Goal: Task Accomplishment & Management: Manage account settings

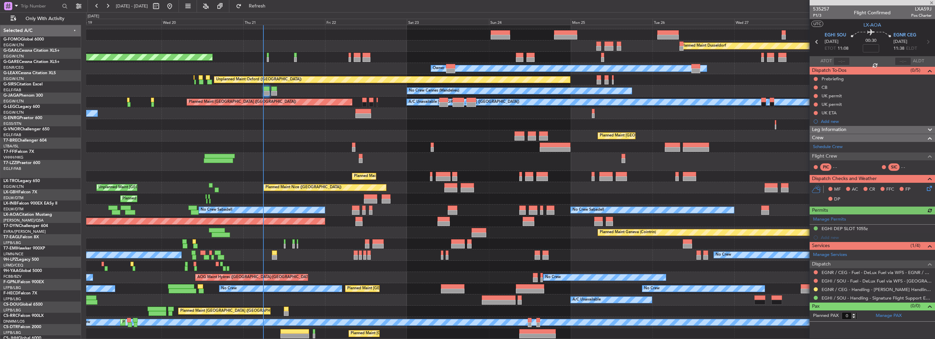
scroll to position [7, 0]
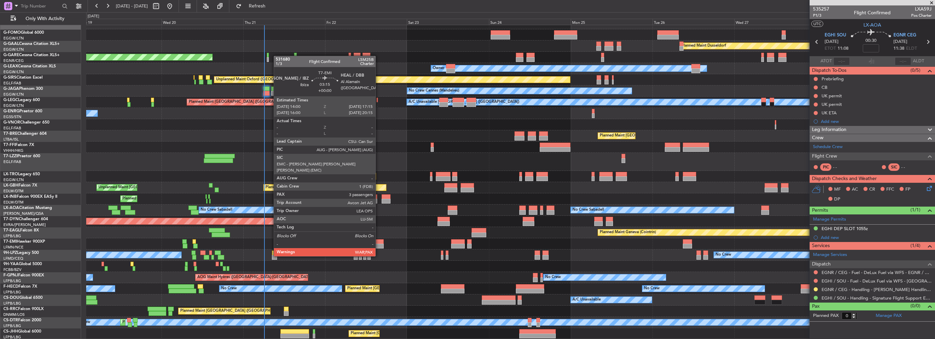
click at [378, 244] on div at bounding box center [377, 246] width 11 height 5
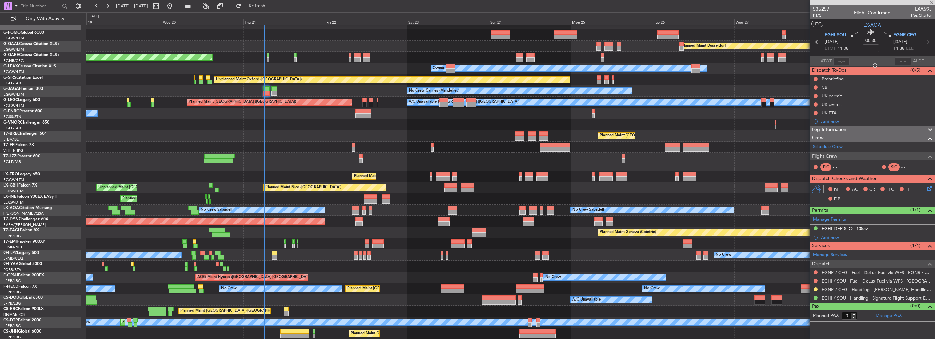
type input "3"
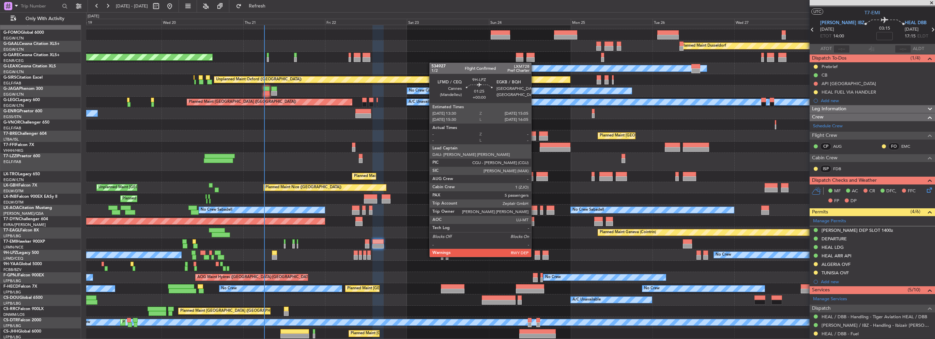
scroll to position [0, 0]
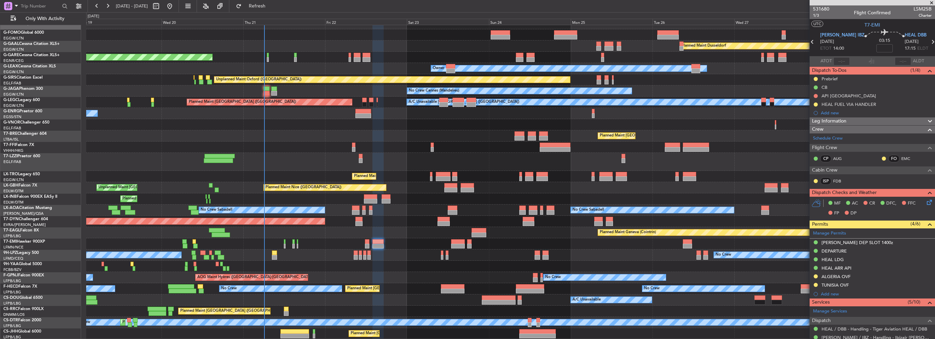
click at [847, 117] on div "Leg Information" at bounding box center [871, 121] width 125 height 8
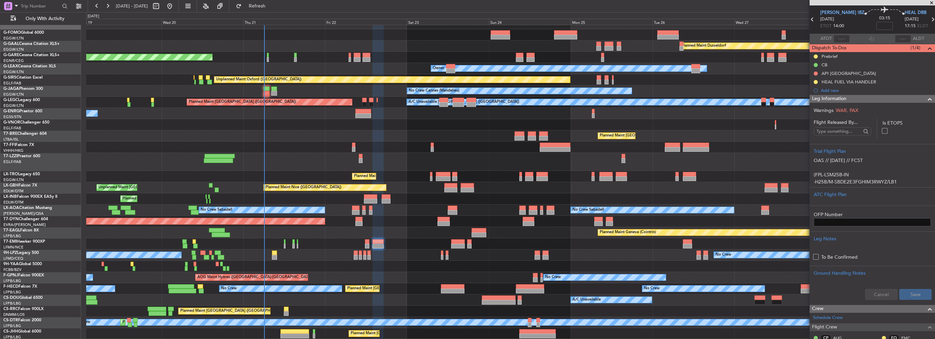
scroll to position [34, 0]
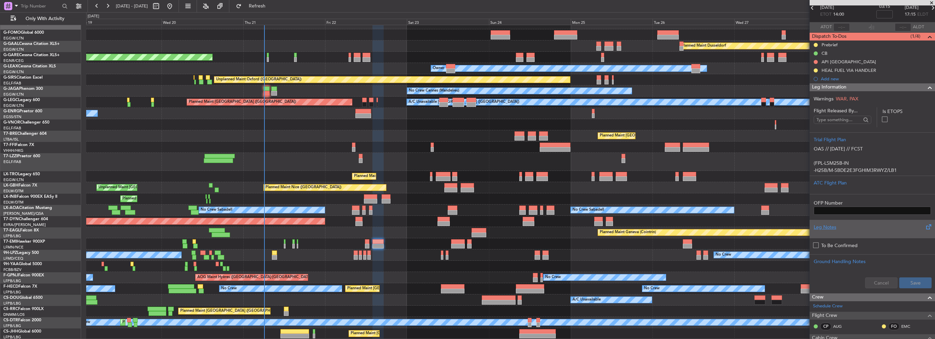
click at [832, 226] on div "Leg Notes" at bounding box center [871, 227] width 117 height 7
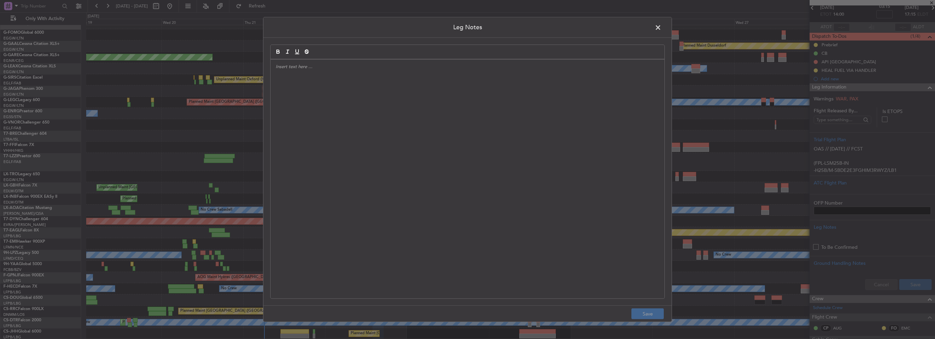
click at [418, 146] on div at bounding box center [467, 179] width 394 height 239
click at [308, 66] on p "HEAL fuel price will be USD 3.26 per gallon." at bounding box center [467, 67] width 383 height 6
drag, startPoint x: 321, startPoint y: 65, endPoint x: 306, endPoint y: 67, distance: 15.4
click at [306, 67] on p "HEAL fuel price will be USD 3.26 per gallon." at bounding box center [467, 67] width 383 height 6
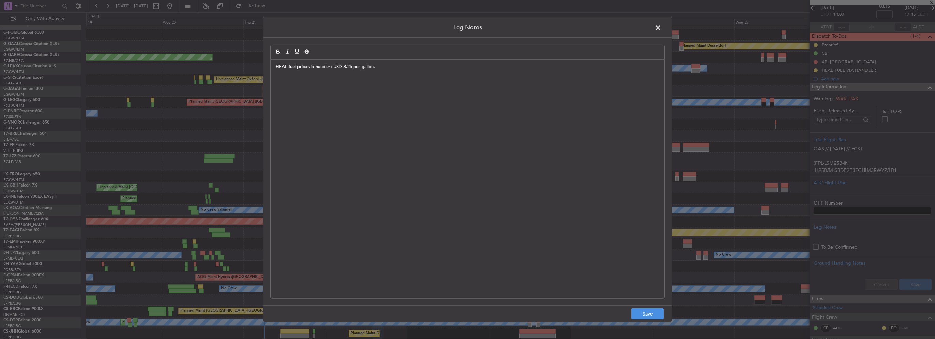
click at [388, 65] on p "HEAL fuel price via handler: USD 3.26 per gallon." at bounding box center [467, 67] width 383 height 6
drag, startPoint x: 385, startPoint y: 63, endPoint x: 241, endPoint y: 58, distance: 143.8
click at [235, 56] on div "Leg Notes HEAL fuel price via handler: USD 3.26 per gallon Save" at bounding box center [467, 169] width 935 height 339
copy p "HEAL fuel price via handler: USD 3.26 per gallon"
click at [653, 318] on button "Save" at bounding box center [647, 314] width 32 height 11
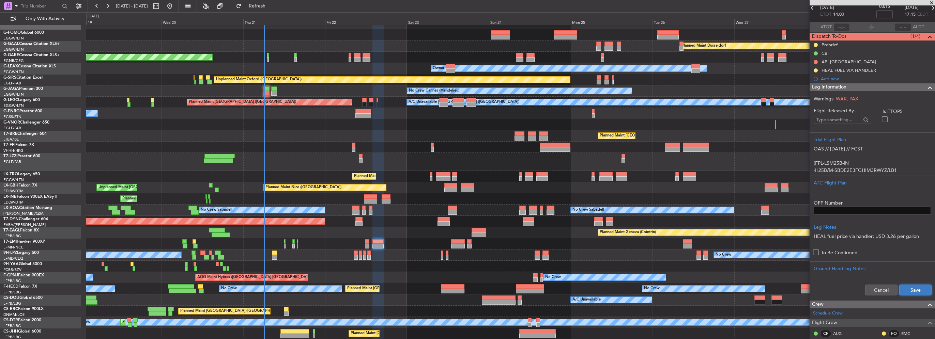
click at [917, 288] on button "Save" at bounding box center [915, 290] width 32 height 11
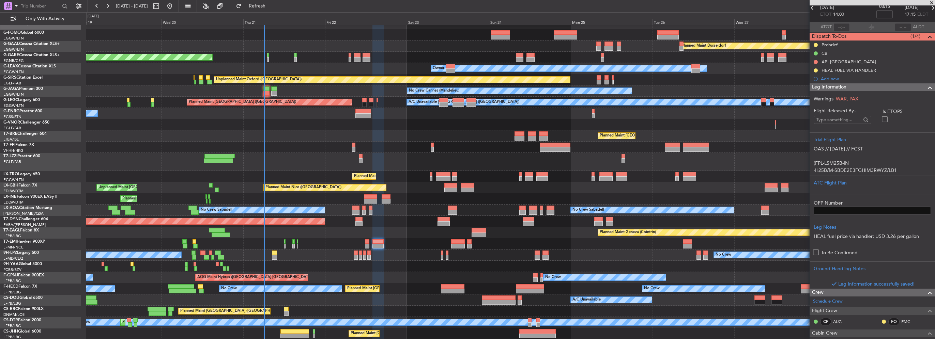
click at [925, 87] on span at bounding box center [929, 87] width 8 height 8
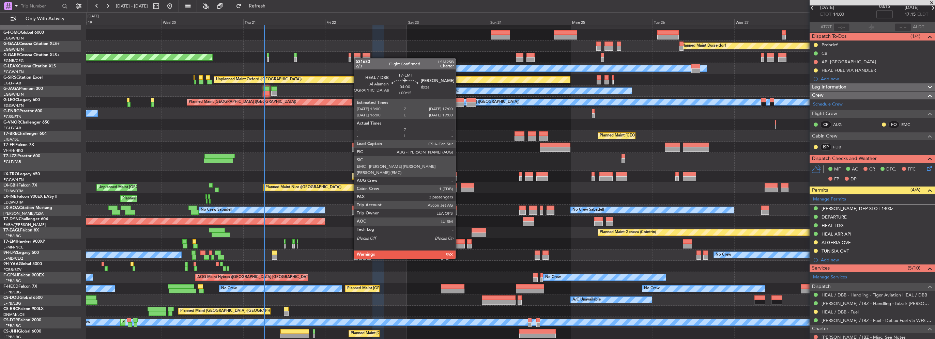
click at [458, 246] on div at bounding box center [458, 246] width 14 height 5
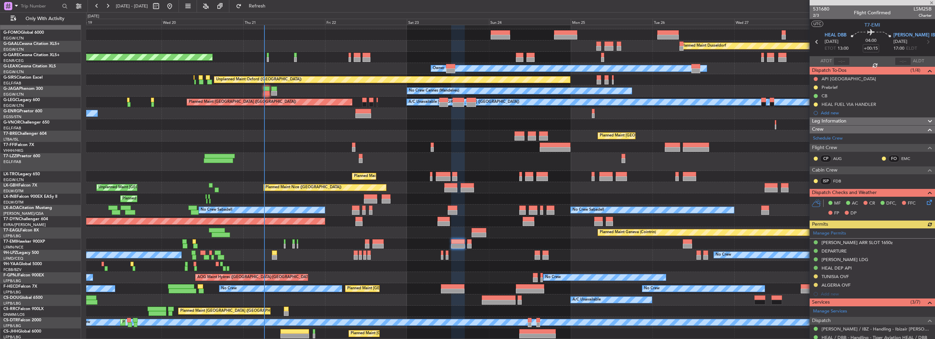
click at [846, 118] on span "Leg Information" at bounding box center [829, 121] width 34 height 8
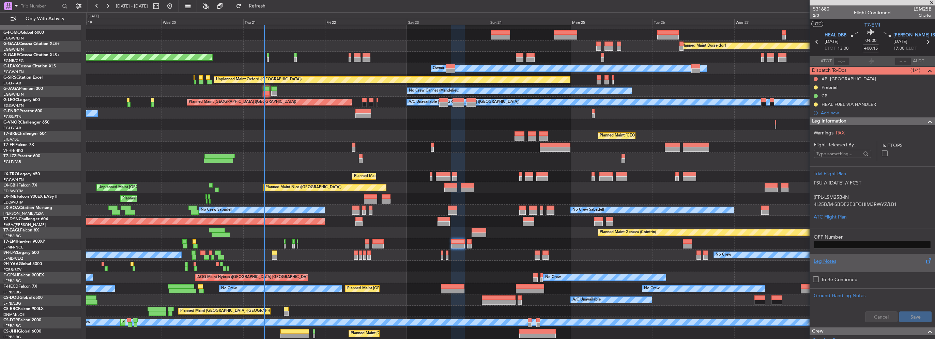
click at [831, 262] on div "Leg Notes" at bounding box center [871, 261] width 117 height 7
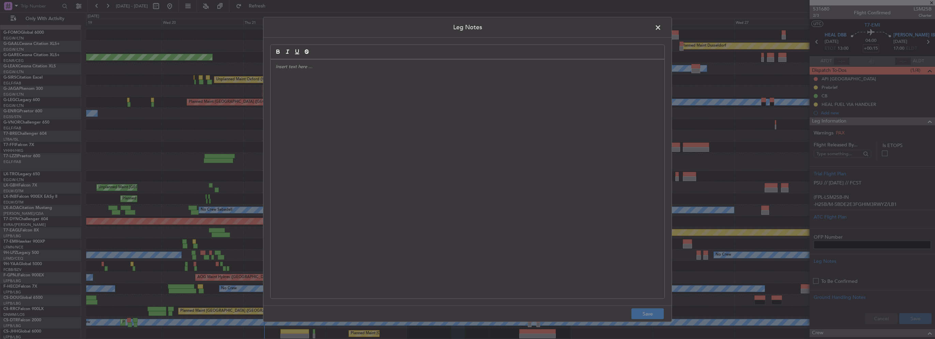
click at [400, 148] on div at bounding box center [467, 179] width 394 height 239
click at [653, 310] on button "Save" at bounding box center [647, 314] width 32 height 11
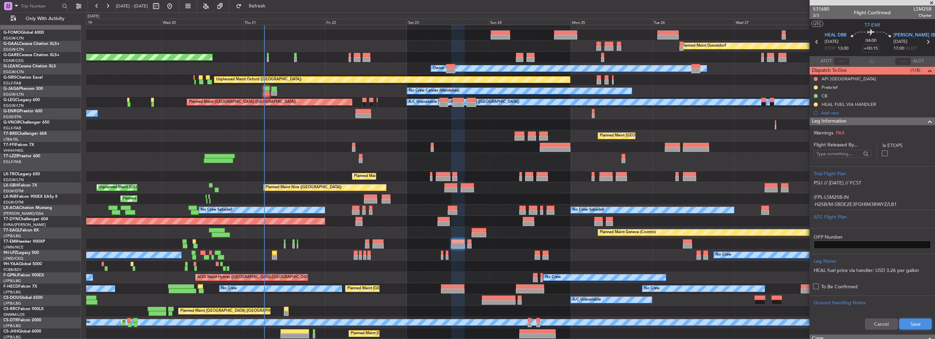
click at [907, 321] on button "Save" at bounding box center [915, 324] width 32 height 11
click at [925, 121] on span at bounding box center [929, 121] width 8 height 8
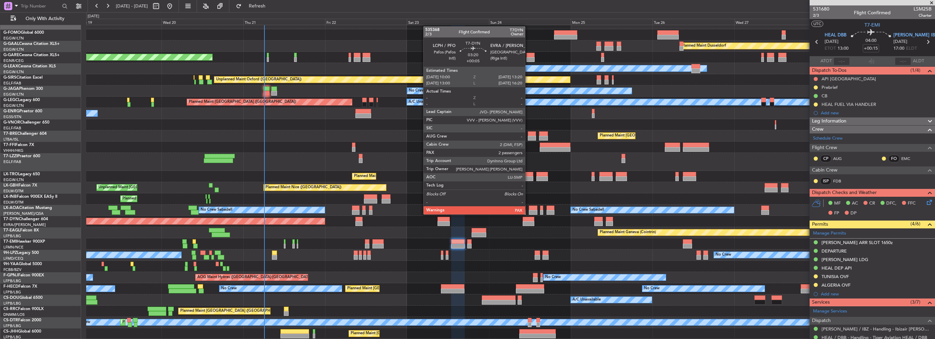
click at [528, 220] on div at bounding box center [528, 219] width 12 height 5
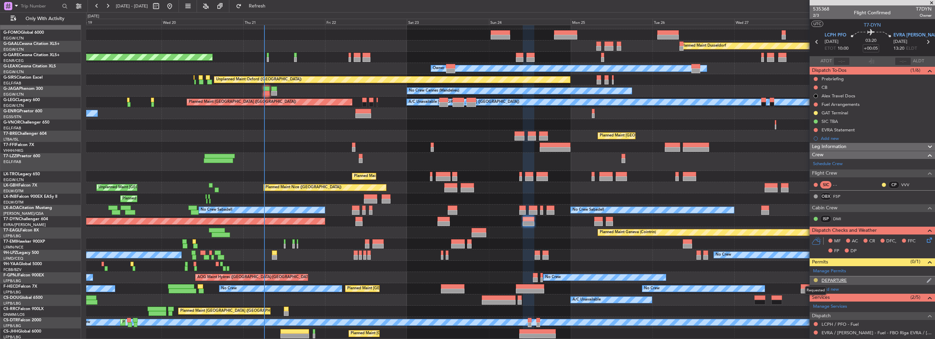
click at [814, 279] on button at bounding box center [815, 280] width 4 height 4
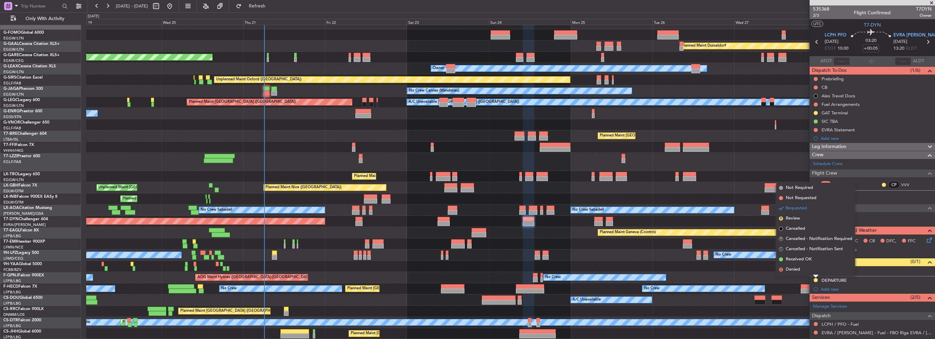
click at [802, 258] on span "Received OK" at bounding box center [798, 259] width 26 height 7
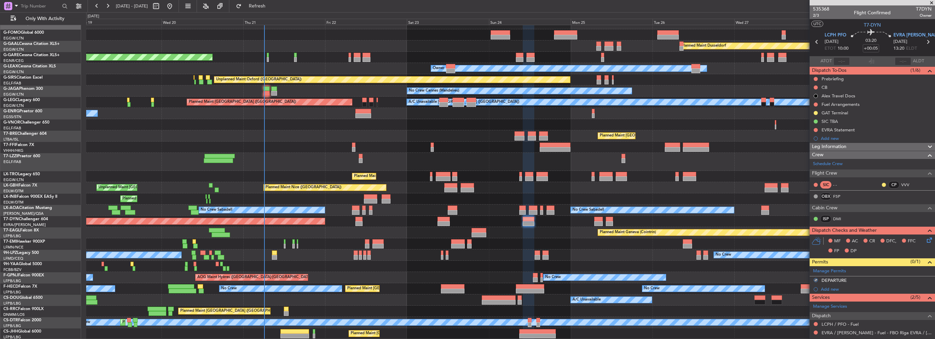
scroll to position [102, 0]
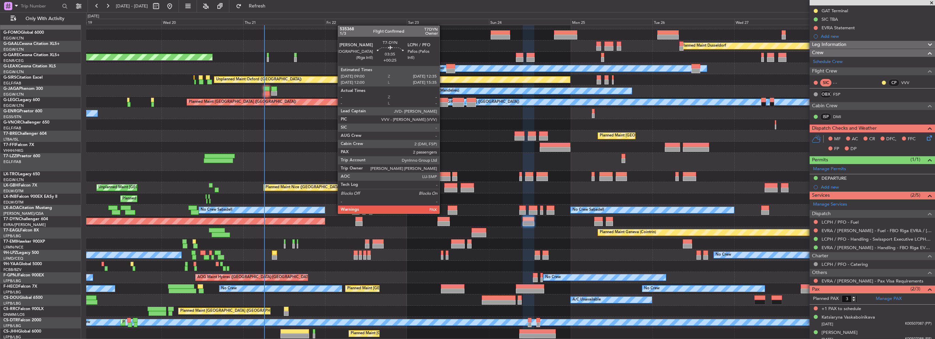
click at [442, 219] on div at bounding box center [443, 219] width 12 height 5
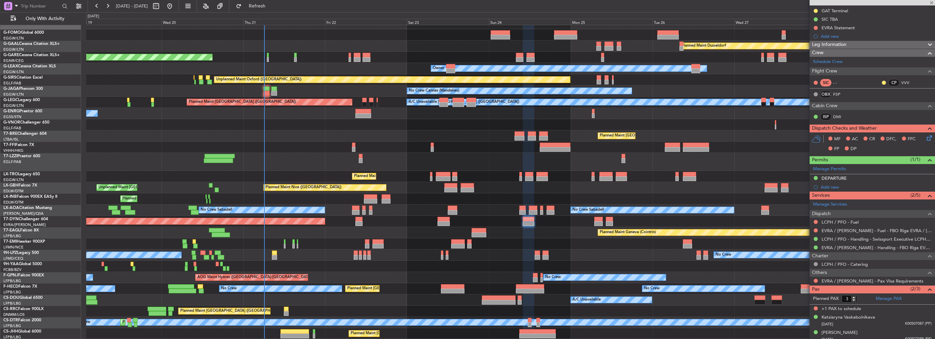
type input "+00:25"
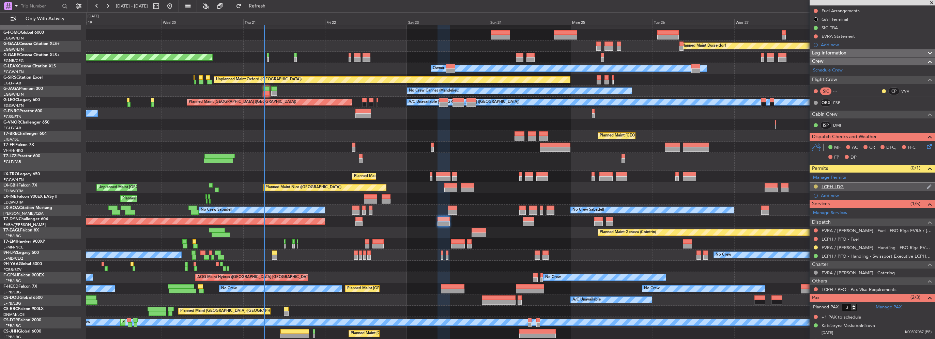
click at [816, 187] on button at bounding box center [815, 187] width 4 height 4
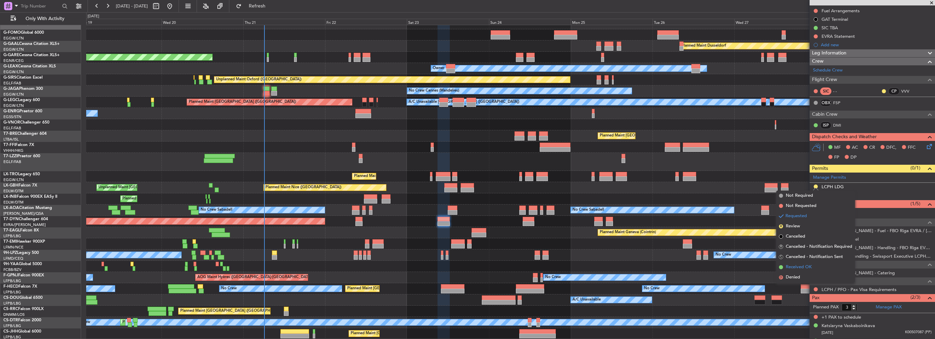
click at [802, 266] on span "Received OK" at bounding box center [798, 267] width 26 height 7
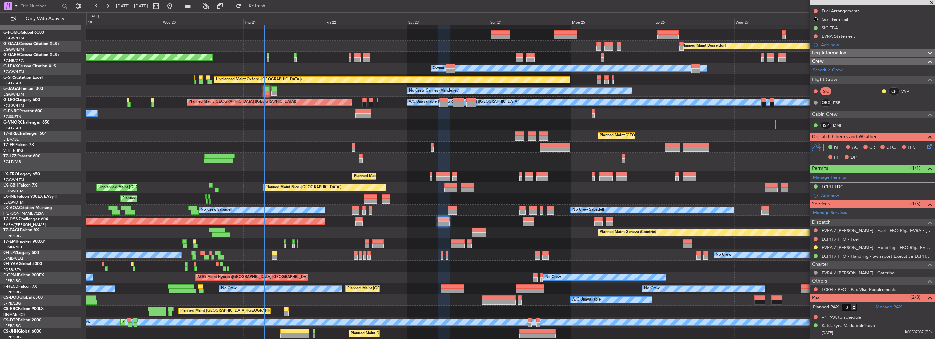
scroll to position [0, 0]
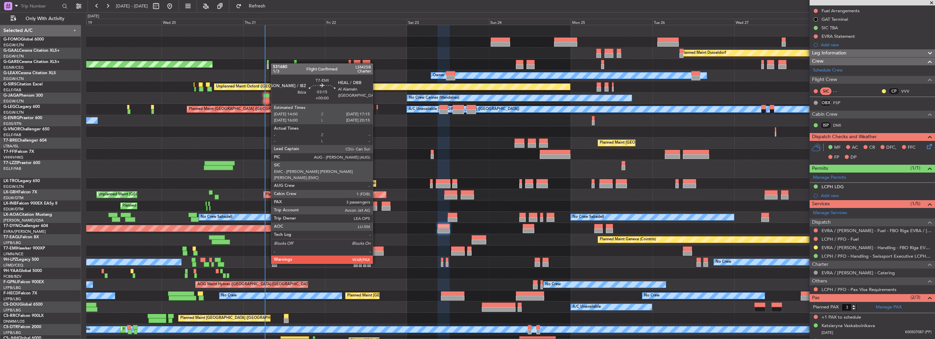
click at [376, 251] on div at bounding box center [377, 253] width 11 height 5
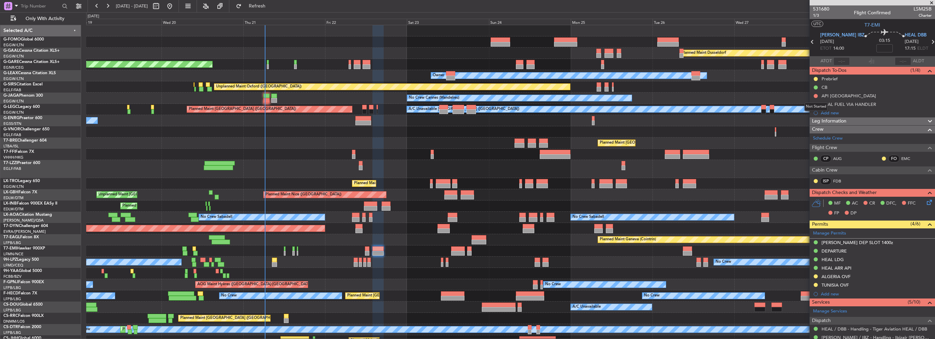
click at [814, 105] on div "Not Started" at bounding box center [815, 107] width 23 height 9
click at [815, 103] on button at bounding box center [815, 105] width 4 height 4
drag, startPoint x: 813, startPoint y: 136, endPoint x: 813, endPoint y: 124, distance: 11.9
click at [813, 134] on span "Completed" at bounding box center [818, 134] width 22 height 7
click at [815, 95] on button at bounding box center [815, 96] width 4 height 4
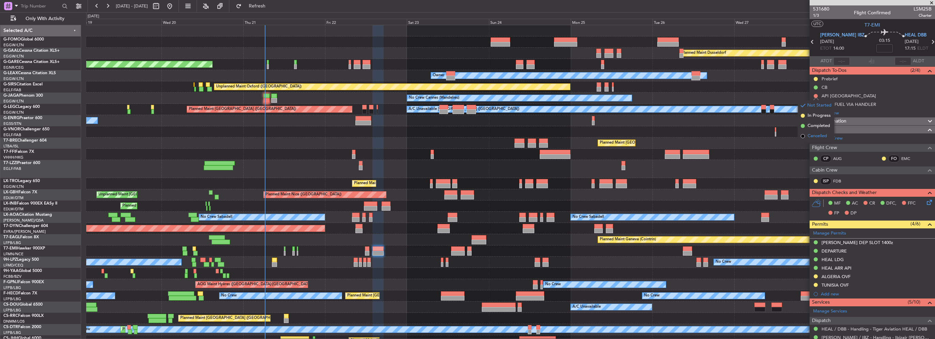
click at [816, 138] on span "Cancelled" at bounding box center [816, 136] width 19 height 7
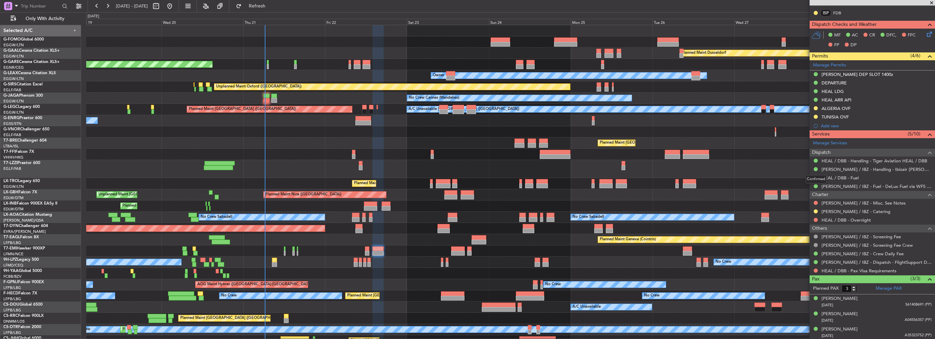
click at [815, 177] on div "Confirmed" at bounding box center [815, 179] width 21 height 9
click at [813, 176] on button at bounding box center [815, 178] width 4 height 4
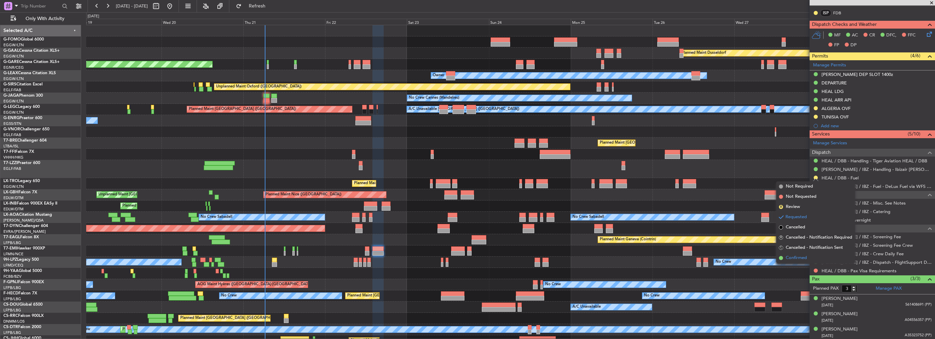
click at [796, 253] on li "Confirmed" at bounding box center [815, 258] width 79 height 10
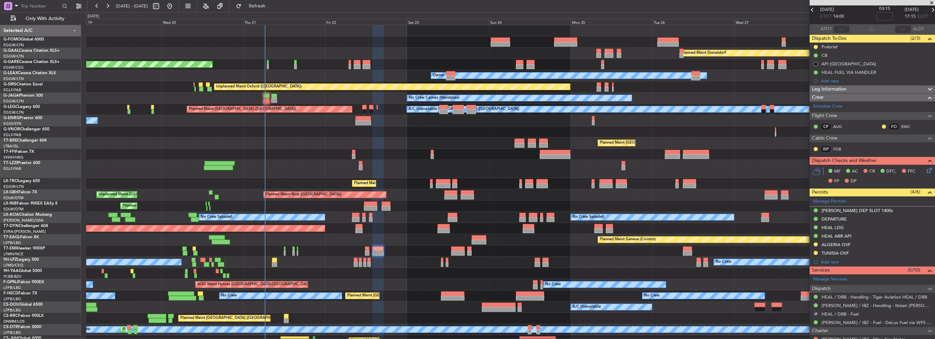
scroll to position [100, 0]
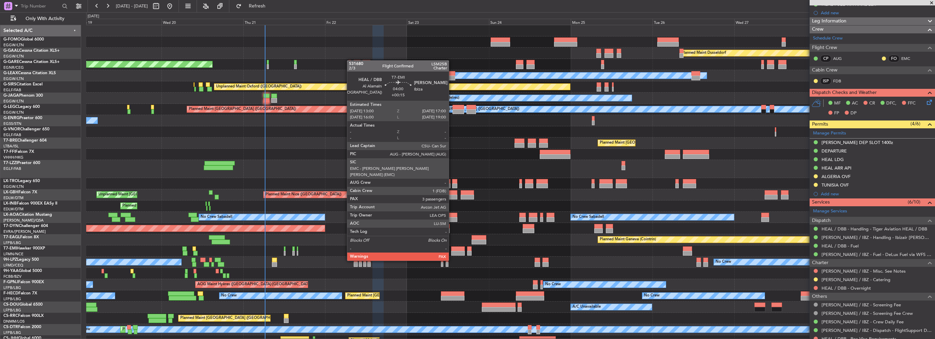
click at [452, 248] on div at bounding box center [458, 249] width 14 height 5
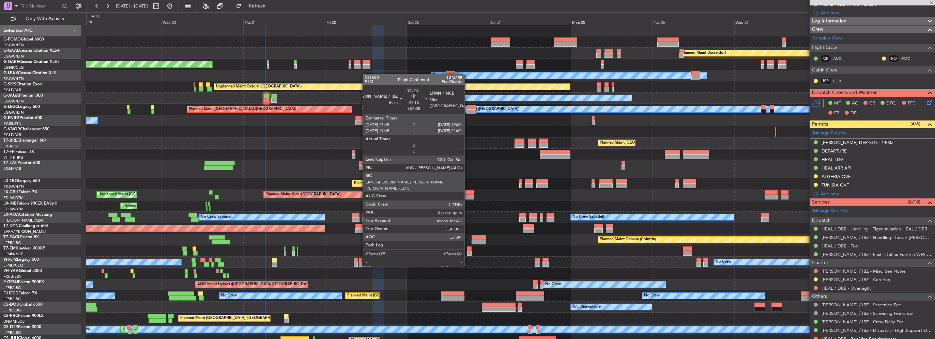
scroll to position [0, 0]
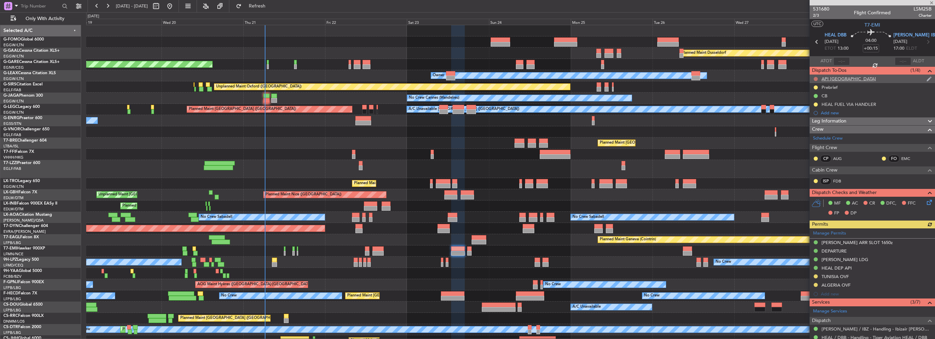
click at [815, 77] on button at bounding box center [815, 79] width 4 height 4
click at [811, 121] on span "Cancelled" at bounding box center [816, 119] width 19 height 7
click at [815, 103] on button at bounding box center [815, 105] width 4 height 4
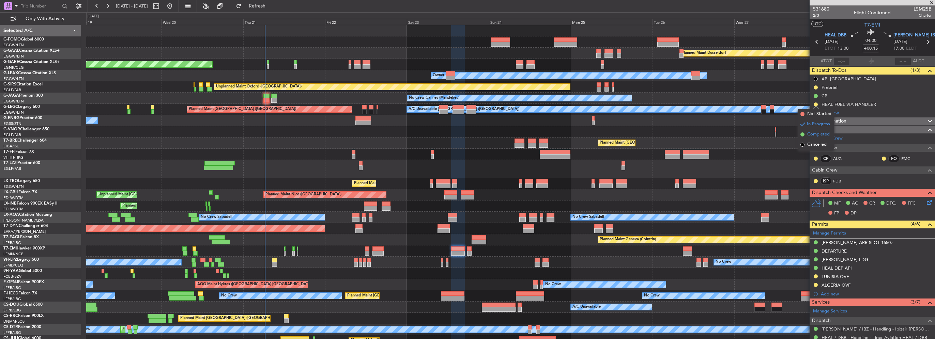
click at [811, 137] on span "Completed" at bounding box center [818, 134] width 22 height 7
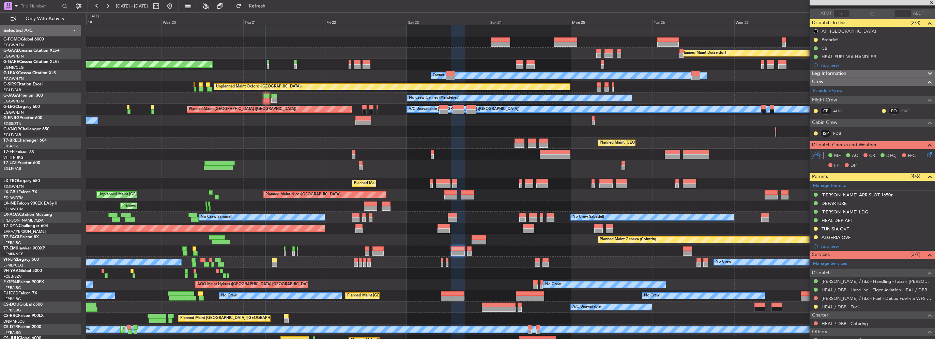
scroll to position [68, 0]
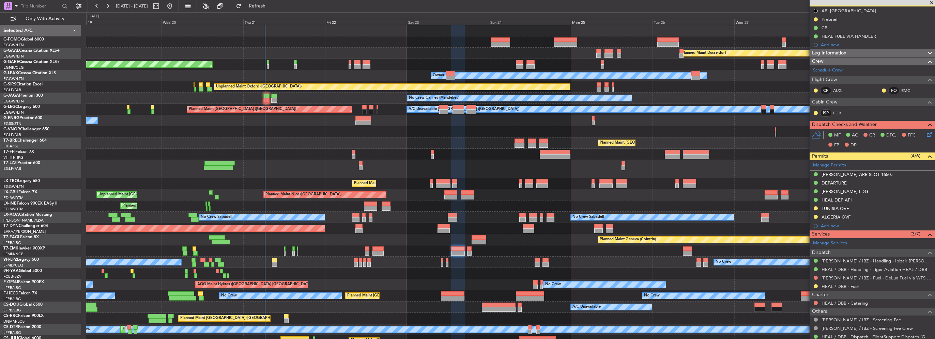
click at [817, 284] on div at bounding box center [815, 286] width 5 height 5
click at [816, 286] on button at bounding box center [815, 286] width 4 height 4
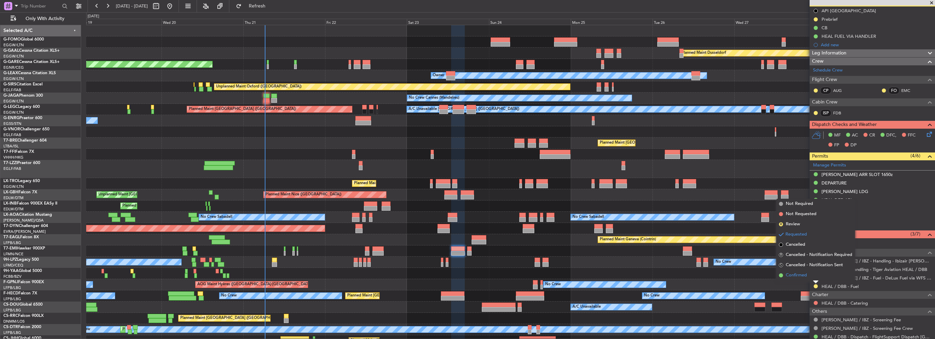
click at [796, 275] on span "Confirmed" at bounding box center [795, 275] width 21 height 7
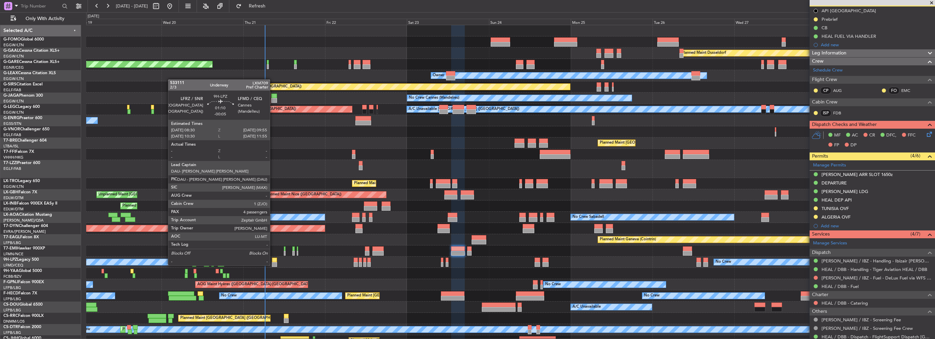
click at [273, 260] on div at bounding box center [274, 260] width 5 height 5
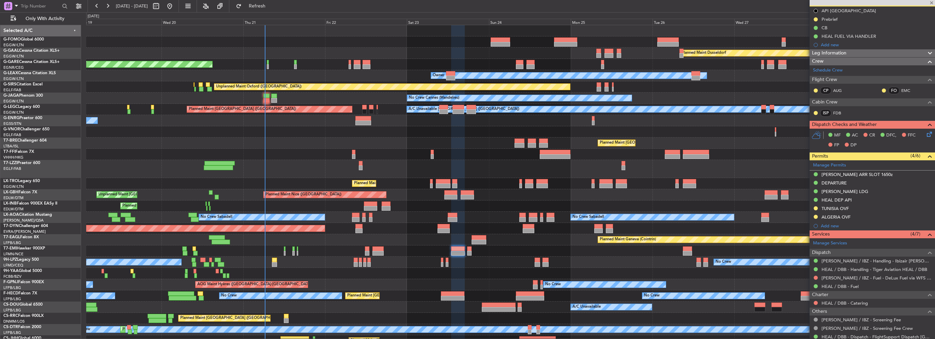
type input "-00:05"
type input "4"
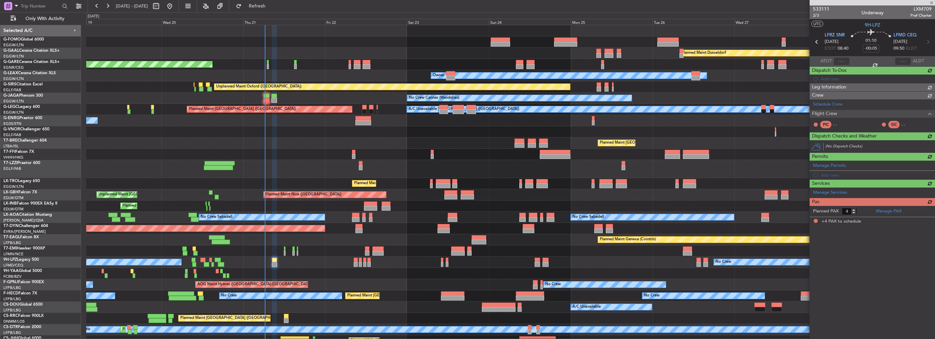
scroll to position [0, 0]
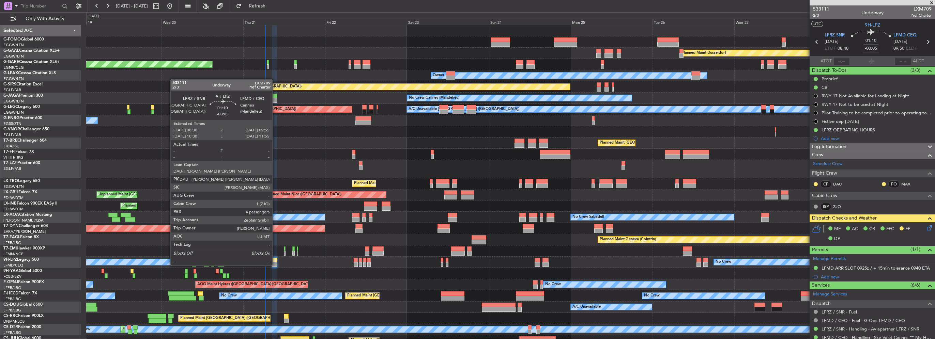
click at [275, 259] on div at bounding box center [274, 260] width 5 height 5
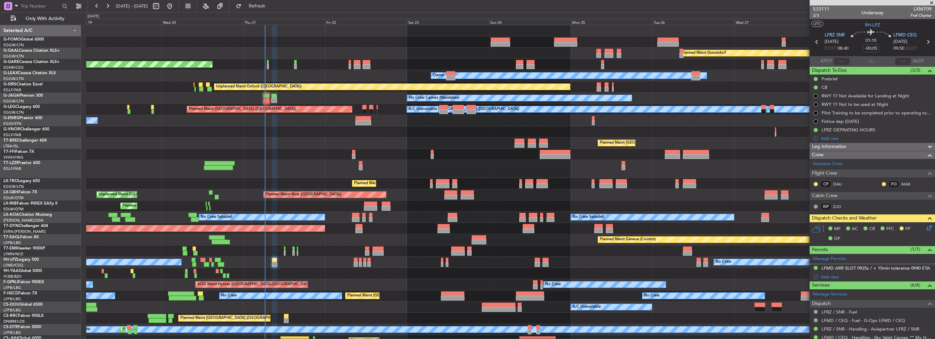
click at [925, 225] on icon at bounding box center [927, 226] width 5 height 5
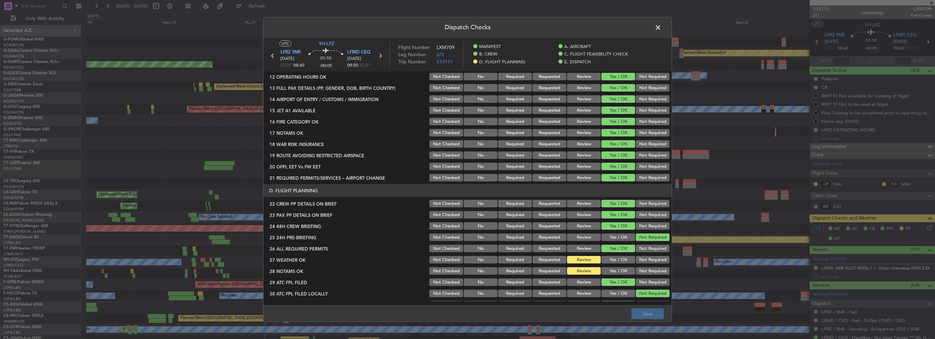
scroll to position [375, 0]
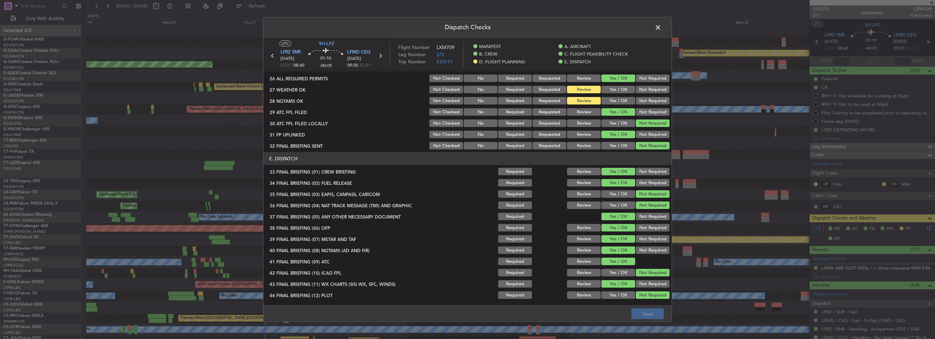
click at [617, 91] on button "Yes / OK" at bounding box center [618, 89] width 34 height 7
click at [614, 99] on button "Yes / OK" at bounding box center [618, 100] width 34 height 7
drag, startPoint x: 658, startPoint y: 317, endPoint x: 658, endPoint y: 310, distance: 7.2
click at [658, 317] on button "Save" at bounding box center [647, 314] width 32 height 11
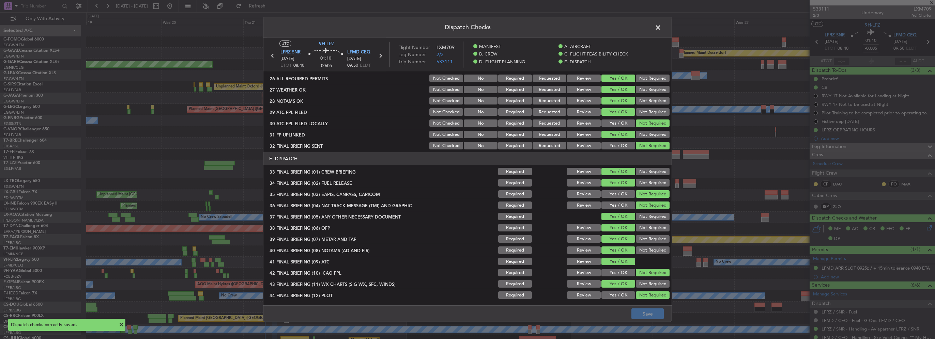
click at [661, 28] on span at bounding box center [661, 29] width 0 height 14
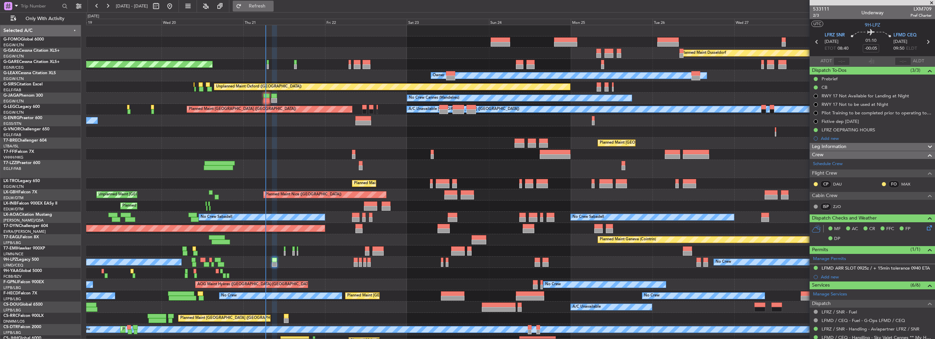
click at [271, 5] on span "Refresh" at bounding box center [257, 6] width 29 height 5
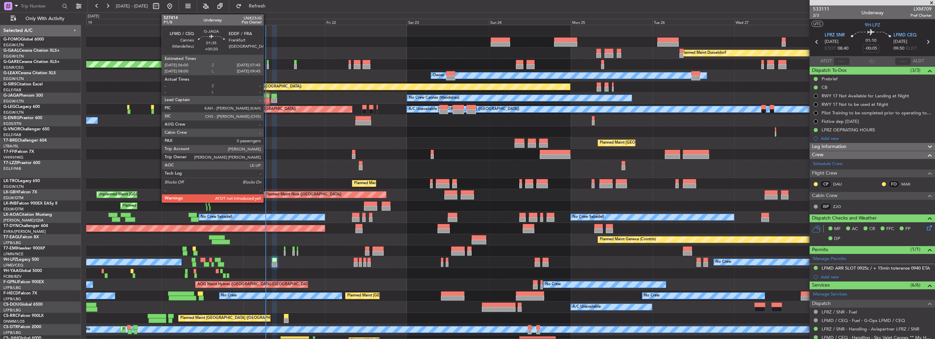
click at [266, 98] on div at bounding box center [266, 100] width 6 height 5
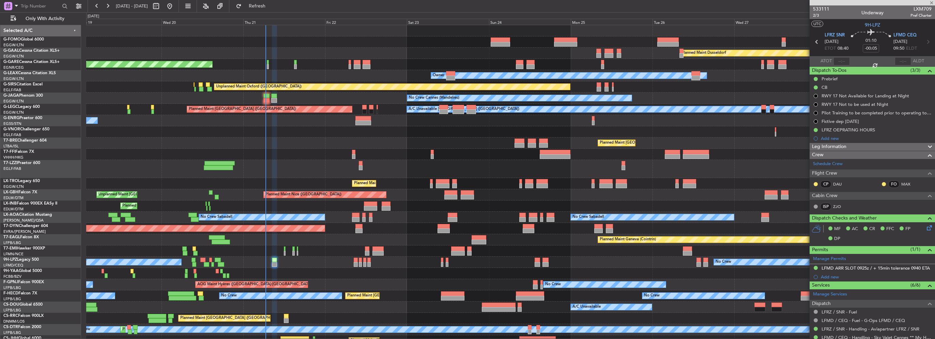
type input "+00:20"
type input "0"
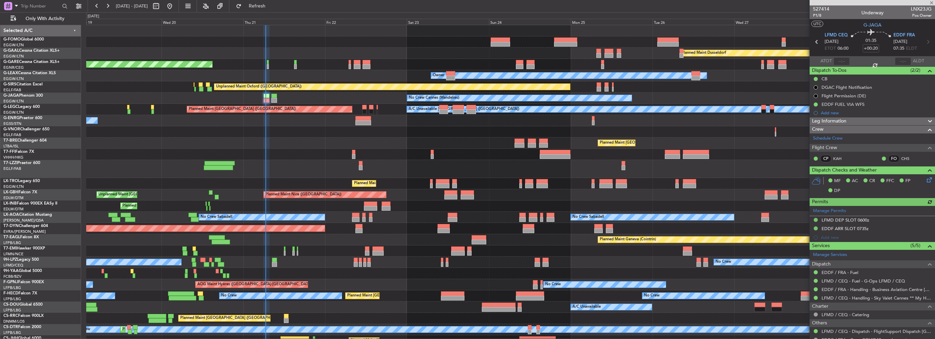
click at [840, 59] on div at bounding box center [841, 61] width 16 height 8
click at [842, 59] on input "text" at bounding box center [841, 61] width 16 height 8
type input "06:30"
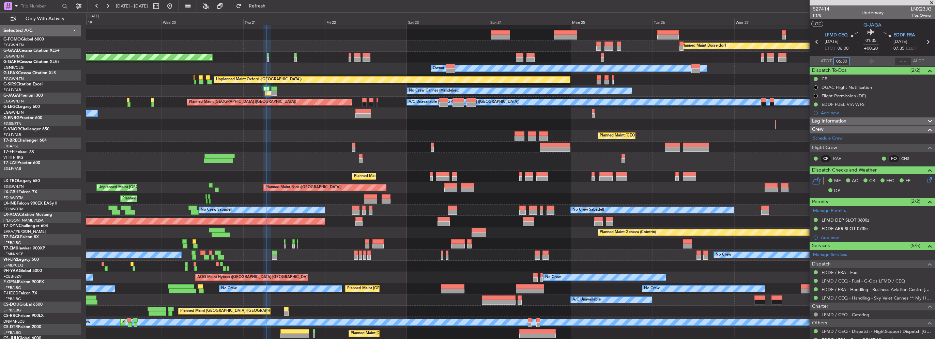
scroll to position [7, 0]
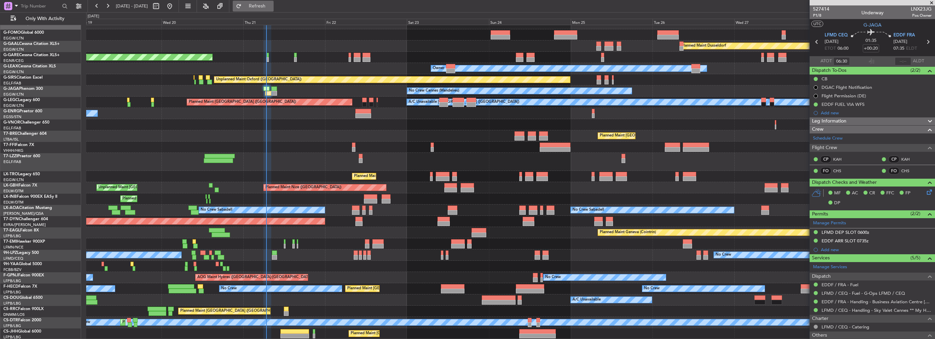
click at [271, 4] on span "Refresh" at bounding box center [257, 6] width 29 height 5
click at [271, 7] on span "Refresh" at bounding box center [257, 6] width 29 height 5
click at [288, 247] on div "Planned Maint Windsor Locks (Bradley Intl) Planned Maint Dusseldorf Unplanned M…" at bounding box center [510, 178] width 848 height 321
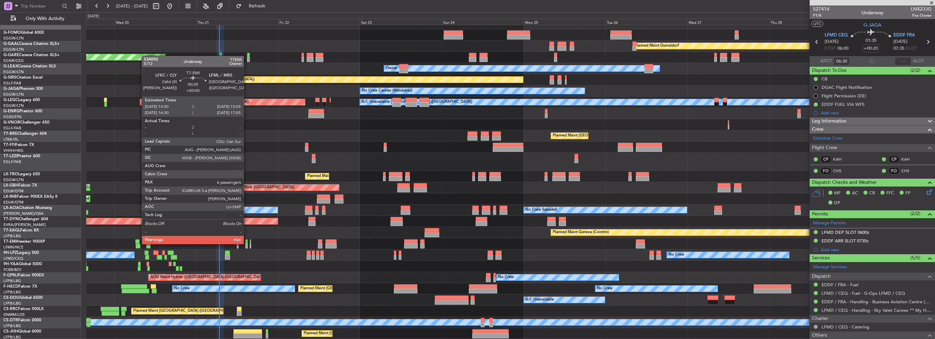
click at [247, 244] on div at bounding box center [246, 246] width 2 height 5
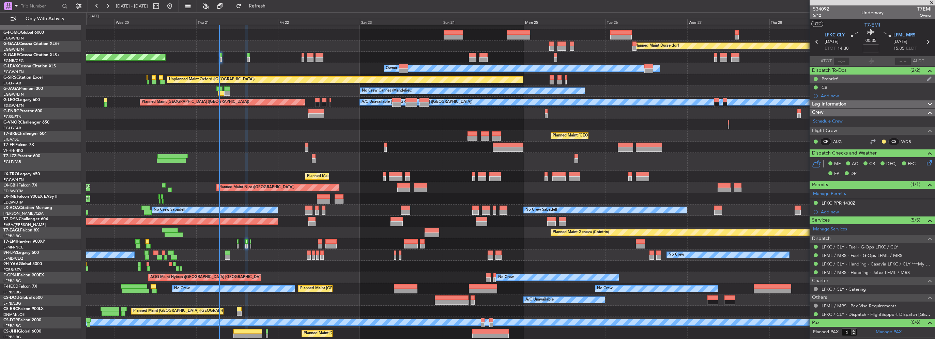
click at [844, 80] on div "Prebrief" at bounding box center [871, 79] width 125 height 9
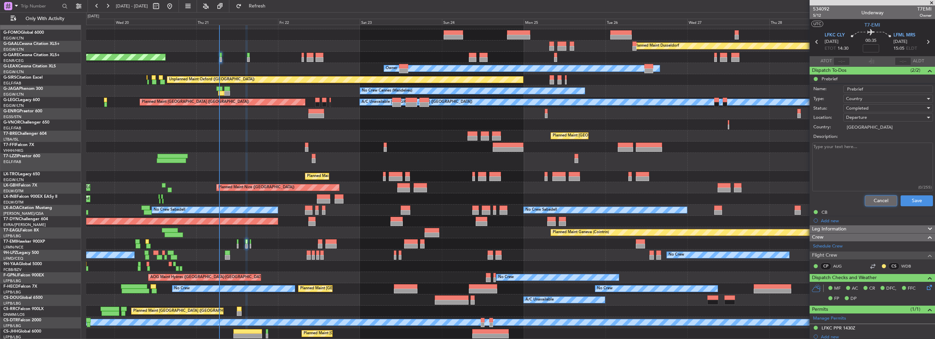
click at [866, 199] on button "Cancel" at bounding box center [880, 200] width 32 height 11
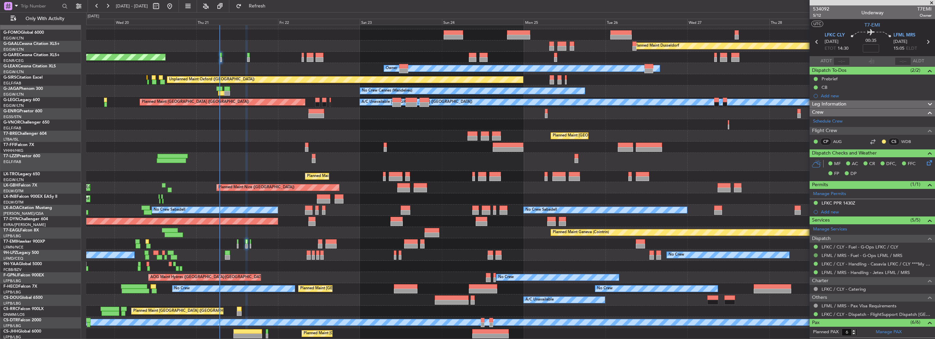
click at [816, 254] on button at bounding box center [815, 255] width 4 height 4
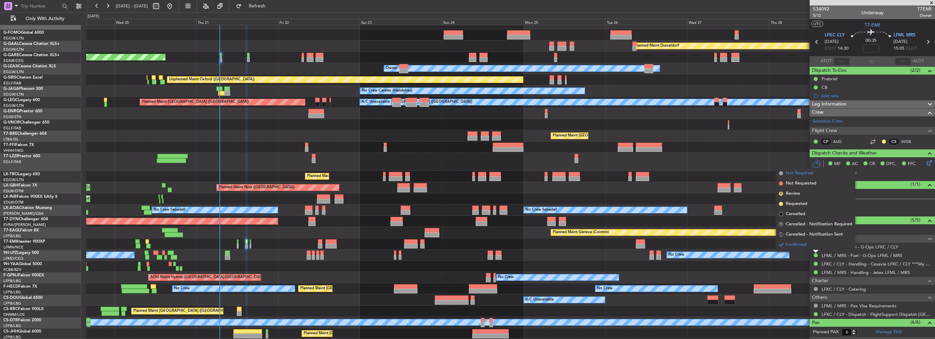
click at [800, 171] on span "Not Required" at bounding box center [798, 173] width 27 height 7
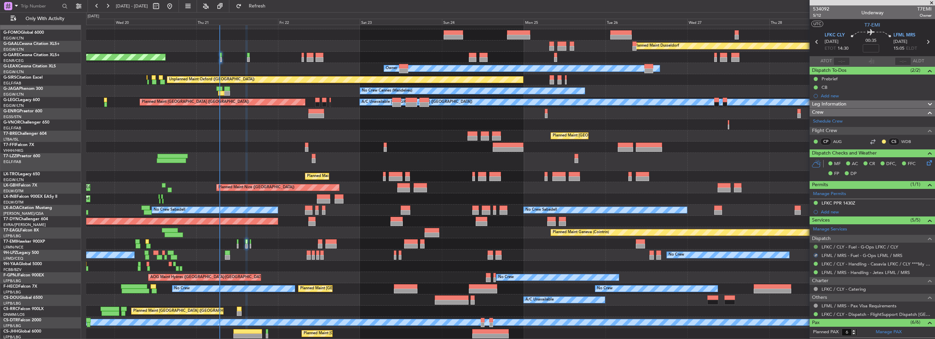
click at [816, 245] on button at bounding box center [815, 247] width 4 height 4
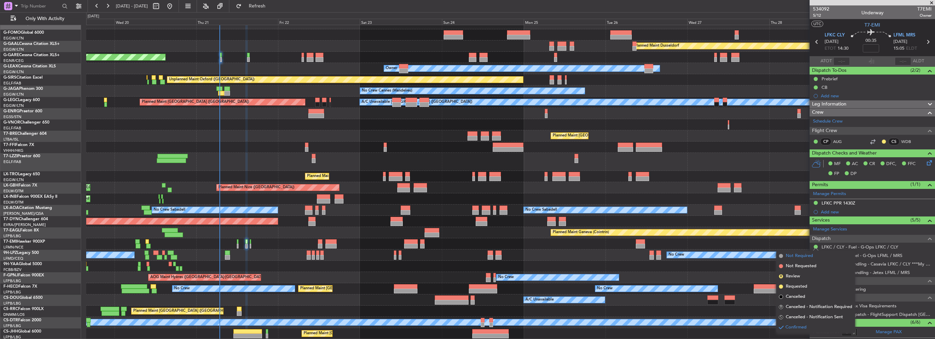
click at [791, 257] on span "Not Required" at bounding box center [798, 256] width 27 height 7
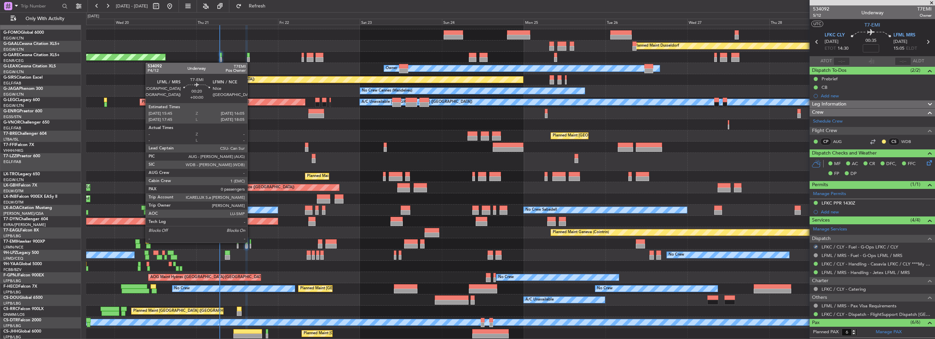
click at [250, 242] on div at bounding box center [250, 241] width 1 height 5
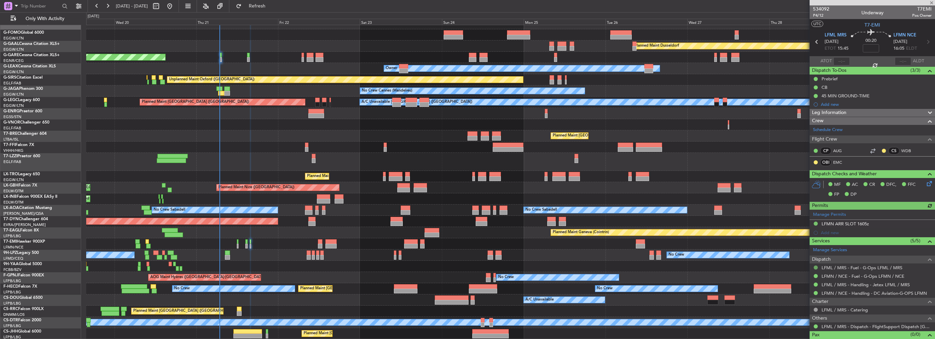
click at [813, 267] on button at bounding box center [815, 268] width 4 height 4
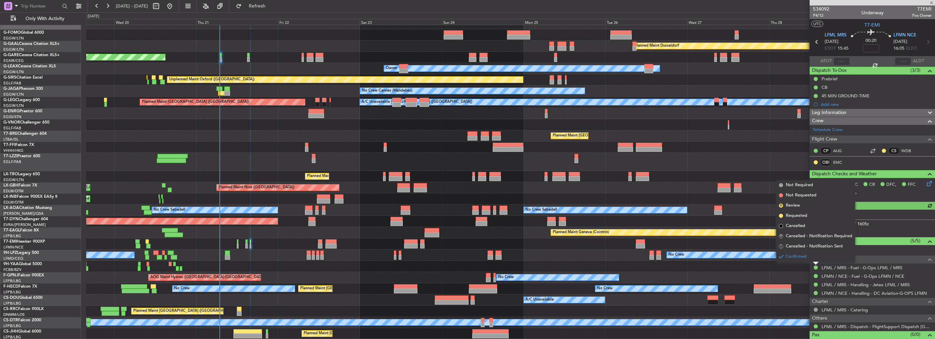
click at [799, 178] on div "Planned Maint [GEOGRAPHIC_DATA] ([GEOGRAPHIC_DATA])" at bounding box center [510, 176] width 848 height 11
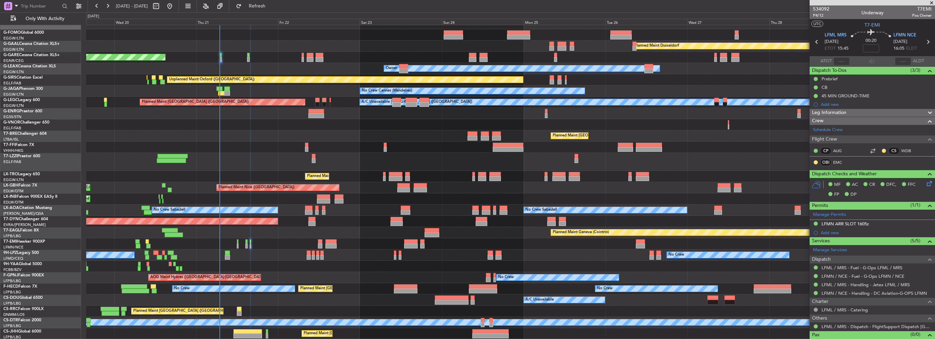
click at [802, 187] on div "Planned Maint Nice (Côte d'Azur Airport) Unplanned Maint Paris (Le Bourget)" at bounding box center [510, 187] width 848 height 11
click at [815, 266] on button at bounding box center [815, 268] width 4 height 4
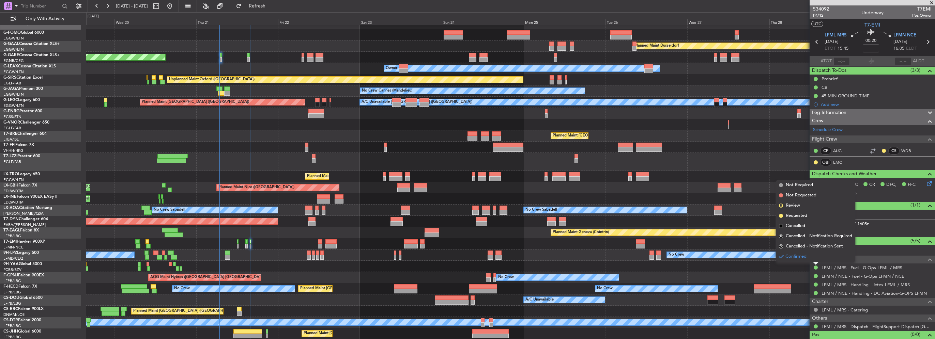
drag, startPoint x: 798, startPoint y: 188, endPoint x: 761, endPoint y: 192, distance: 36.7
click at [798, 188] on span "Not Required" at bounding box center [798, 185] width 27 height 7
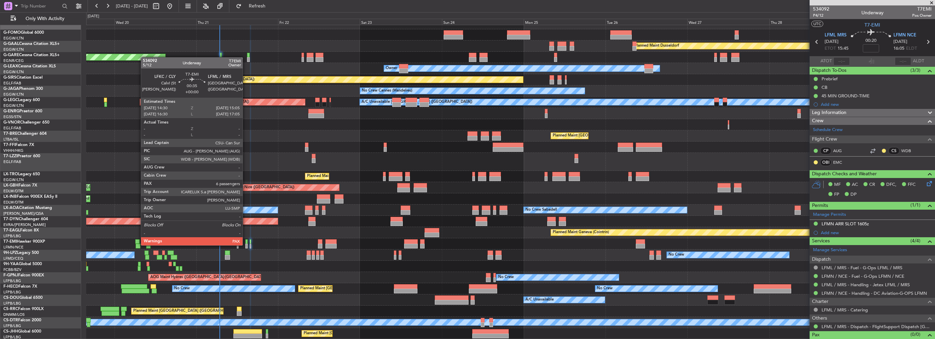
click at [246, 245] on div at bounding box center [246, 246] width 2 height 5
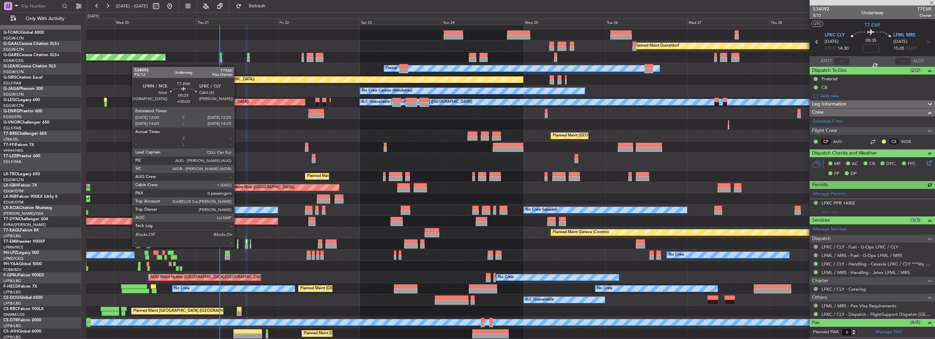
click at [237, 246] on div at bounding box center [238, 246] width 2 height 5
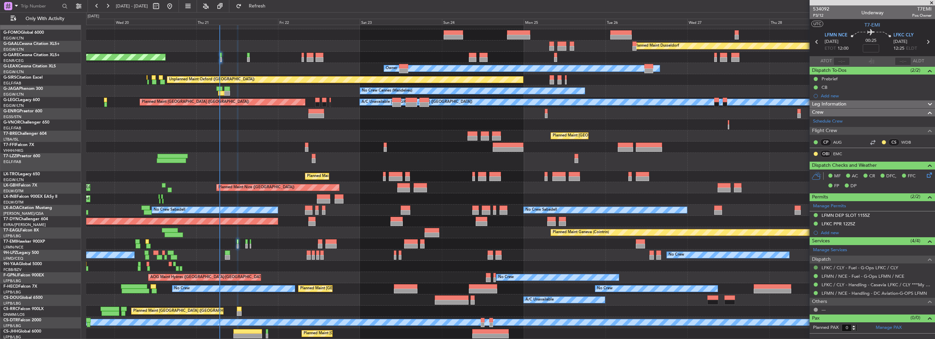
click at [814, 267] on button at bounding box center [815, 268] width 4 height 4
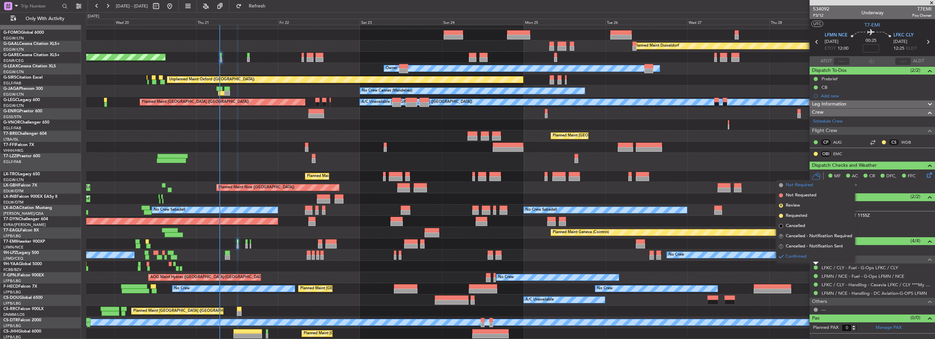
click at [797, 183] on span "Not Required" at bounding box center [798, 185] width 27 height 7
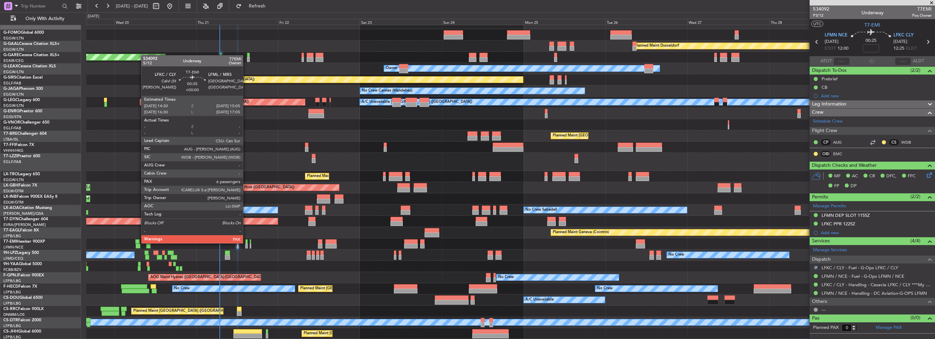
click at [246, 243] on div at bounding box center [246, 241] width 2 height 5
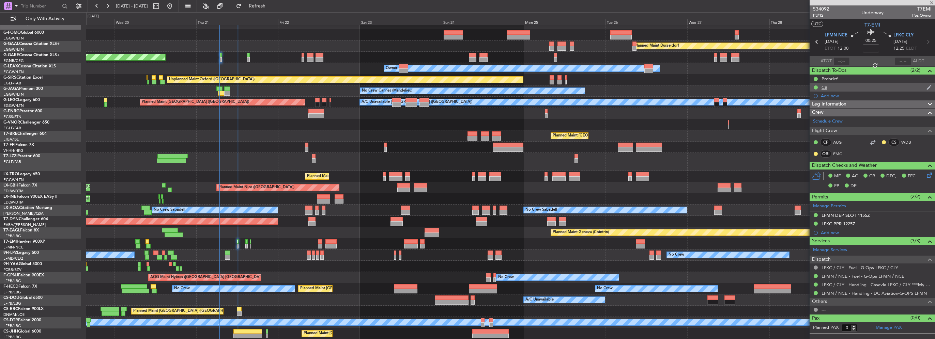
type input "6"
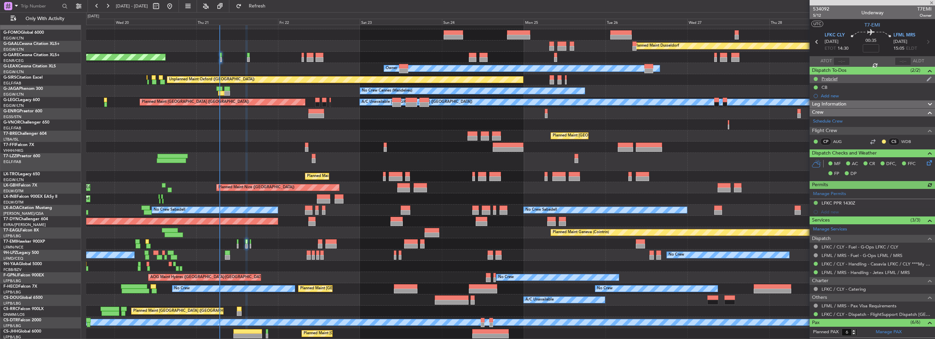
click at [837, 78] on div "Prebrief" at bounding box center [829, 79] width 16 height 6
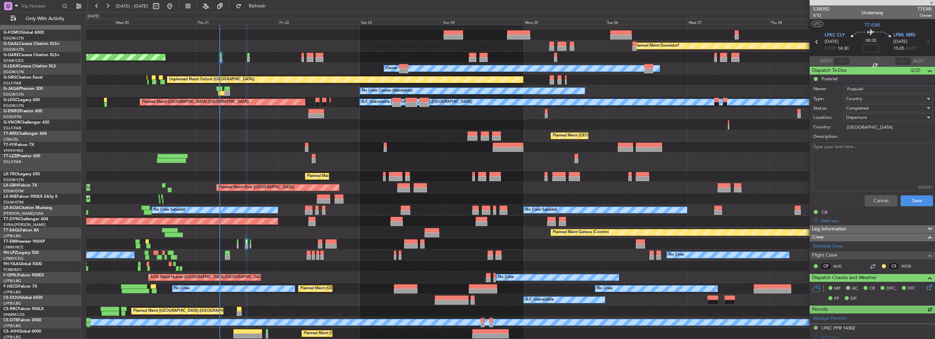
click at [865, 154] on textarea "Description:" at bounding box center [872, 167] width 121 height 49
type textarea "P"
type textarea "Remaining fuel // PLD 1310"
click at [917, 205] on button "Save" at bounding box center [916, 200] width 32 height 11
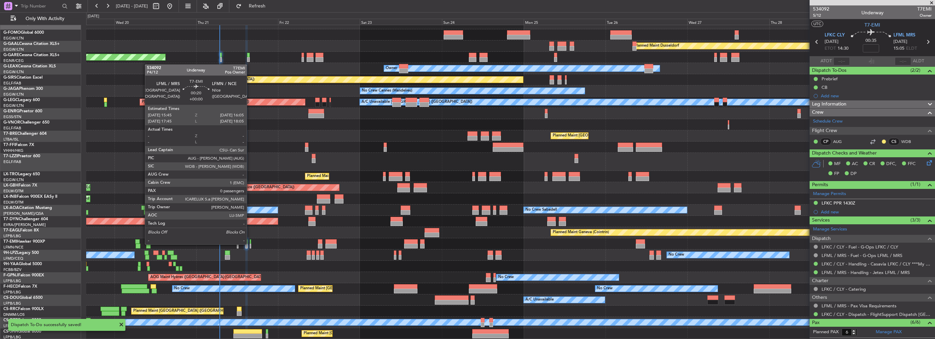
click at [250, 244] on div at bounding box center [250, 246] width 1 height 5
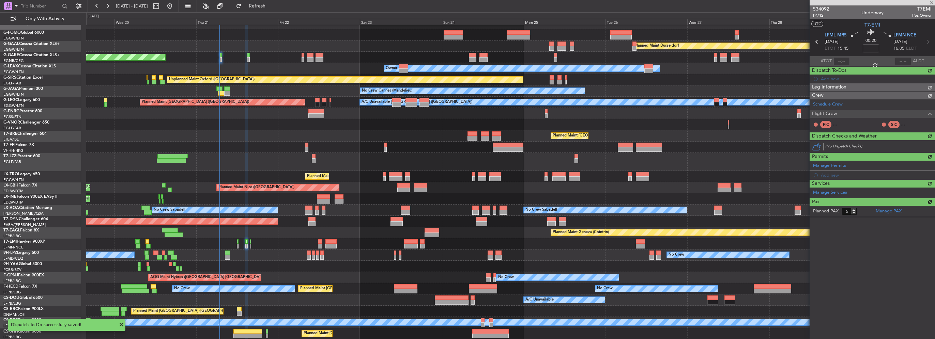
type input "0"
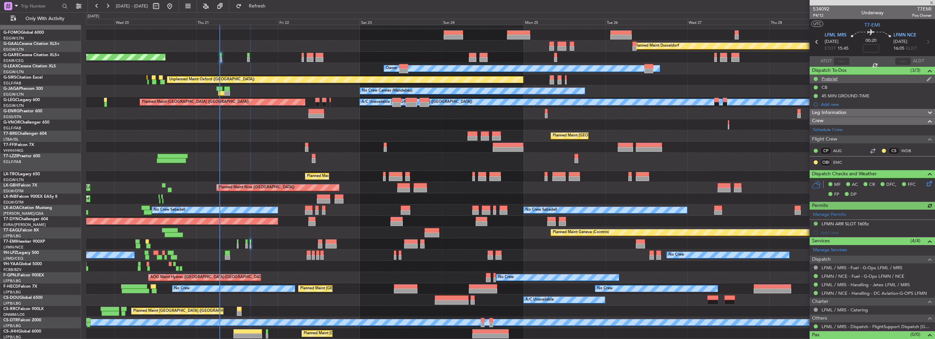
click at [828, 76] on div "Prebrief" at bounding box center [829, 79] width 16 height 6
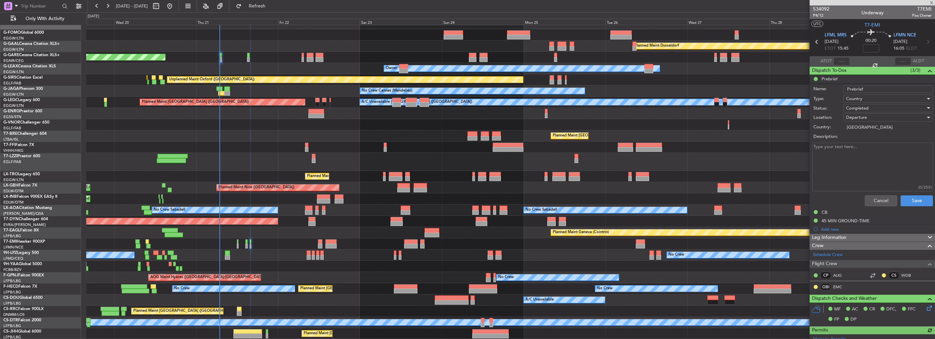
click at [861, 156] on textarea "Description:" at bounding box center [872, 167] width 121 height 49
type textarea "remaining fuel"
click at [913, 204] on button "Save" at bounding box center [916, 200] width 32 height 11
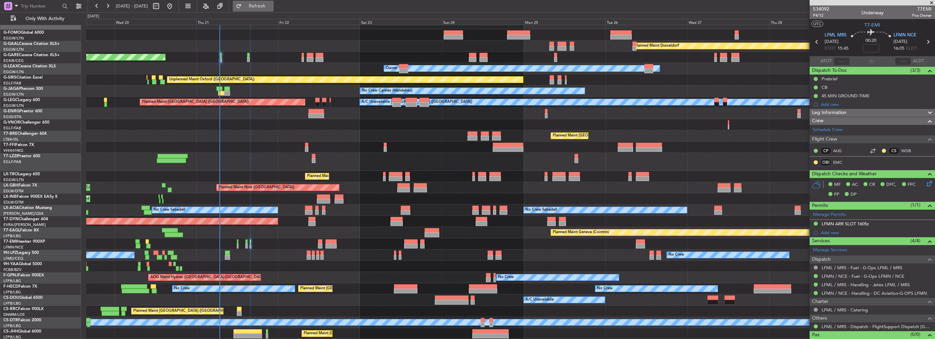
click at [271, 9] on span "Refresh" at bounding box center [257, 6] width 29 height 5
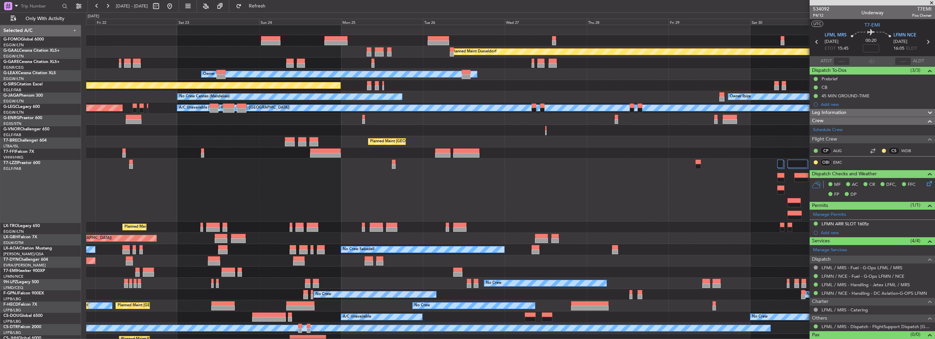
scroll to position [7, 0]
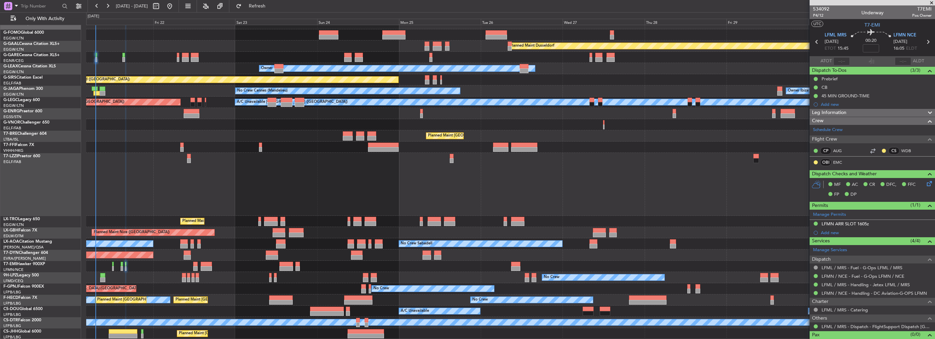
click at [546, 149] on div "Planned Maint Dusseldorf Unplanned Maint Chester Owner Owner Unplanned Maint Ox…" at bounding box center [510, 178] width 848 height 321
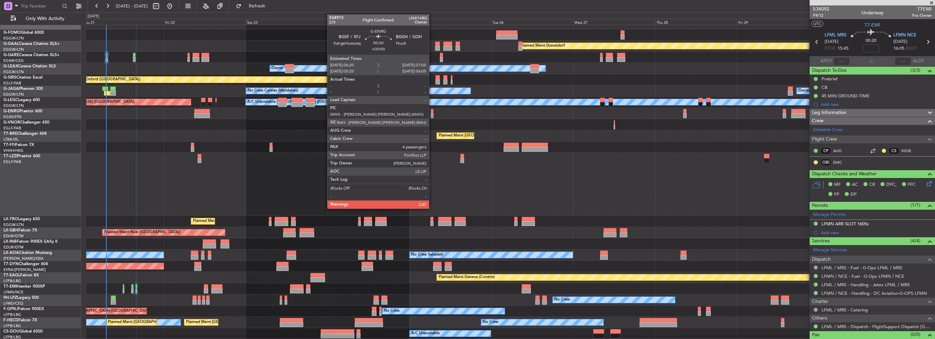
click at [432, 115] on div at bounding box center [431, 115] width 3 height 5
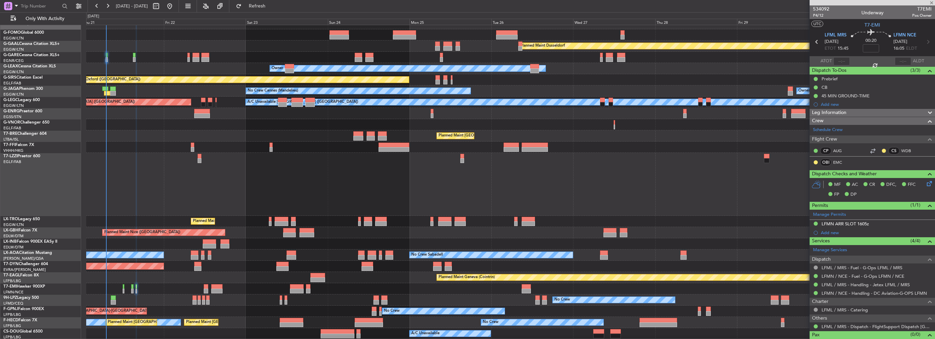
type input "4"
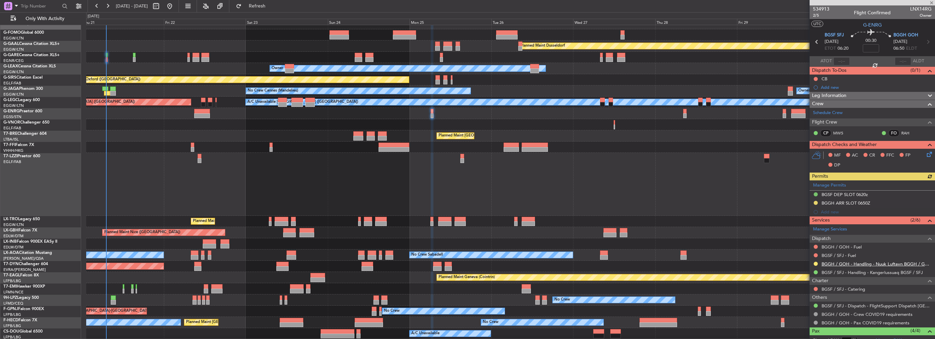
click at [863, 265] on link "BGGH / GOH - Handling - Nuuk Luftavn BGGH / GOH" at bounding box center [876, 264] width 110 height 6
click at [370, 119] on div "Owner" at bounding box center [510, 113] width 848 height 11
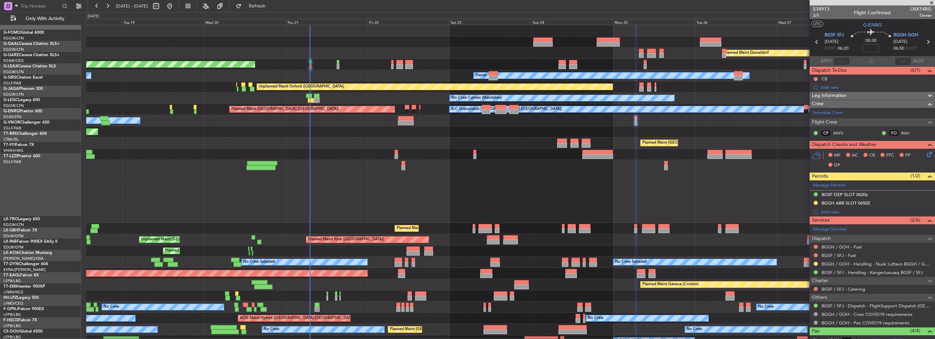
scroll to position [0, 0]
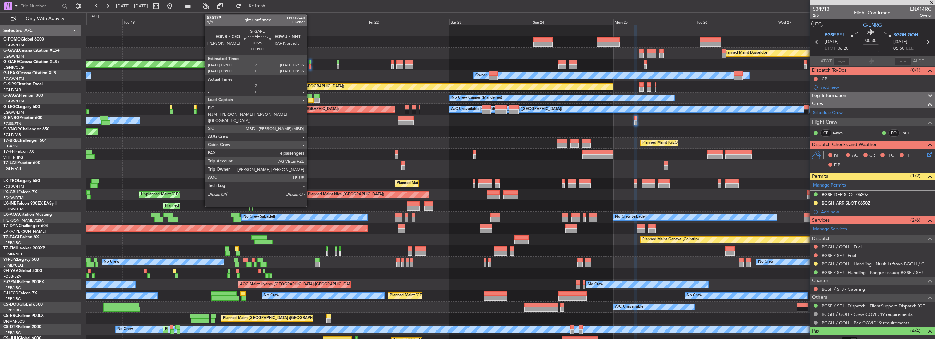
click at [310, 63] on div at bounding box center [310, 62] width 2 height 5
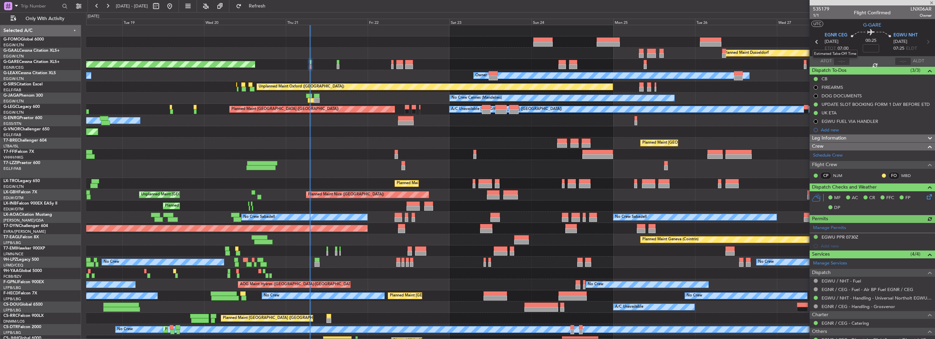
click at [840, 61] on mat-tooltip-component "Estimated Take-Off Time" at bounding box center [834, 54] width 54 height 18
click at [838, 60] on input "text" at bounding box center [841, 61] width 16 height 8
type input "07:01"
click at [268, 141] on div "Planned Maint Windsor Locks (Bradley Intl) Planned Maint Dusseldorf Unplanned M…" at bounding box center [510, 185] width 848 height 321
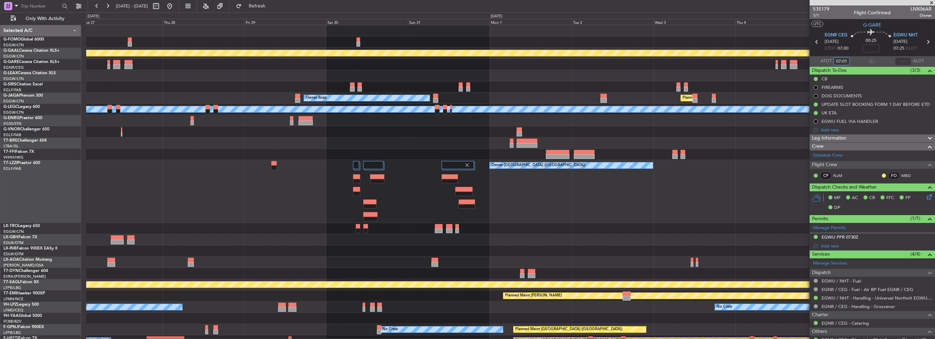
click at [221, 131] on div "Planned Maint Dusseldorf Owner Unplanned Maint Oxford (Kidlington) Owner Ibiza …" at bounding box center [510, 208] width 848 height 366
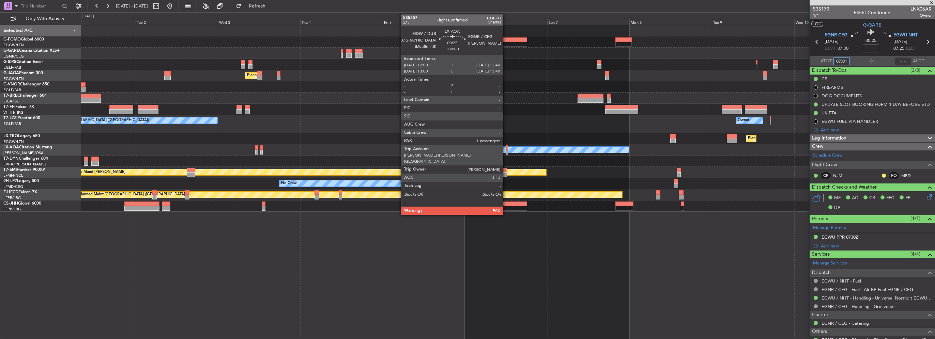
click at [506, 152] on div at bounding box center [506, 152] width 2 height 5
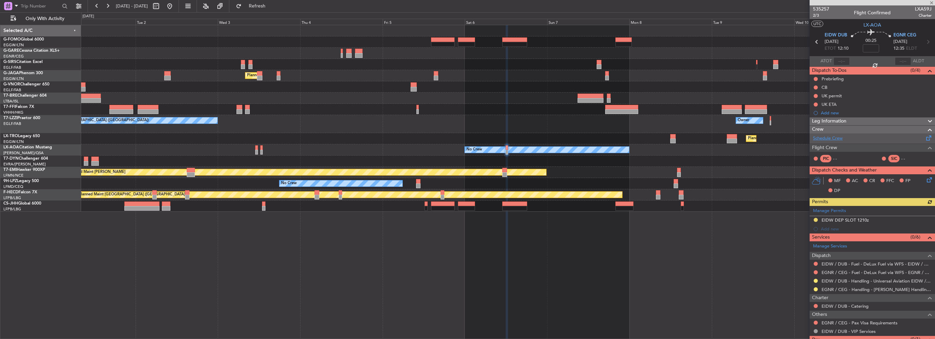
click at [836, 141] on link "Schedule Crew" at bounding box center [828, 138] width 30 height 7
click at [175, 8] on button at bounding box center [169, 6] width 11 height 11
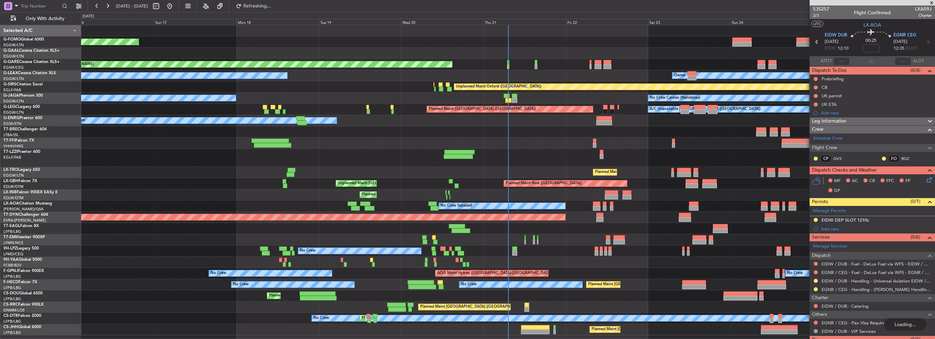
click at [929, 2] on span at bounding box center [931, 3] width 7 height 6
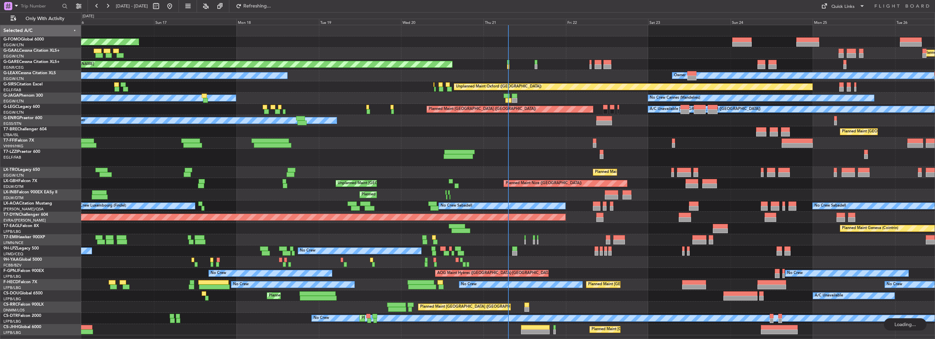
type input "0"
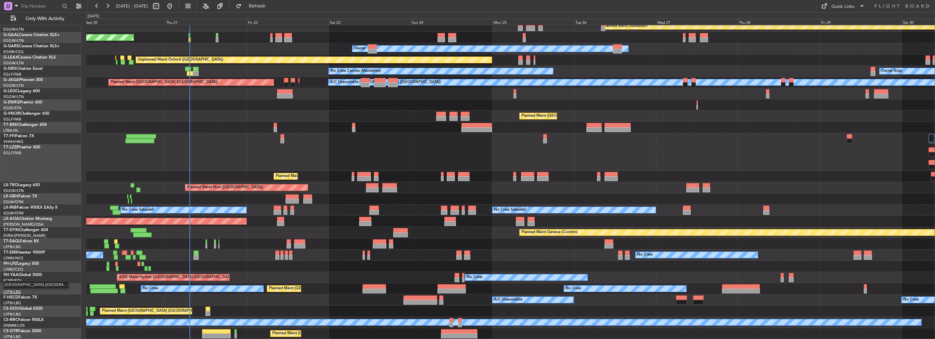
scroll to position [27, 0]
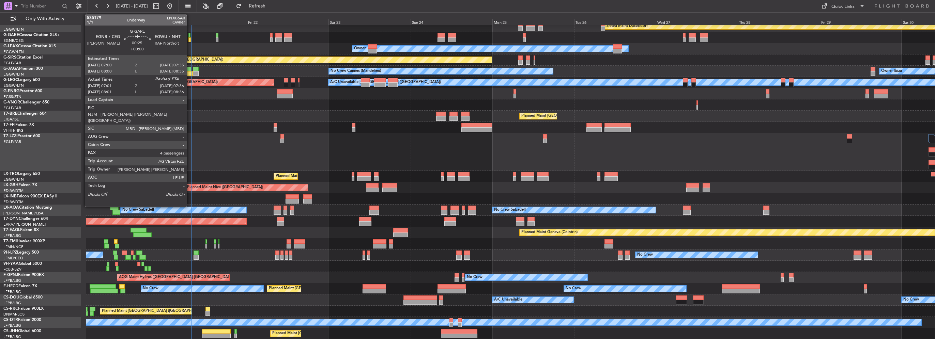
click at [190, 37] on div at bounding box center [189, 39] width 2 height 5
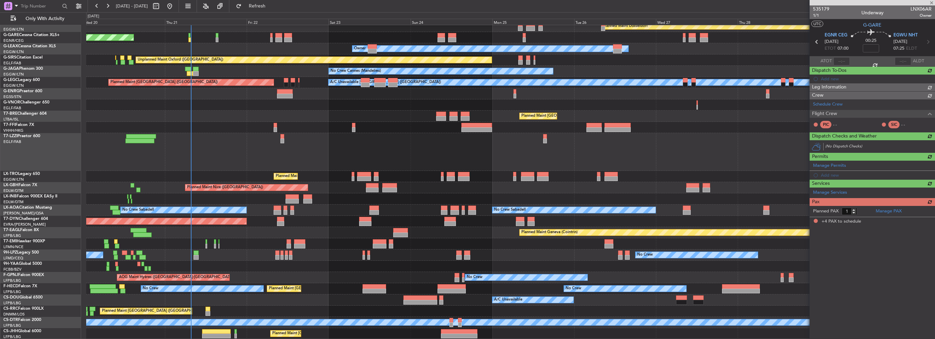
type input "07:01"
type input "4"
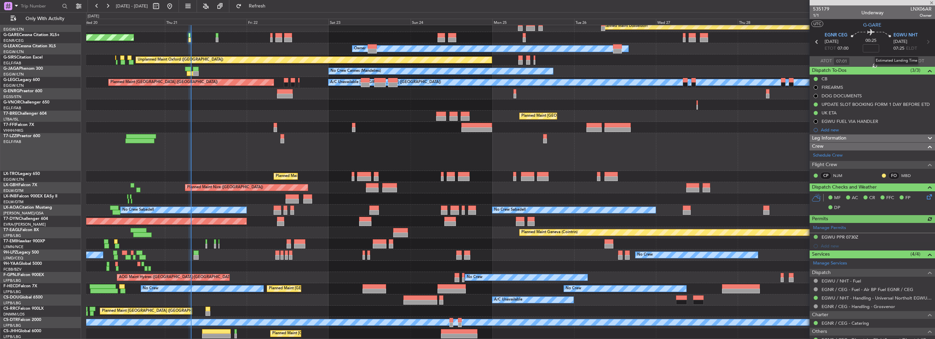
click at [898, 60] on div "Estimated Landing Time" at bounding box center [896, 61] width 44 height 9
click at [895, 61] on input "text" at bounding box center [902, 61] width 16 height 8
type input "07:38"
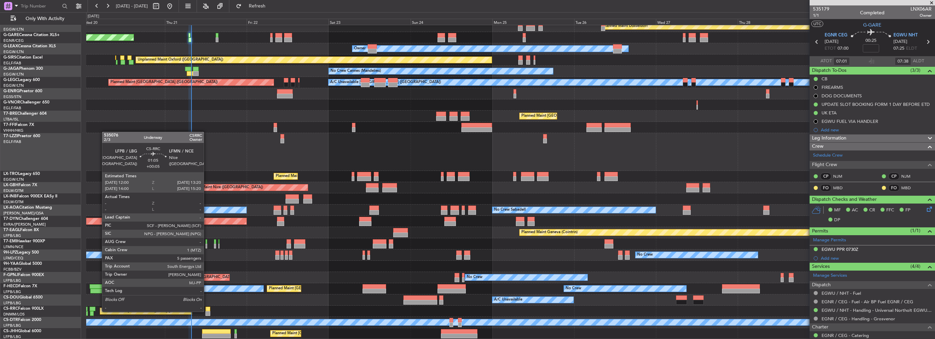
click at [207, 311] on div at bounding box center [207, 313] width 5 height 5
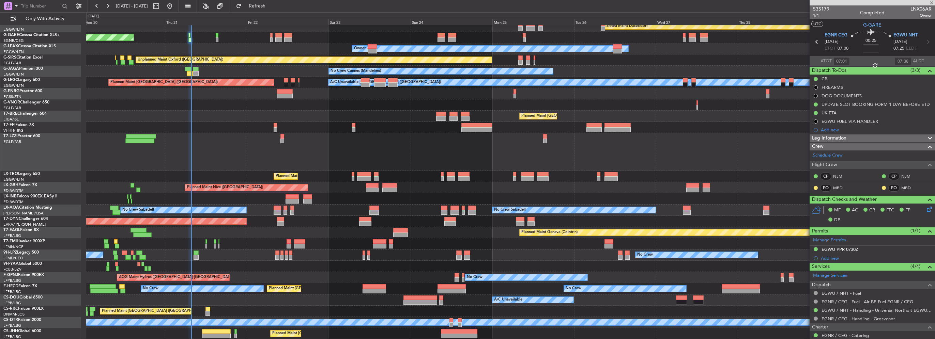
type input "+00:05"
type input "5"
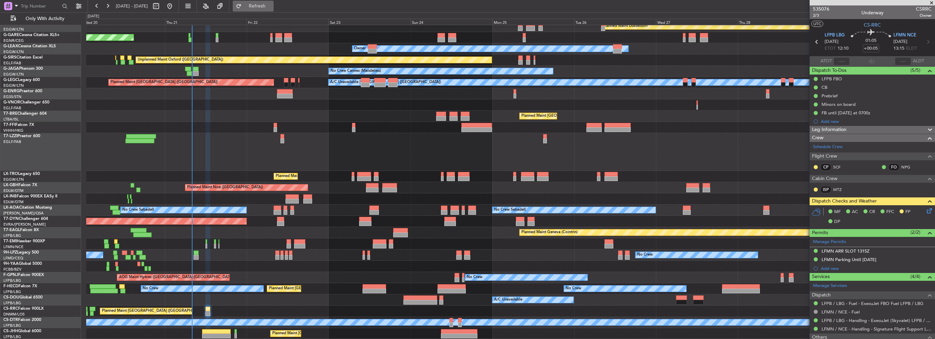
click at [273, 10] on button "Refresh" at bounding box center [253, 6] width 41 height 11
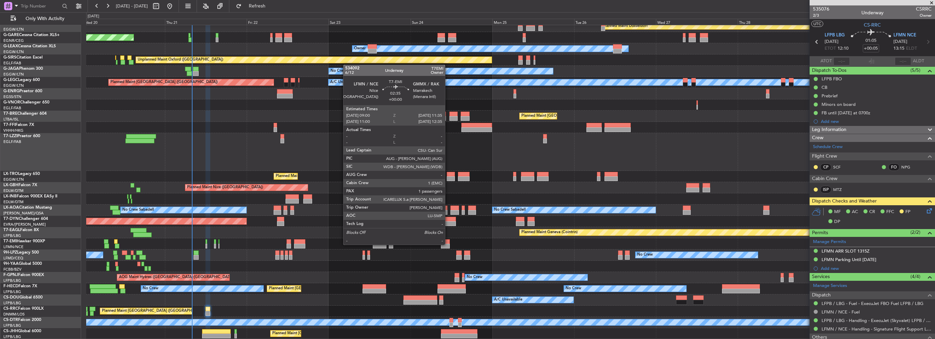
click at [448, 244] on div at bounding box center [445, 246] width 9 height 5
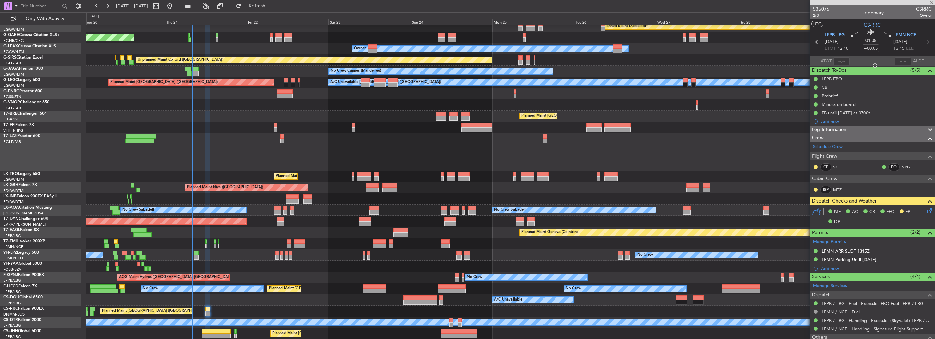
type input "1"
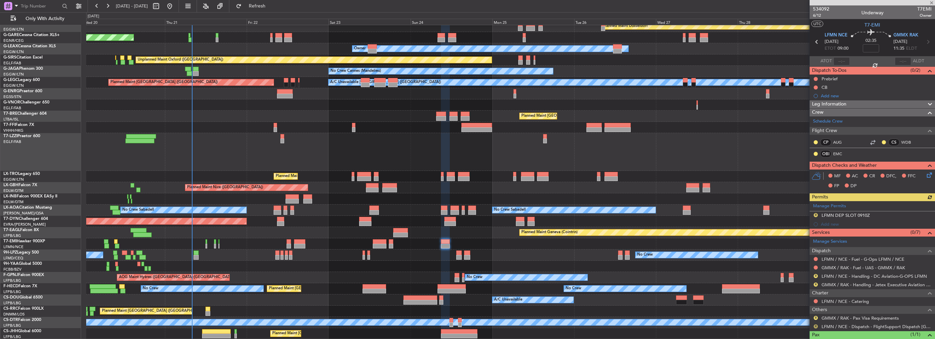
click at [815, 325] on button "R" at bounding box center [815, 327] width 4 height 4
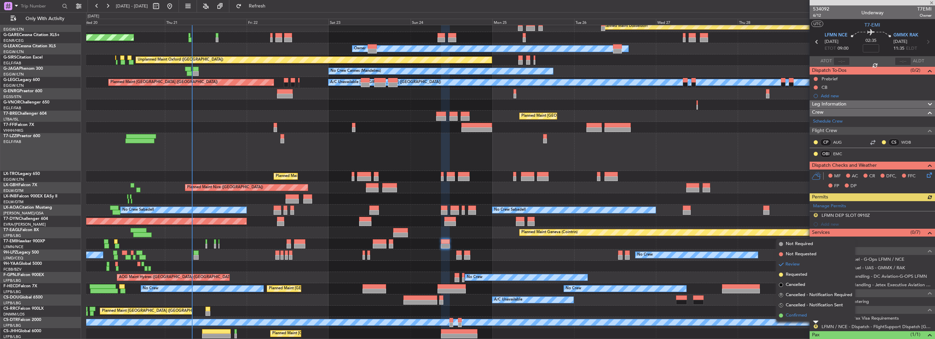
click at [805, 315] on span "Confirmed" at bounding box center [795, 315] width 21 height 7
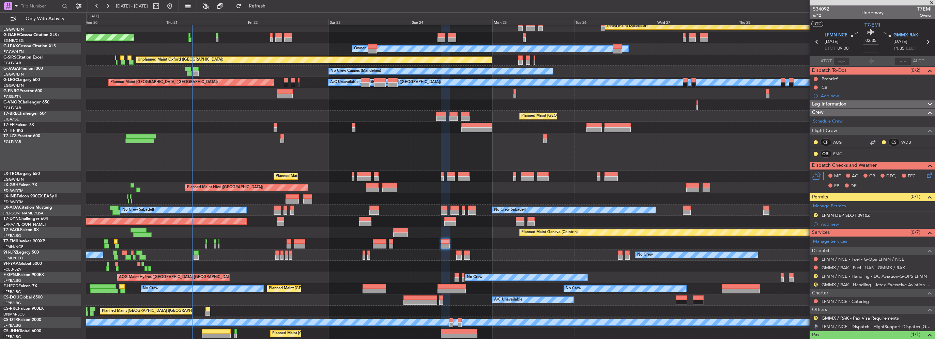
scroll to position [25, 0]
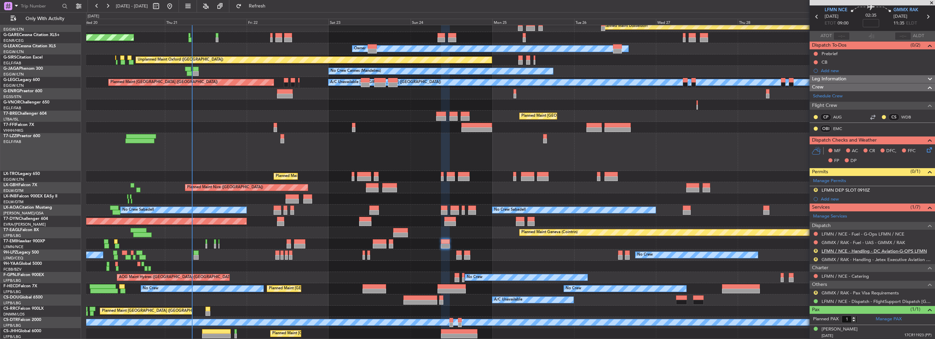
click at [857, 248] on link "LFMN / NCE - Handling - DC Aviation-G-OPS LFMN" at bounding box center [873, 251] width 105 height 6
drag, startPoint x: 860, startPoint y: 191, endPoint x: 866, endPoint y: 192, distance: 5.9
click at [860, 191] on div "LFMN DEP SLOT 0910Z" at bounding box center [845, 190] width 48 height 6
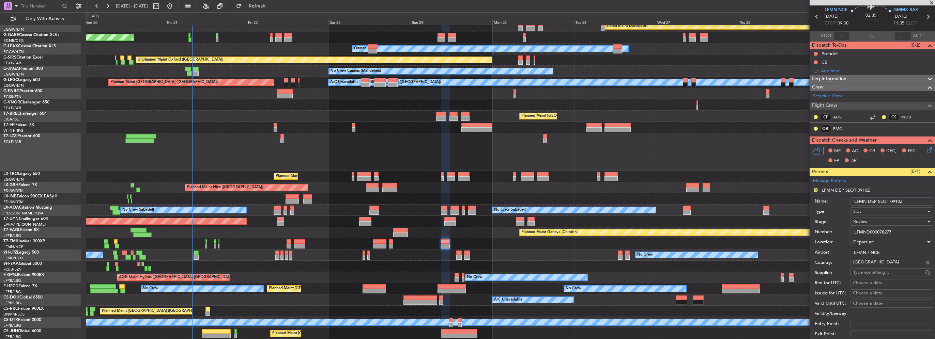
click at [898, 200] on input "LFMN DEP SLOT 0910Z" at bounding box center [891, 202] width 83 height 8
click at [896, 201] on input "LFMN DEP SLOT 0910Z" at bounding box center [891, 202] width 83 height 8
type input "LFMN DEP SLOT 0900Z"
drag, startPoint x: 898, startPoint y: 232, endPoint x: 651, endPoint y: 261, distance: 248.7
click at [662, 259] on fb-app "20 Aug 2025 - 30 Aug 2025 Refresh Quick Links Only With Activity Planned Maint …" at bounding box center [467, 172] width 935 height 334
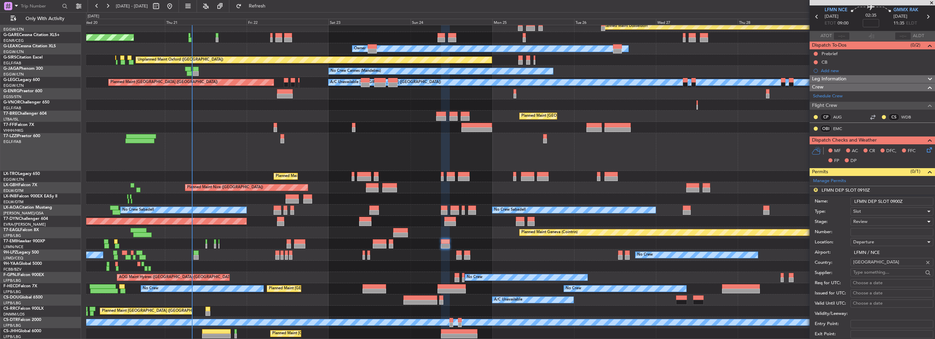
click at [891, 218] on div "Review" at bounding box center [889, 222] width 73 height 10
click at [888, 267] on span "Requested" at bounding box center [889, 266] width 72 height 10
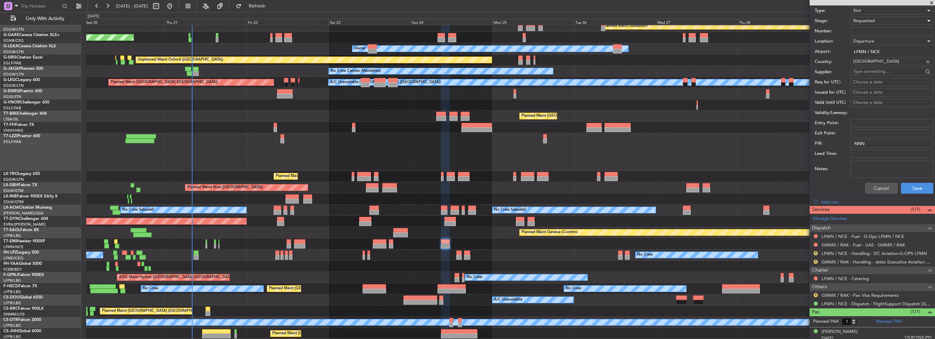
scroll to position [229, 0]
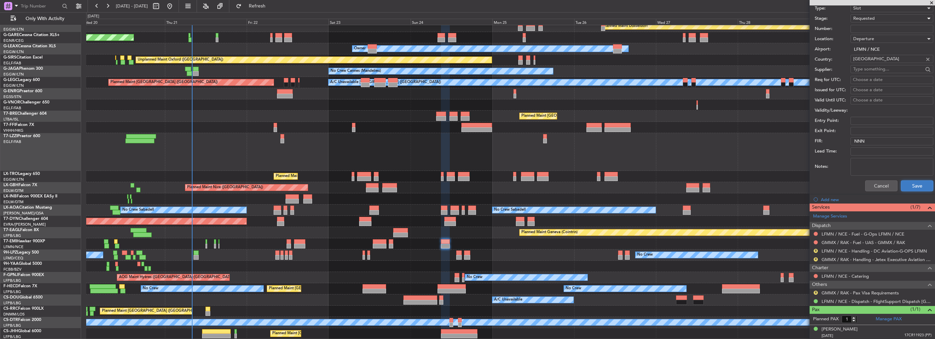
click at [917, 181] on button "Save" at bounding box center [916, 185] width 32 height 11
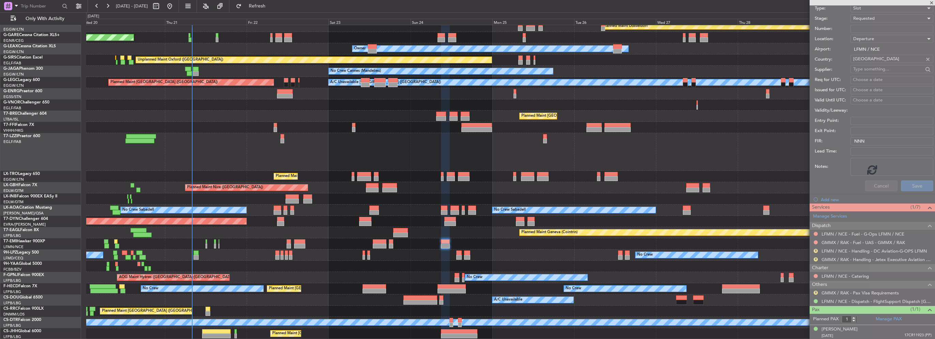
scroll to position [25, 0]
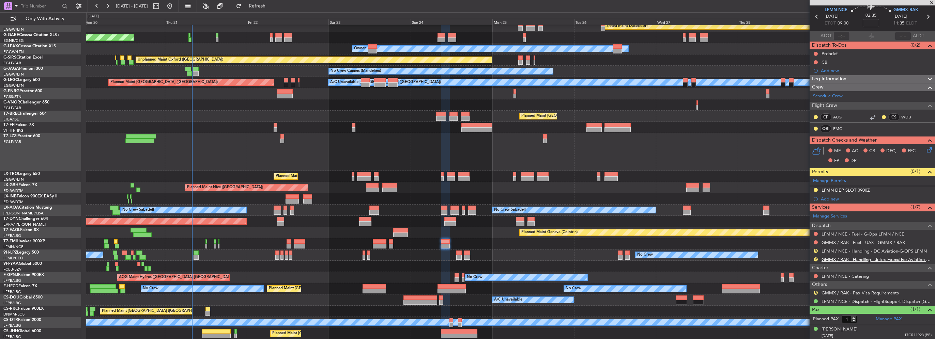
click at [869, 257] on link "GMMX / RAK - Handling - Jetex Executive Aviation GMMX / RAK" at bounding box center [876, 260] width 110 height 6
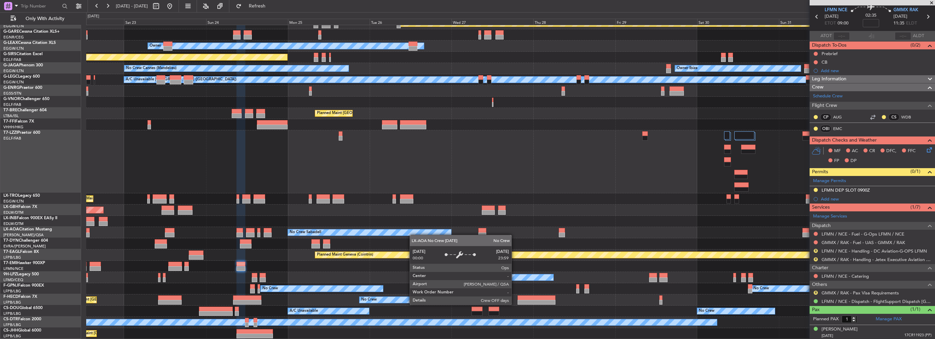
scroll to position [30, 0]
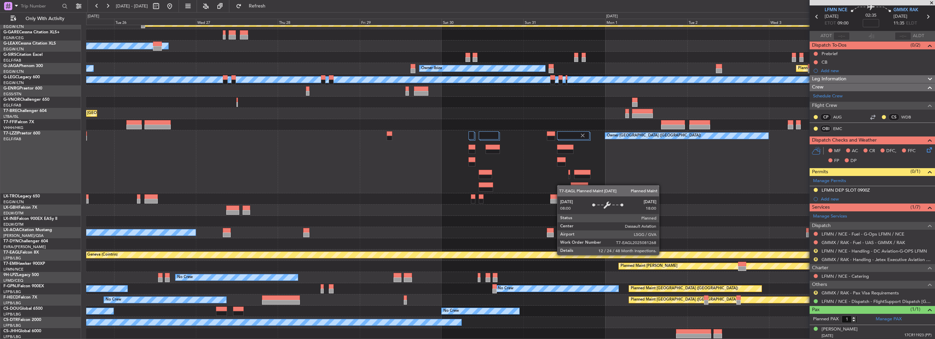
click at [354, 238] on div "Planned Maint Dusseldorf Owner Unplanned Maint Oxford (Kidlington) Owner Ibiza …" at bounding box center [510, 168] width 848 height 344
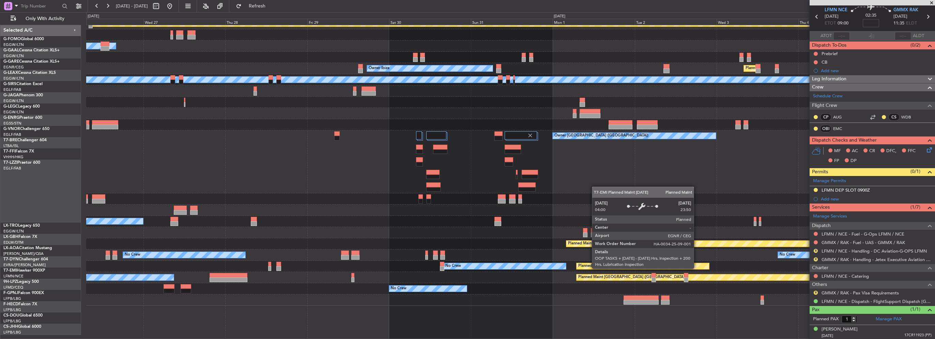
scroll to position [0, 0]
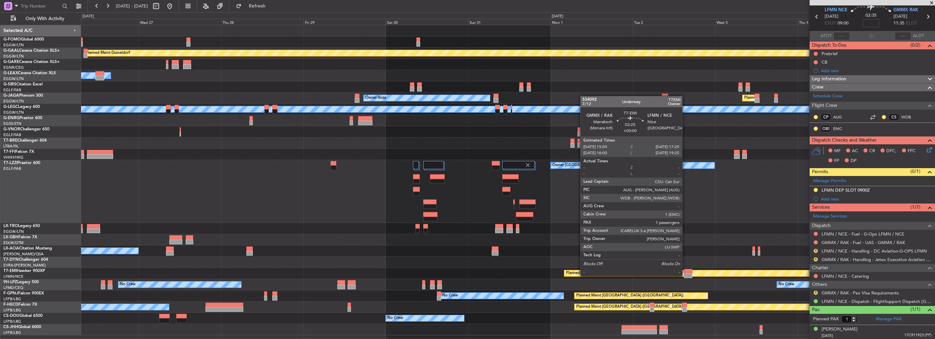
click at [685, 276] on div at bounding box center [688, 275] width 9 height 5
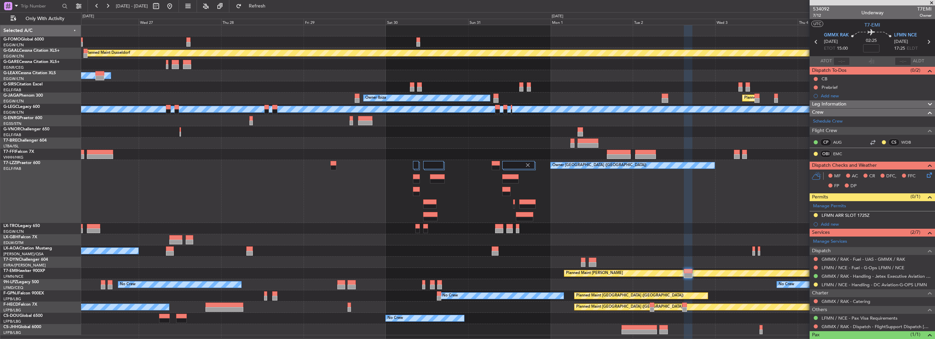
click at [757, 226] on div at bounding box center [507, 228] width 853 height 11
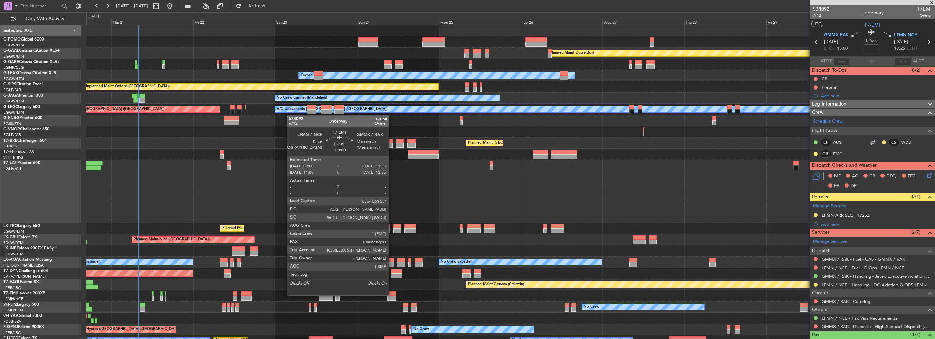
click at [392, 295] on div at bounding box center [391, 294] width 9 height 5
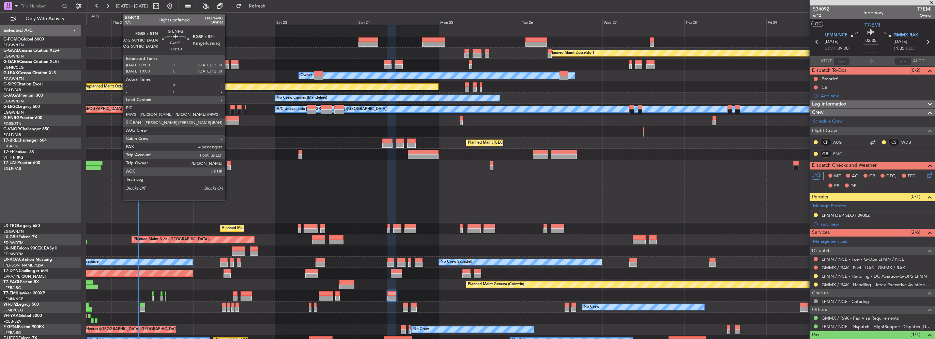
click at [371, 147] on div "Planned Maint [GEOGRAPHIC_DATA] ([GEOGRAPHIC_DATA])" at bounding box center [510, 143] width 848 height 11
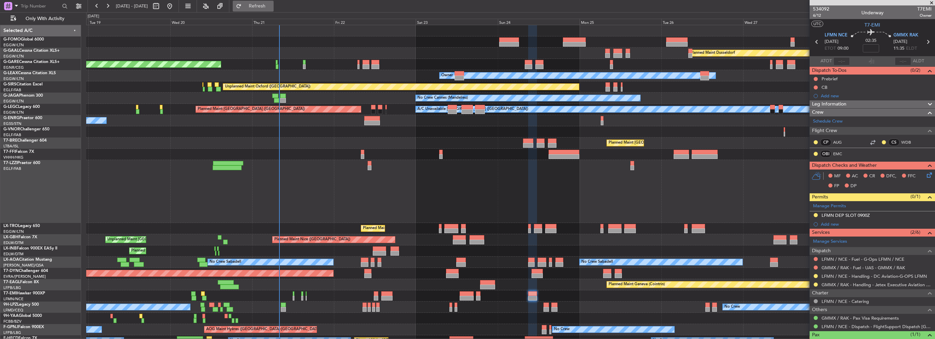
click at [268, 4] on span "Refresh" at bounding box center [257, 6] width 29 height 5
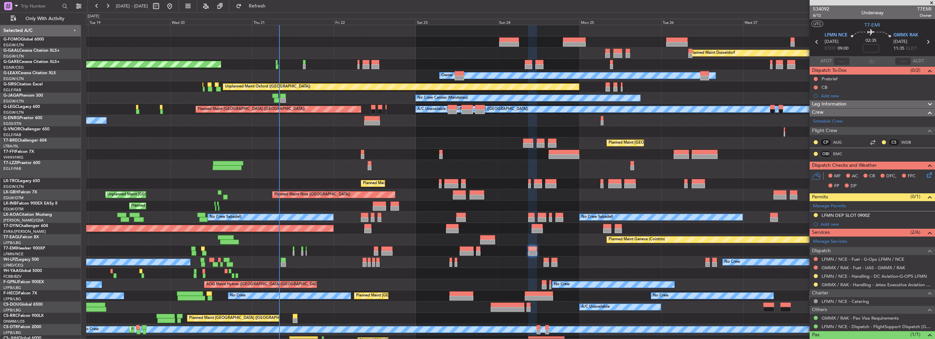
scroll to position [7, 0]
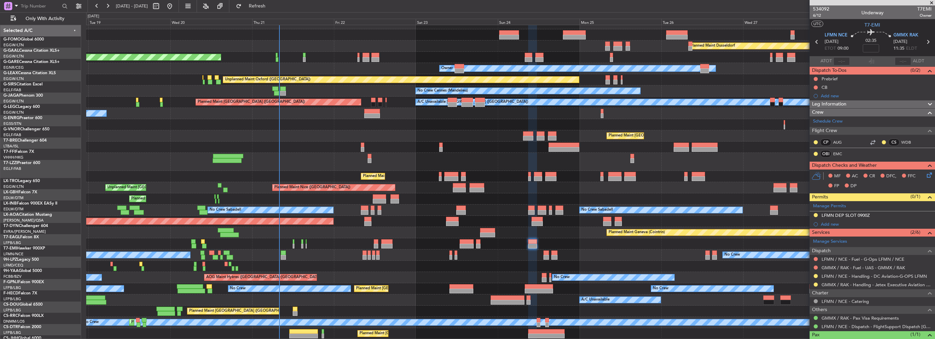
scroll to position [7, 0]
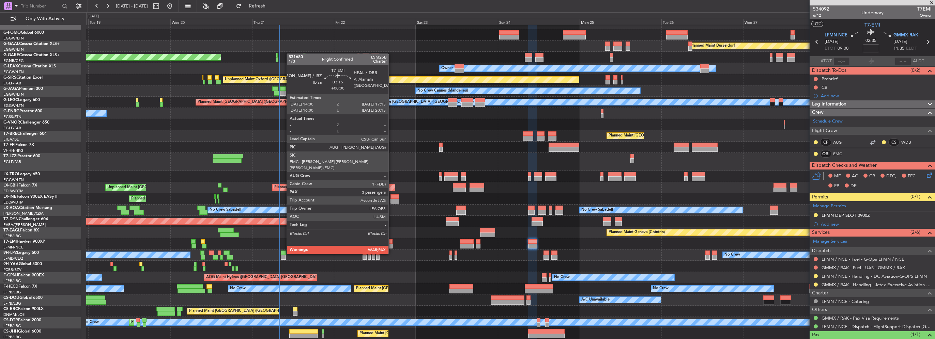
click at [391, 241] on div at bounding box center [386, 241] width 11 height 5
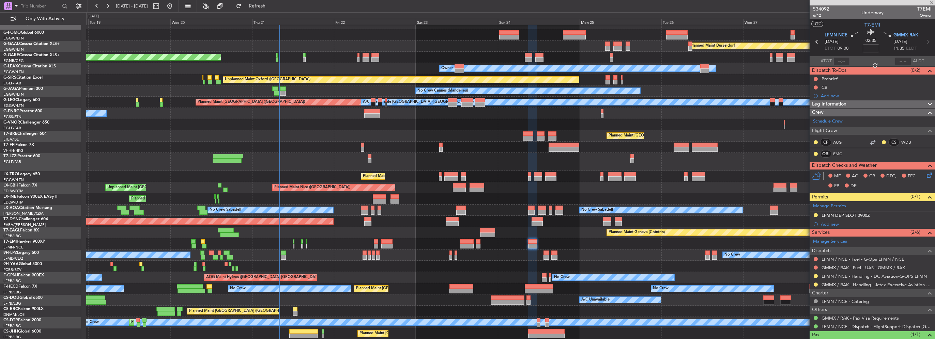
type input "3"
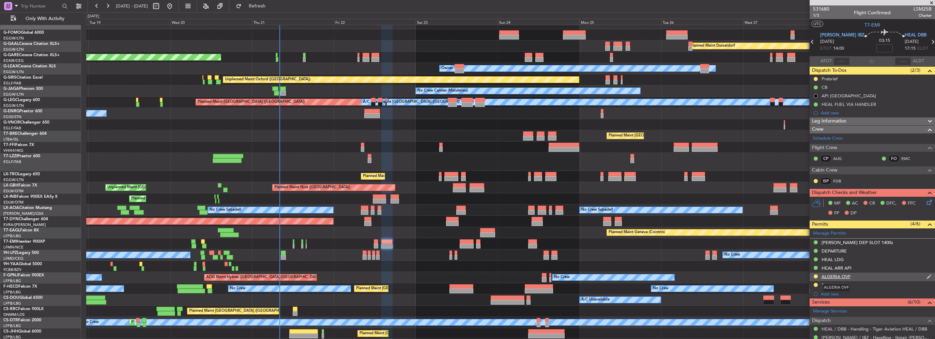
click at [843, 275] on div "ALGERIA OVF" at bounding box center [835, 277] width 29 height 6
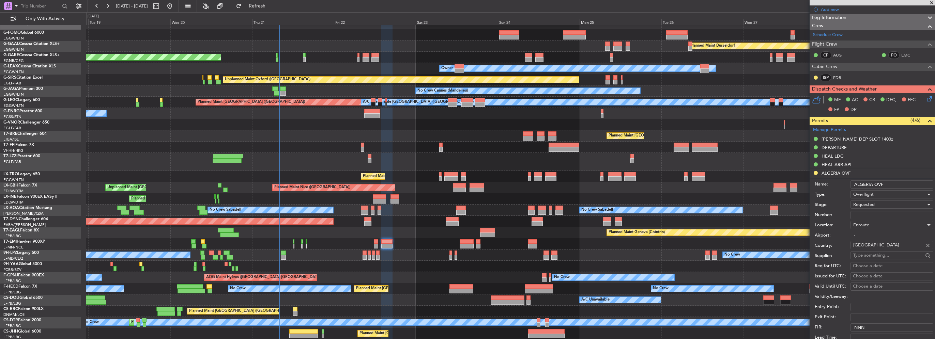
scroll to position [136, 0]
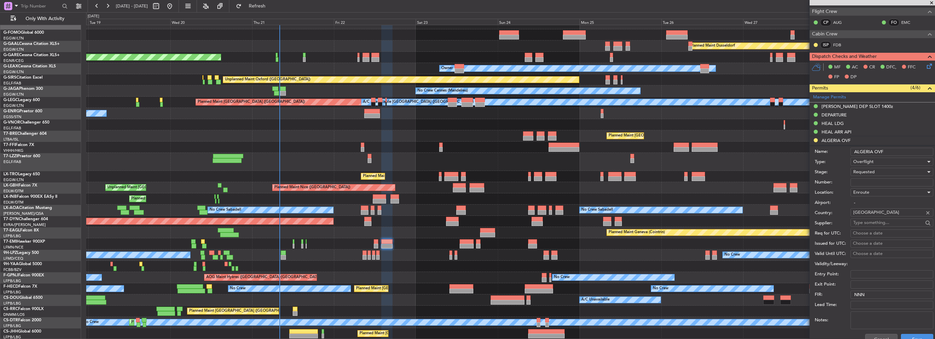
click at [872, 180] on input "Number:" at bounding box center [891, 182] width 83 height 8
paste input "NR 7072/ANAC/BS/2025"
type input "NR 7072/ANAC/BS/2025"
click at [878, 169] on div "Requested" at bounding box center [889, 172] width 73 height 10
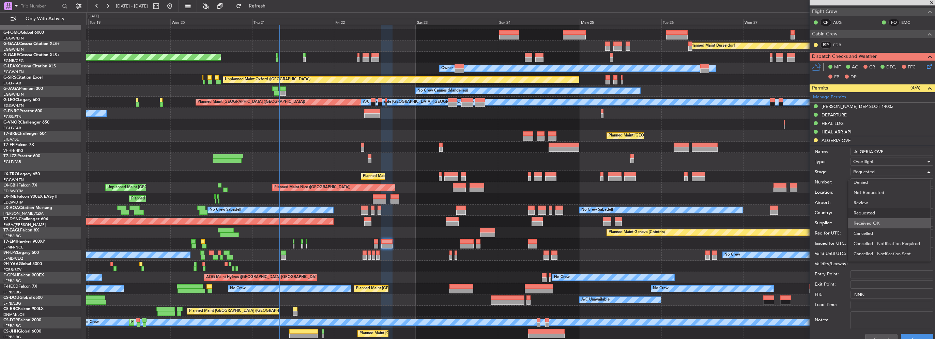
click at [878, 225] on span "Received OK" at bounding box center [889, 223] width 72 height 10
click at [915, 336] on button "Save" at bounding box center [916, 339] width 32 height 11
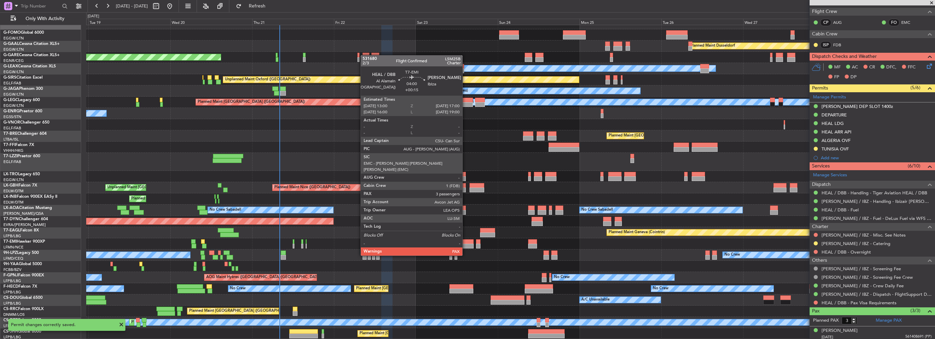
click at [465, 243] on div at bounding box center [466, 241] width 14 height 5
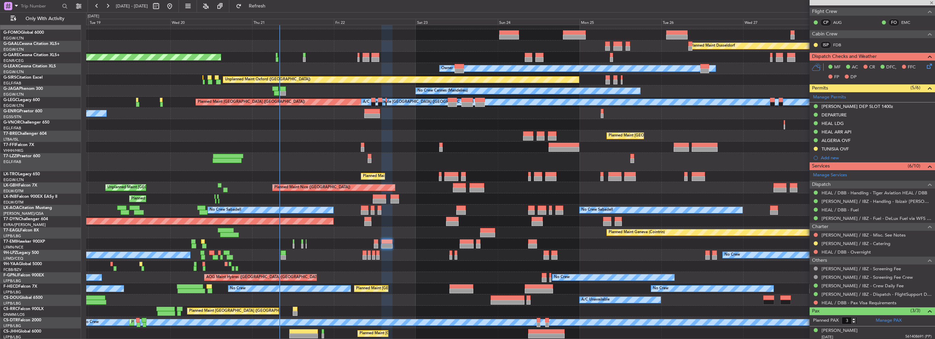
type input "+00:15"
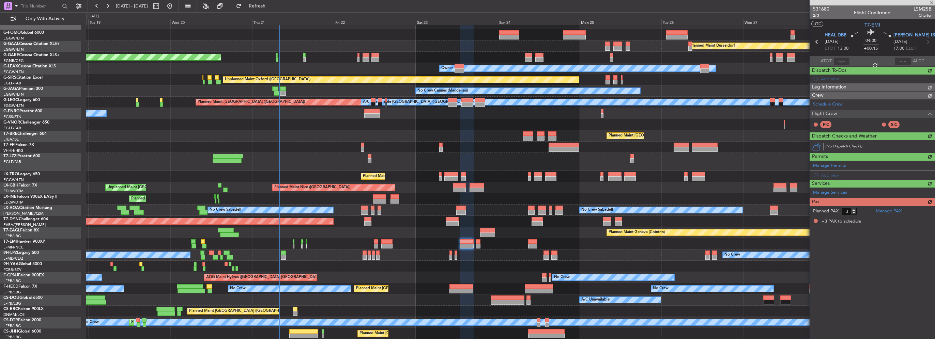
scroll to position [0, 0]
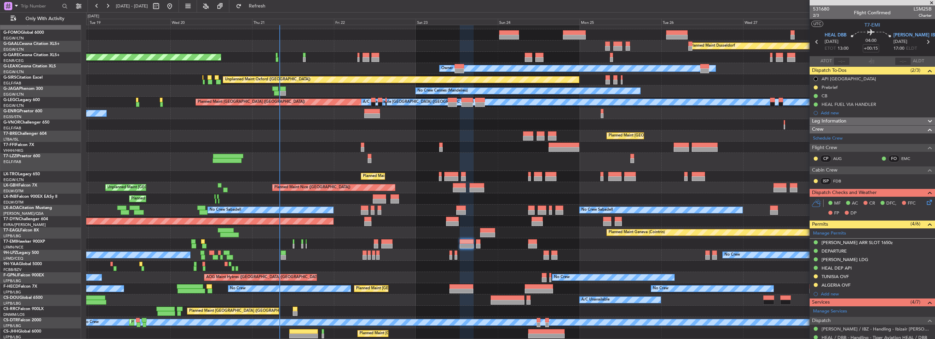
click at [886, 285] on div "ALGERIA OVF" at bounding box center [871, 285] width 125 height 9
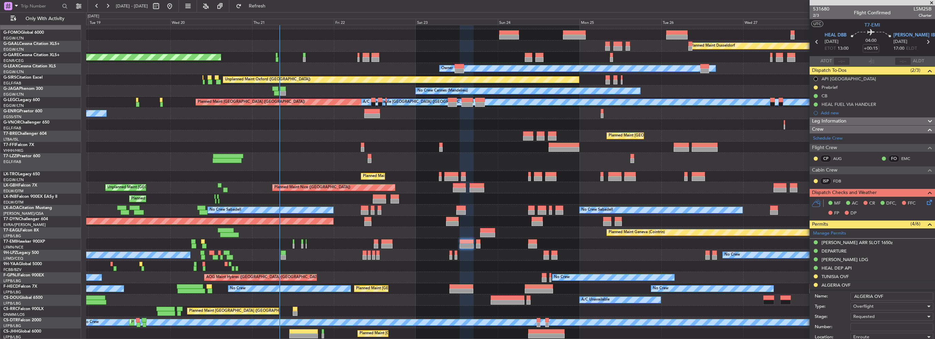
click at [872, 325] on input "Number:" at bounding box center [891, 327] width 83 height 8
paste input "NR 7072/ANAC/BS/2025"
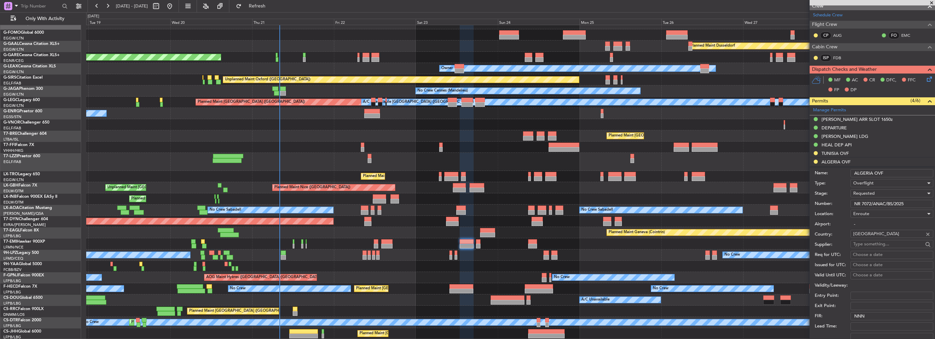
scroll to position [136, 0]
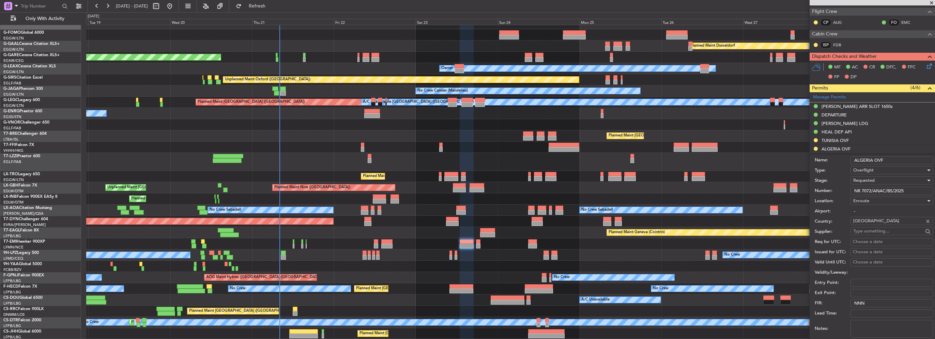
type input "NR 7072/ANAC/BS/2025"
click at [870, 177] on span "Requested" at bounding box center [863, 180] width 21 height 6
click at [868, 231] on span "Received OK" at bounding box center [889, 232] width 72 height 10
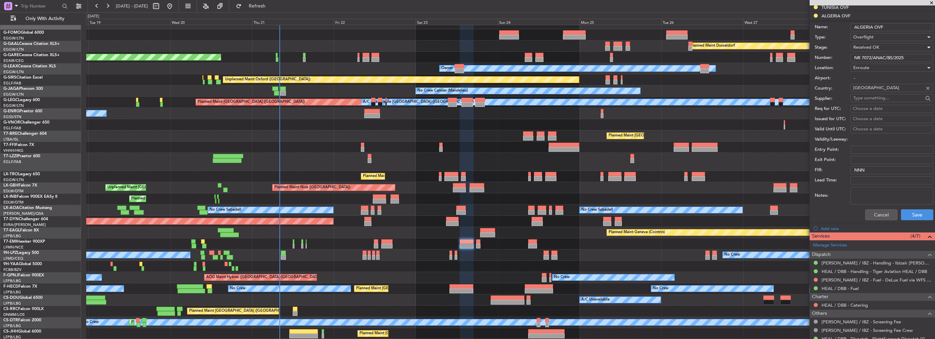
scroll to position [272, 0]
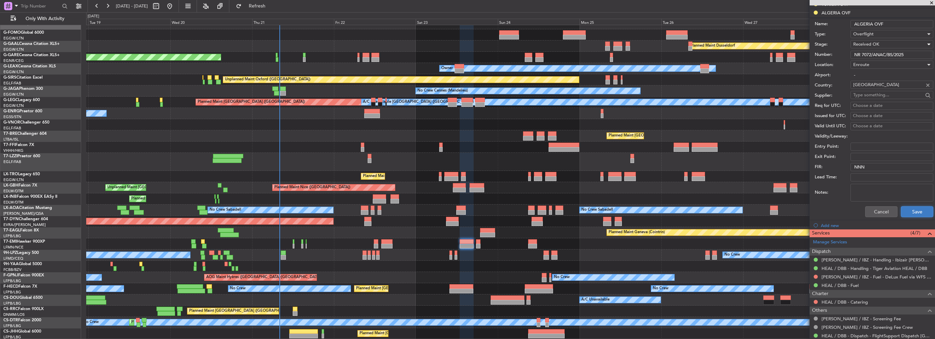
click at [915, 213] on button "Save" at bounding box center [916, 211] width 32 height 11
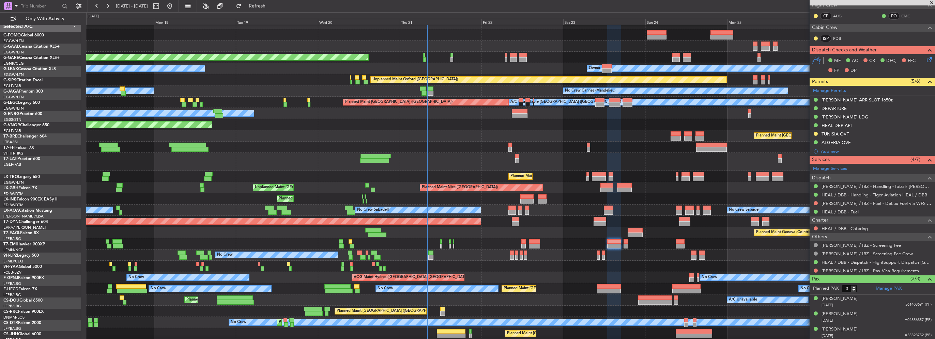
scroll to position [7, 0]
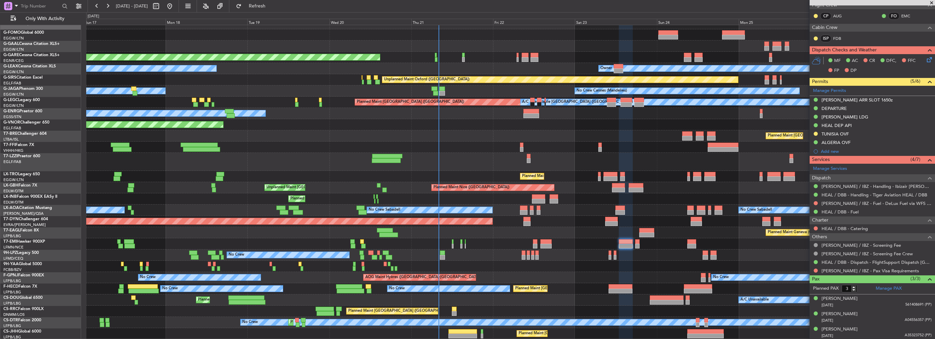
click at [455, 148] on div "Planned Maint Windsor Locks ([PERSON_NAME] Intl) Planned [GEOGRAPHIC_DATA] Plan…" at bounding box center [510, 178] width 848 height 321
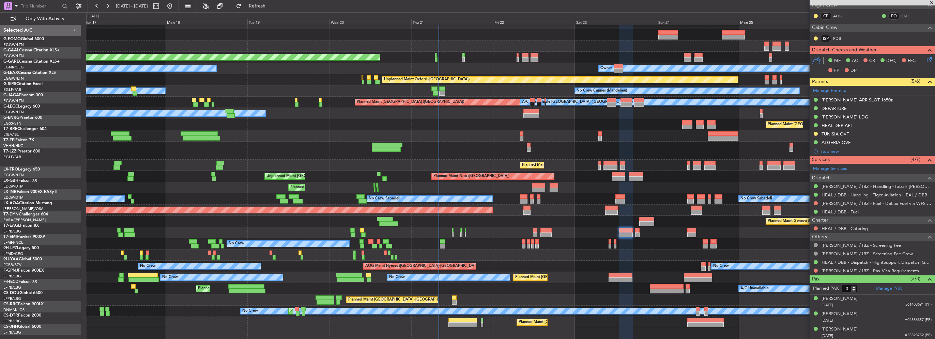
scroll to position [0, 0]
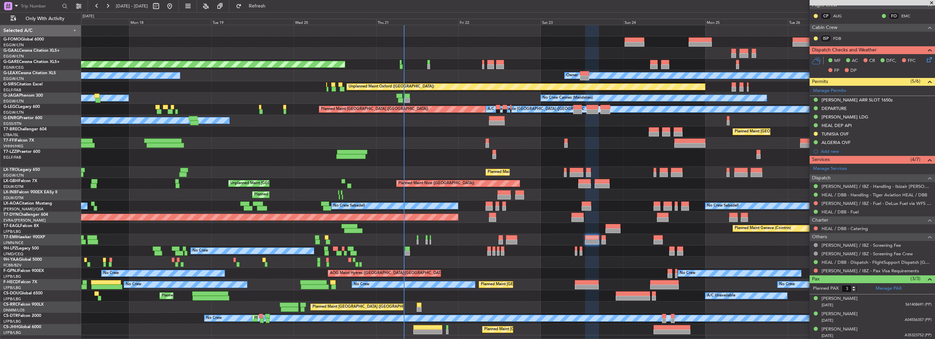
click at [415, 194] on div "Planned Maint Geneva (Cointrin)" at bounding box center [507, 194] width 853 height 11
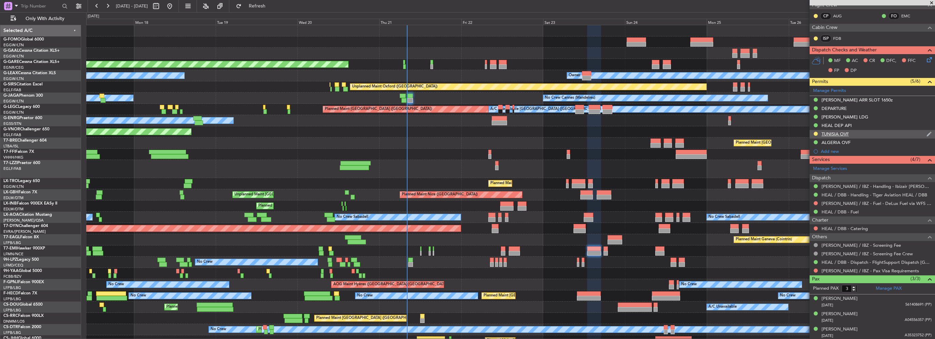
click at [843, 132] on div "TUNISIA OVF" at bounding box center [834, 134] width 27 height 6
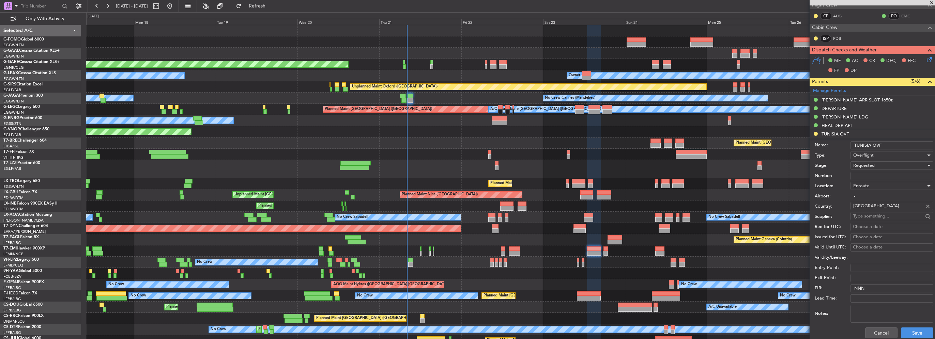
click at [860, 177] on input "Number:" at bounding box center [891, 176] width 83 height 8
paste input "DGAC25/471OB/08"
type input "DGAC25/471OB/08"
drag, startPoint x: 868, startPoint y: 173, endPoint x: 875, endPoint y: 165, distance: 11.1
click at [875, 165] on div "Requested" at bounding box center [889, 165] width 73 height 10
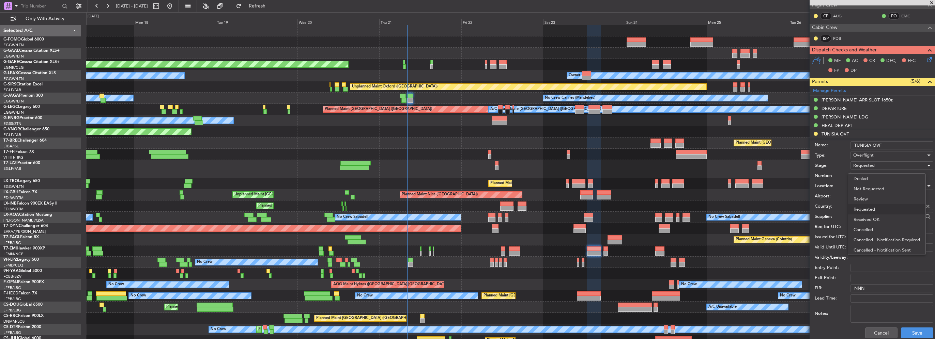
scroll to position [3, 0]
click at [875, 215] on span "Received OK" at bounding box center [889, 217] width 72 height 10
click at [915, 328] on button "Save" at bounding box center [916, 333] width 32 height 11
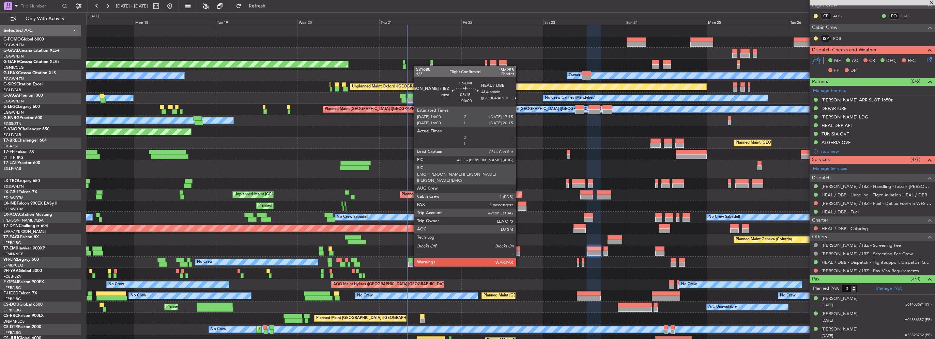
click at [516, 252] on div at bounding box center [513, 253] width 11 height 5
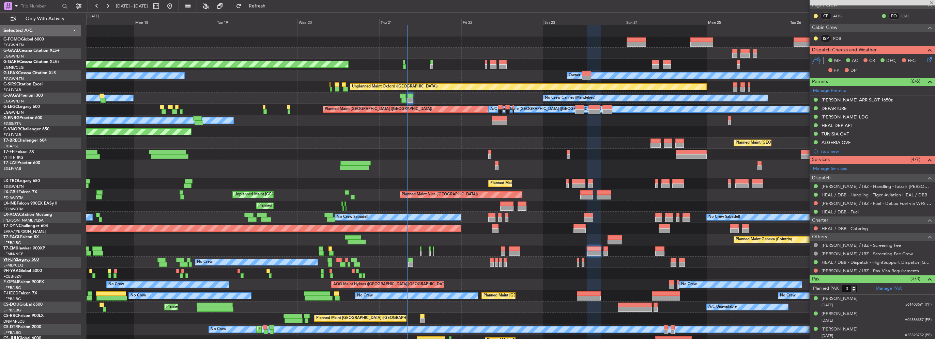
scroll to position [0, 0]
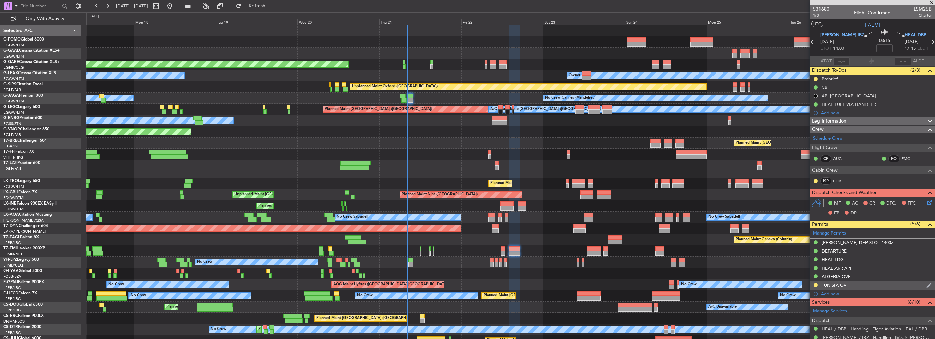
click at [843, 285] on div "TUNISIA OVF" at bounding box center [834, 285] width 27 height 6
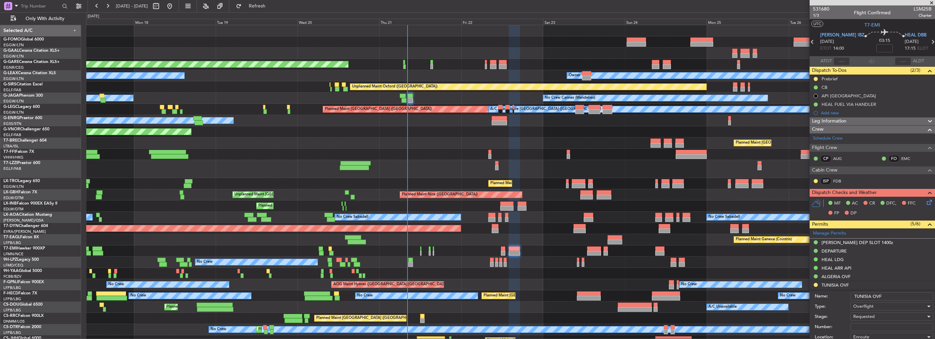
scroll to position [136, 0]
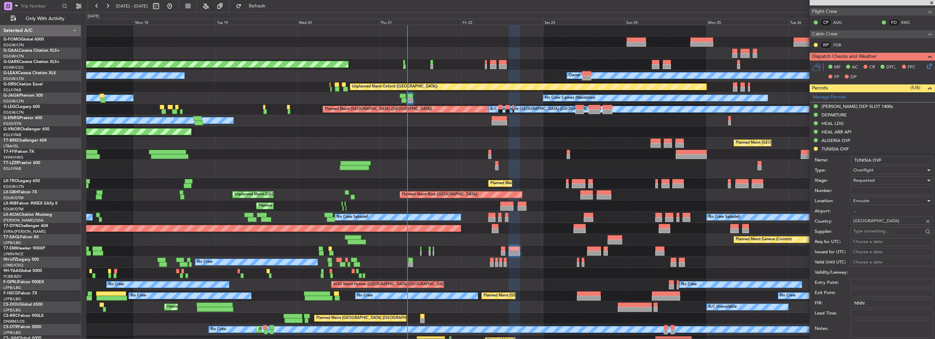
paste input "DGAC25/471OB/08"
type input "DGAC25/471OB/08"
click at [875, 178] on div "Requested" at bounding box center [889, 180] width 73 height 10
click at [867, 231] on span "Received OK" at bounding box center [889, 232] width 72 height 10
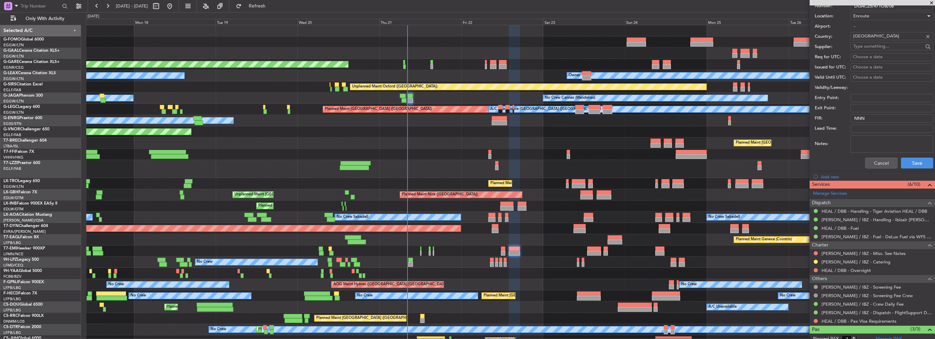
scroll to position [341, 0]
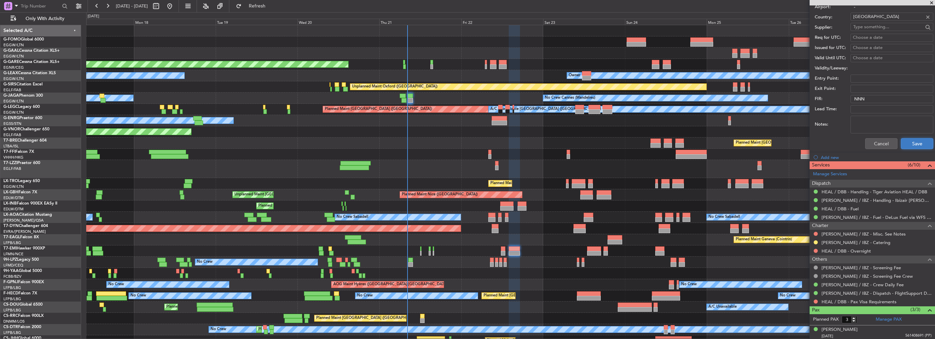
click at [910, 144] on button "Save" at bounding box center [916, 143] width 32 height 11
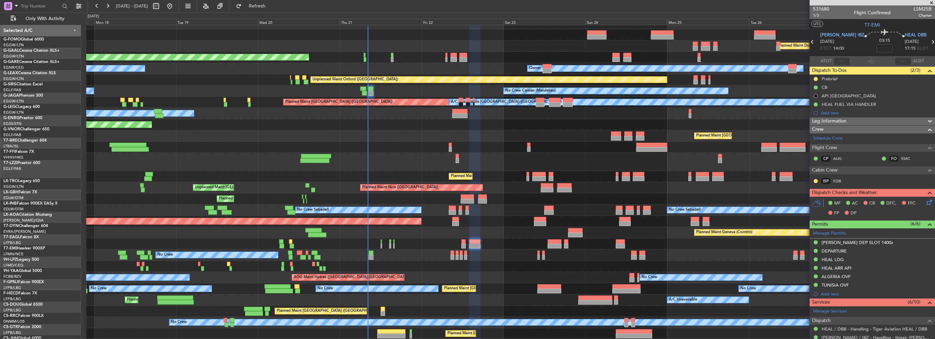
scroll to position [7, 0]
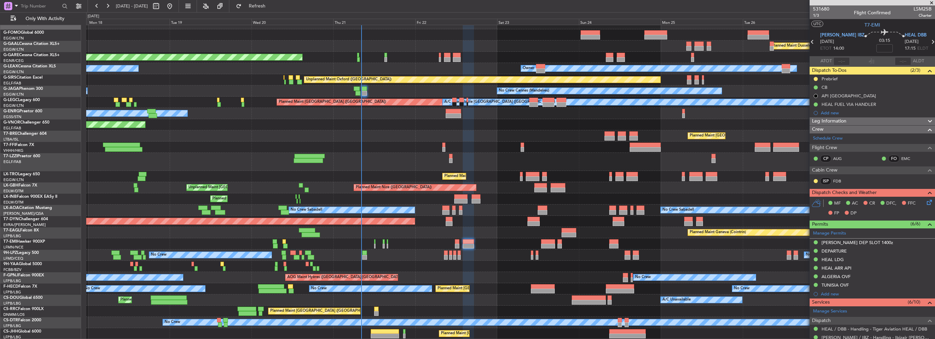
click at [482, 142] on div "Planned Maint Windsor Locks ([PERSON_NAME] Intl) Planned [GEOGRAPHIC_DATA] Unpl…" at bounding box center [510, 178] width 848 height 321
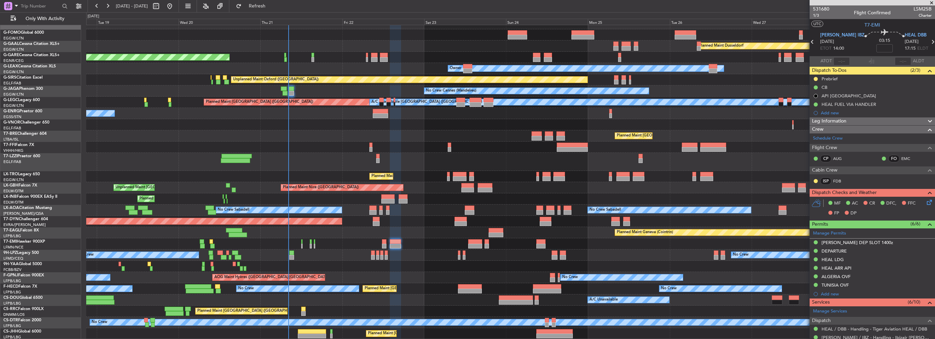
click at [523, 220] on div "Planned Maint Windsor Locks ([PERSON_NAME] Intl) Planned [GEOGRAPHIC_DATA] Unpl…" at bounding box center [510, 178] width 848 height 321
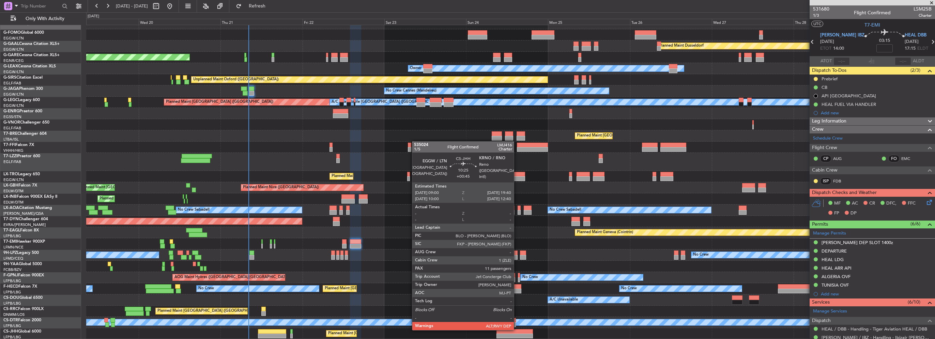
click at [517, 330] on div at bounding box center [514, 331] width 36 height 5
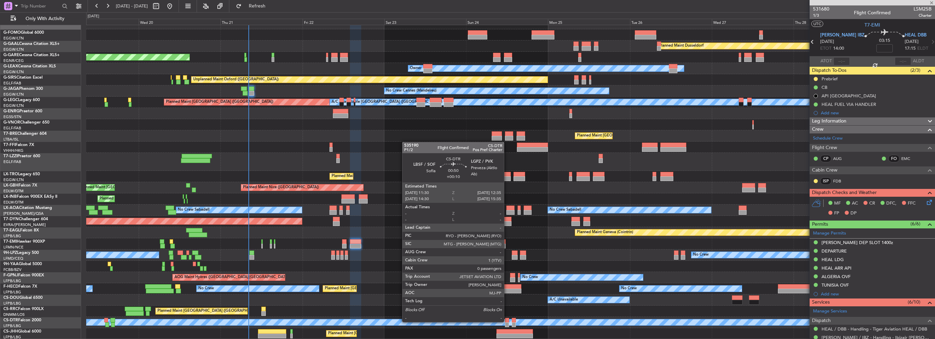
type input "+00:45"
type input "11"
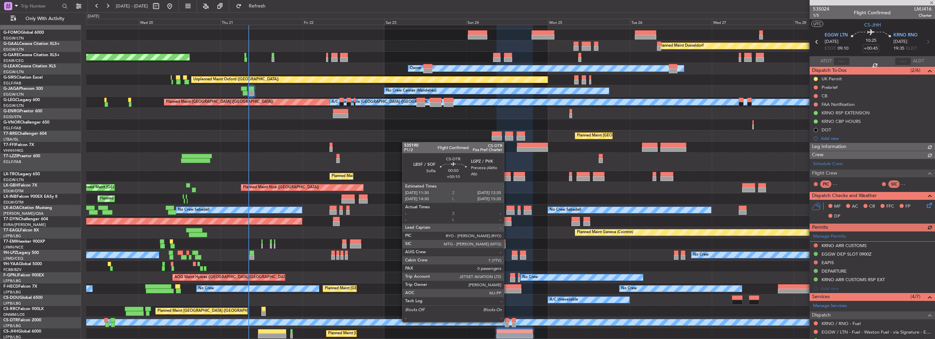
click at [507, 321] on div at bounding box center [507, 320] width 4 height 5
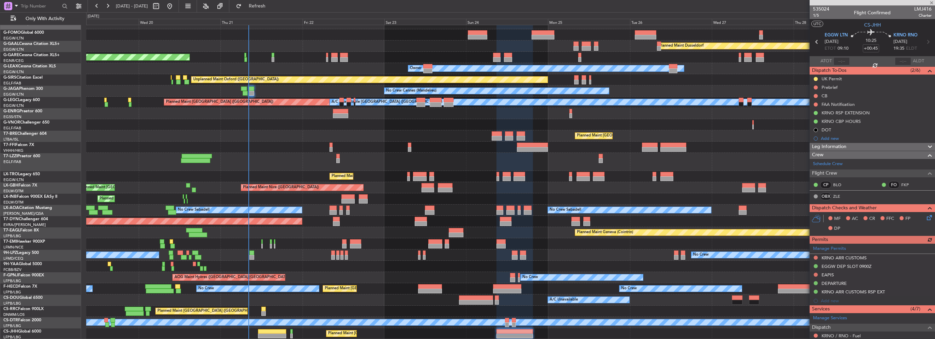
type input "+00:10"
type input "0"
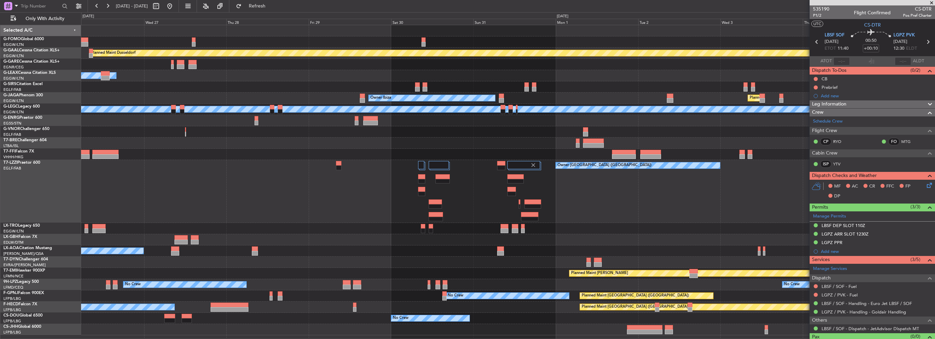
scroll to position [0, 0]
click at [393, 250] on div "Planned Maint Dusseldorf Owner Unplanned Maint [GEOGRAPHIC_DATA] ([GEOGRAPHIC_D…" at bounding box center [507, 180] width 853 height 310
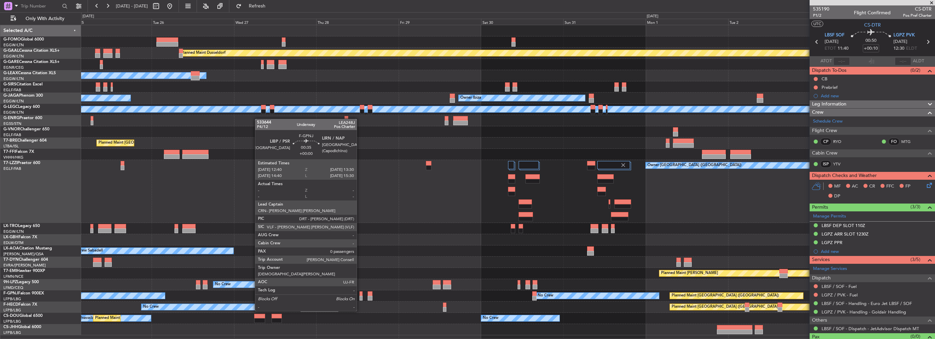
click at [360, 298] on div at bounding box center [360, 298] width 3 height 5
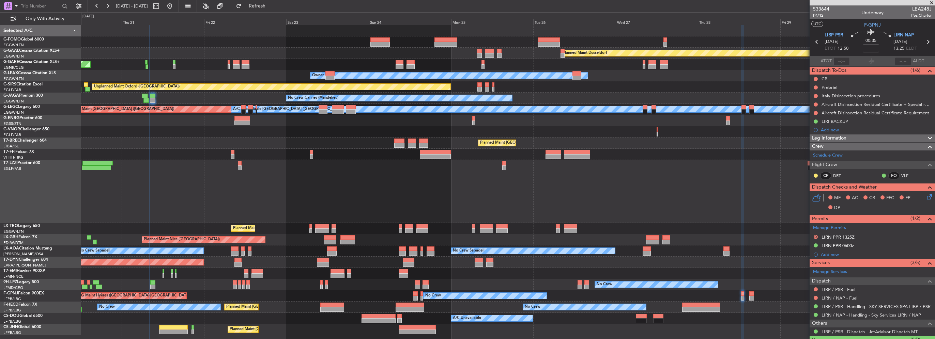
click at [596, 260] on div "Planned Maint Dusseldorf Unplanned Maint [PERSON_NAME] Owner Owner Unplanned Ma…" at bounding box center [507, 180] width 853 height 310
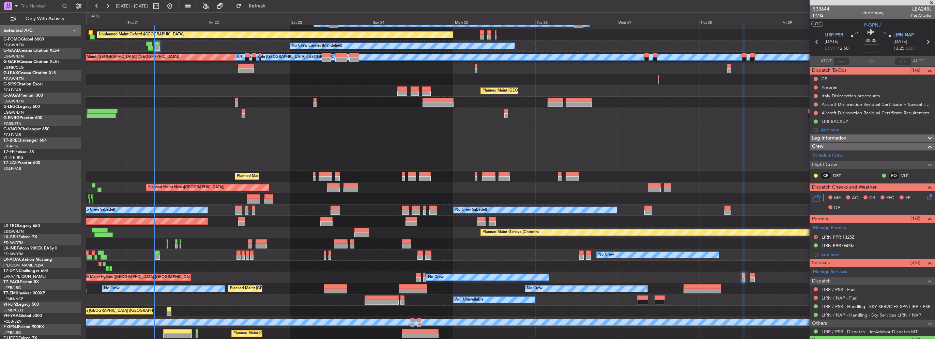
scroll to position [52, 0]
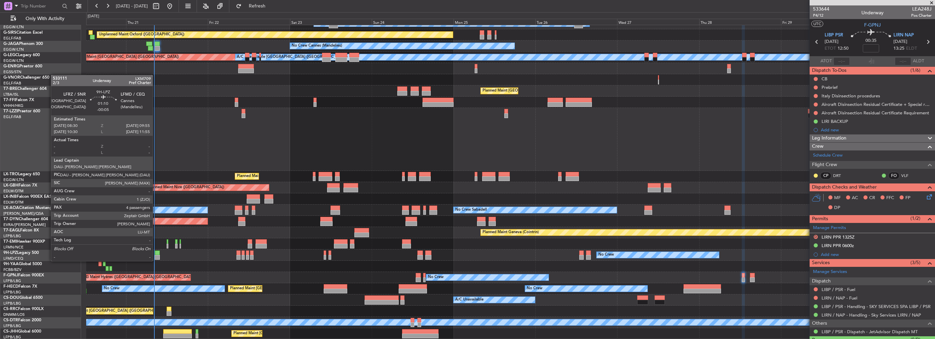
click at [156, 254] on div at bounding box center [157, 253] width 5 height 5
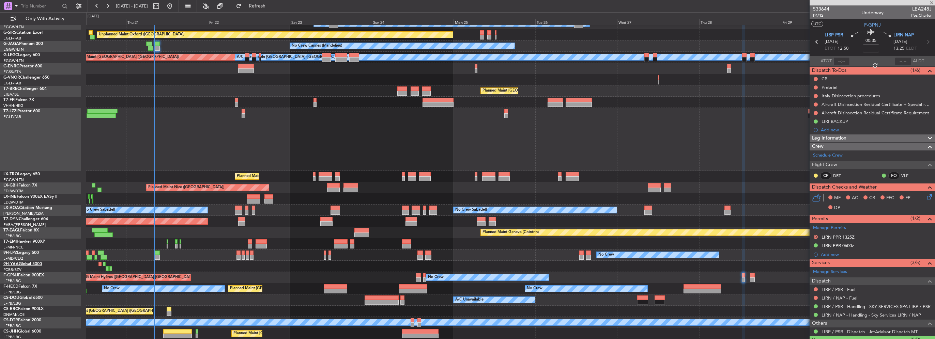
type input "-00:05"
type input "4"
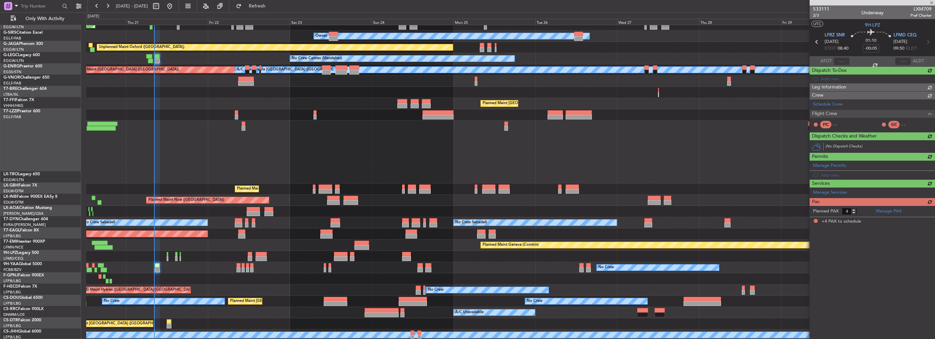
scroll to position [40, 0]
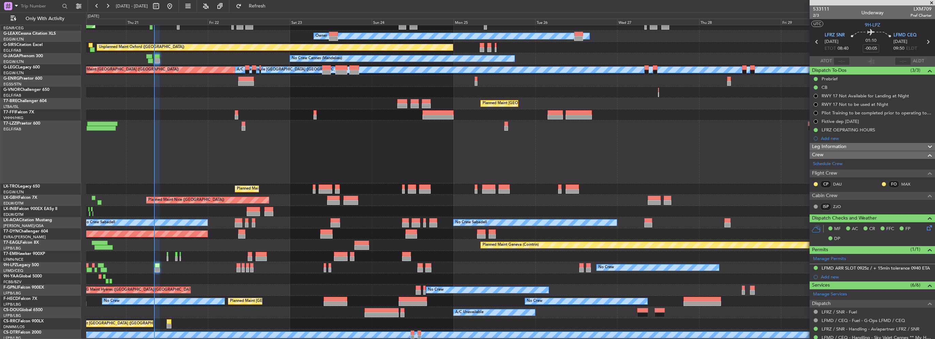
click at [371, 184] on div "Planned Maint [GEOGRAPHIC_DATA] ([GEOGRAPHIC_DATA])" at bounding box center [510, 189] width 848 height 11
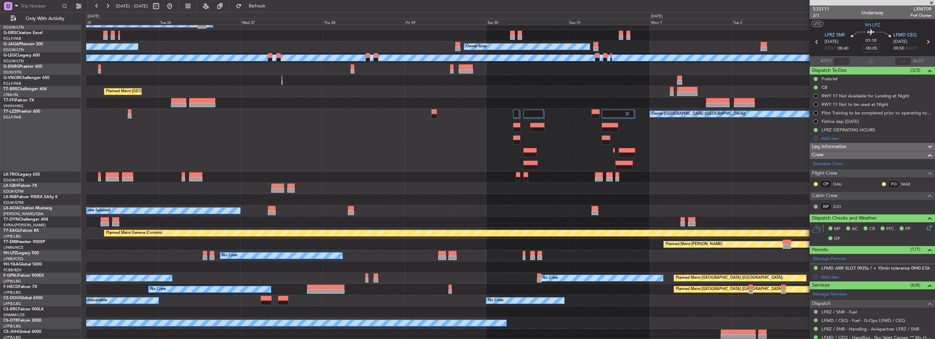
scroll to position [0, 0]
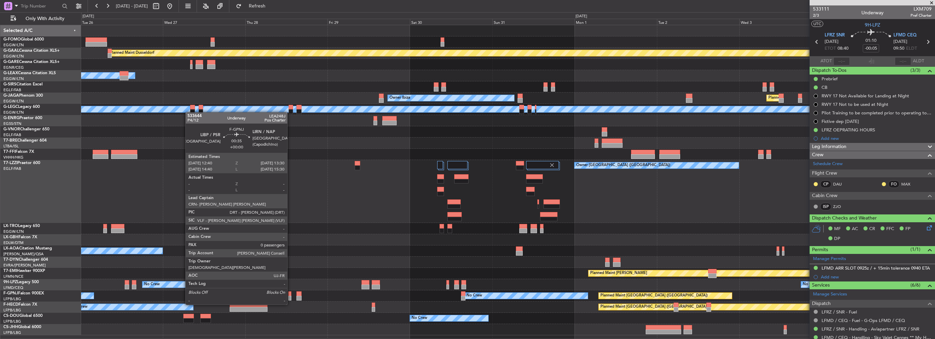
click at [290, 292] on div at bounding box center [289, 294] width 3 height 5
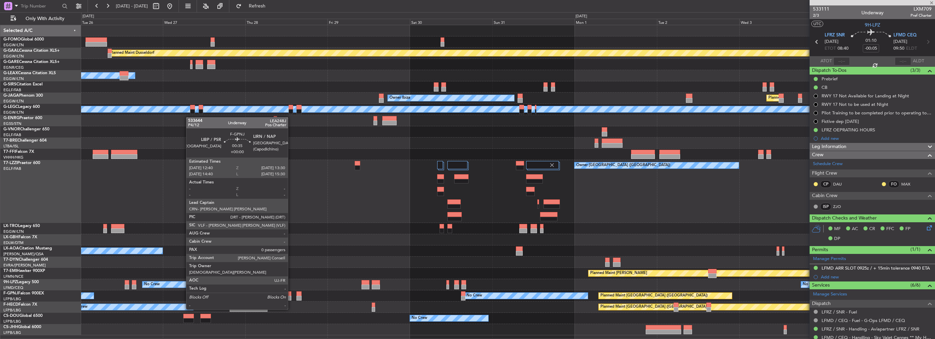
type input "0"
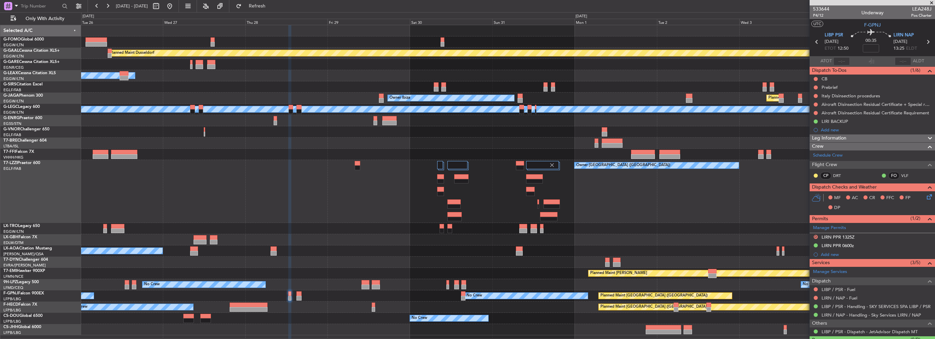
click at [336, 231] on div "Planned Maint Dusseldorf Owner Unplanned Maint [GEOGRAPHIC_DATA] ([GEOGRAPHIC_D…" at bounding box center [507, 180] width 853 height 310
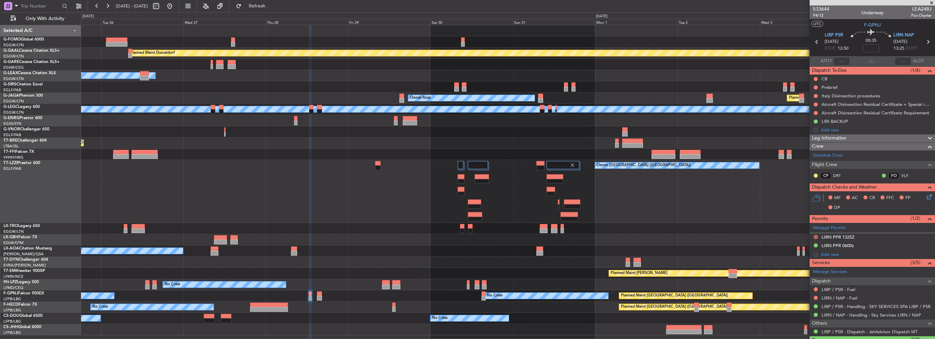
click at [609, 267] on div "Planned Maint Dusseldorf Owner Unplanned Maint [GEOGRAPHIC_DATA] ([GEOGRAPHIC_D…" at bounding box center [507, 180] width 853 height 310
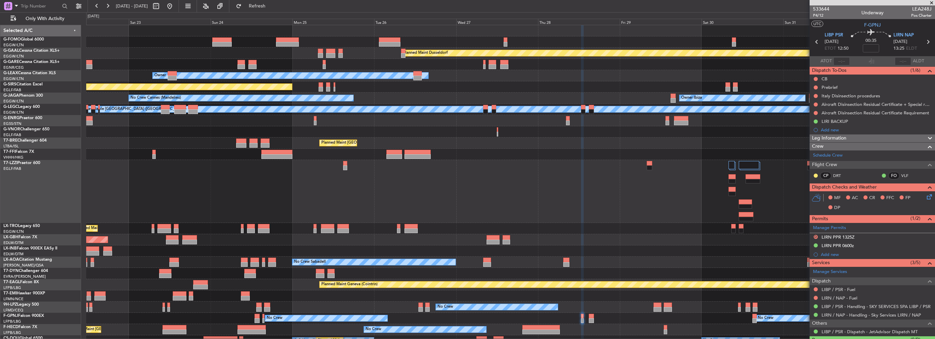
click at [484, 268] on div "Planned Maint [GEOGRAPHIC_DATA]-[GEOGRAPHIC_DATA]" at bounding box center [510, 273] width 848 height 11
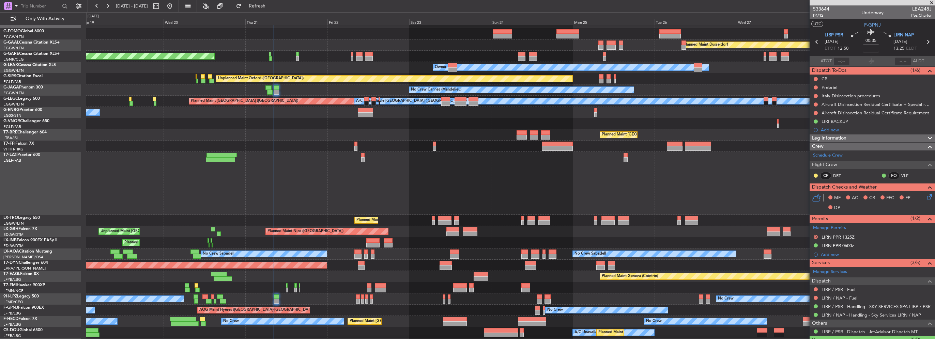
click at [302, 249] on div "Planned Maint Windsor Locks ([PERSON_NAME] Intl) Planned [GEOGRAPHIC_DATA] Unpl…" at bounding box center [510, 189] width 848 height 344
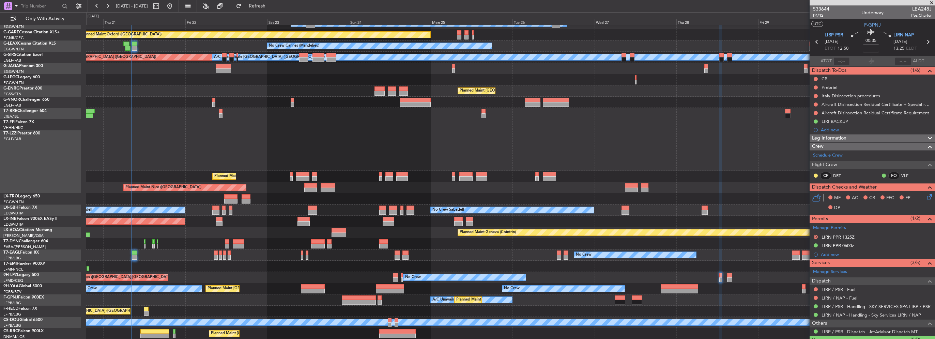
scroll to position [52, 0]
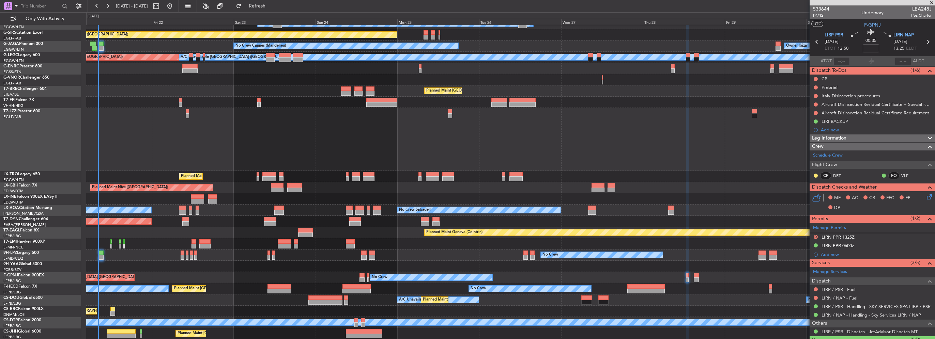
click at [526, 110] on div "Owner [GEOGRAPHIC_DATA] ([GEOGRAPHIC_DATA])" at bounding box center [510, 139] width 848 height 63
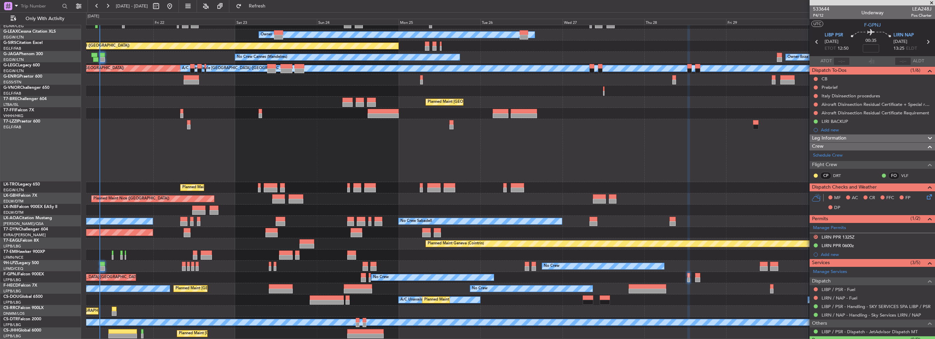
scroll to position [41, 0]
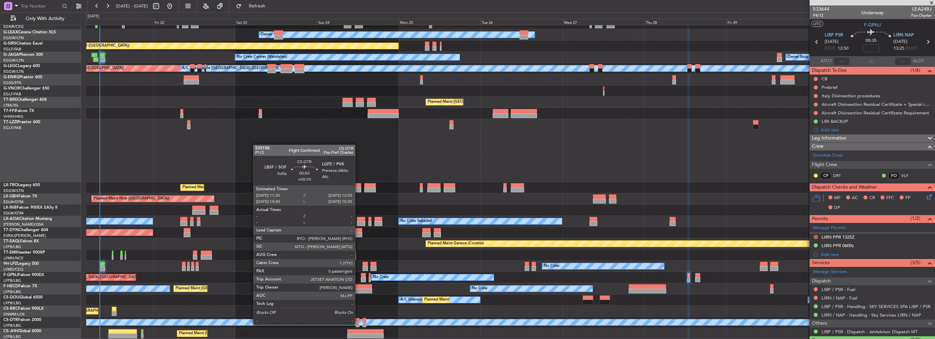
click at [358, 324] on div at bounding box center [358, 325] width 4 height 5
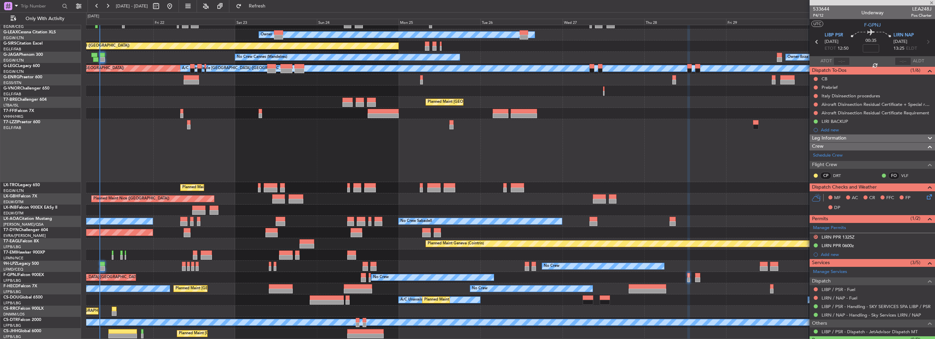
type input "+00:10"
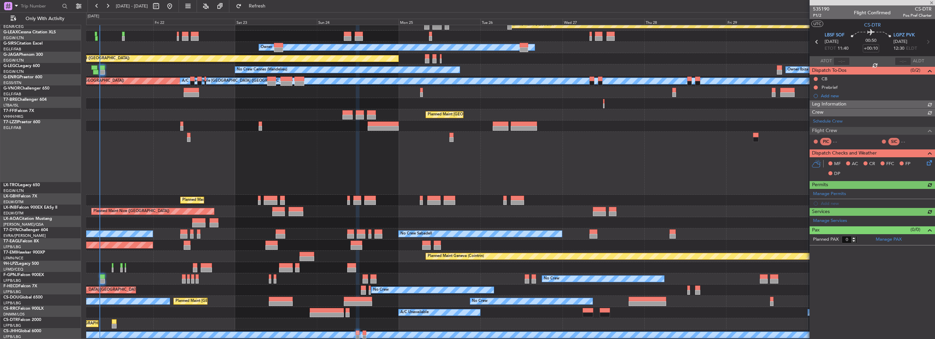
scroll to position [28, 0]
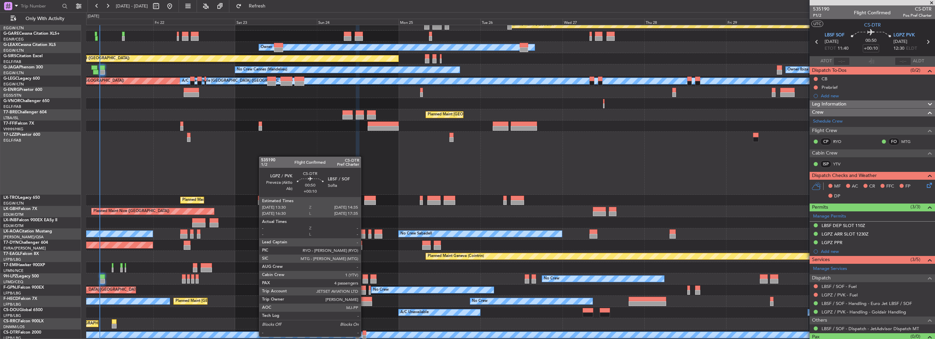
click at [364, 336] on div at bounding box center [364, 337] width 4 height 5
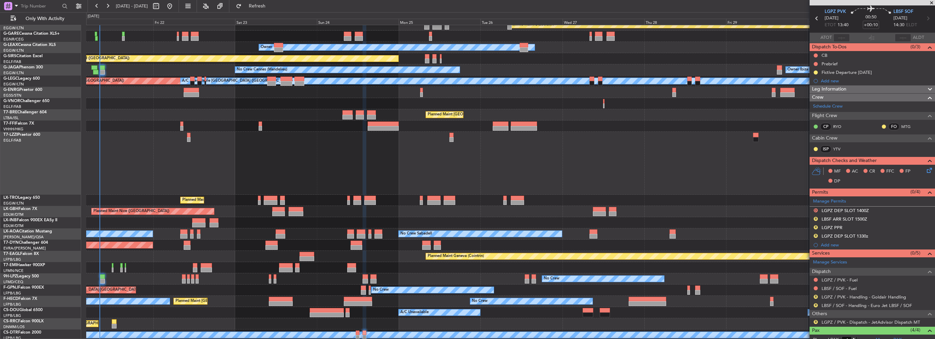
scroll to position [34, 0]
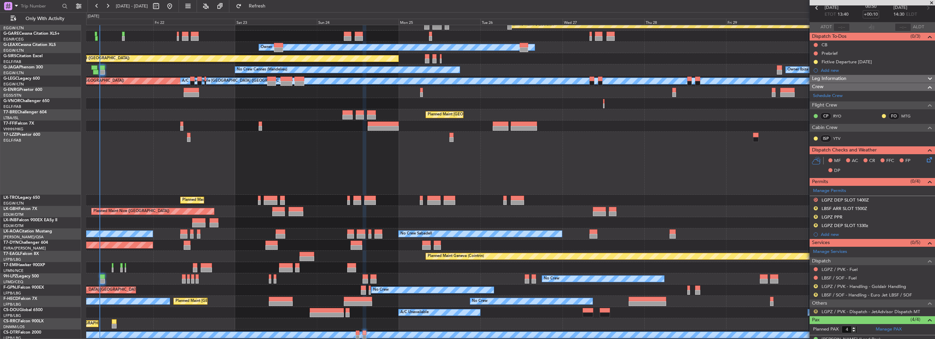
click at [816, 311] on button "R" at bounding box center [815, 312] width 4 height 4
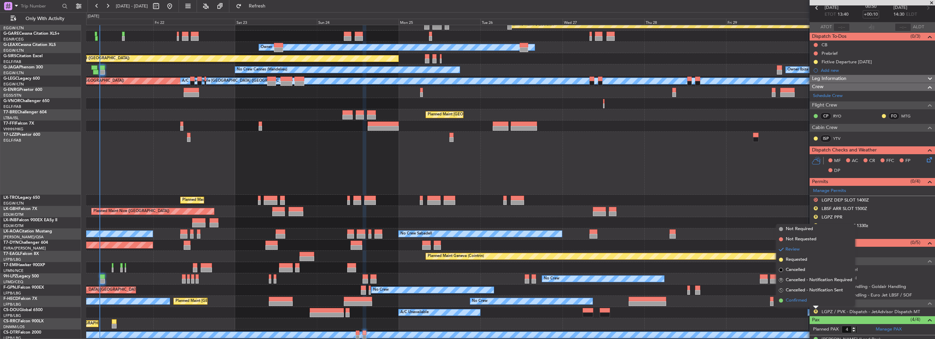
click at [806, 300] on span "Confirmed" at bounding box center [795, 300] width 21 height 7
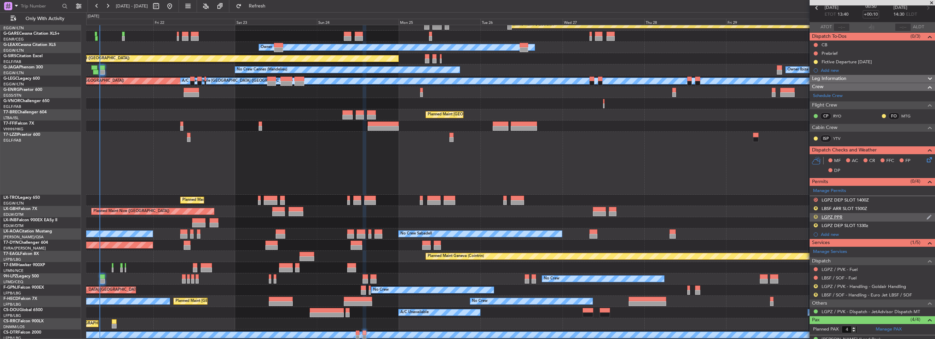
click at [814, 217] on button "R" at bounding box center [815, 217] width 4 height 4
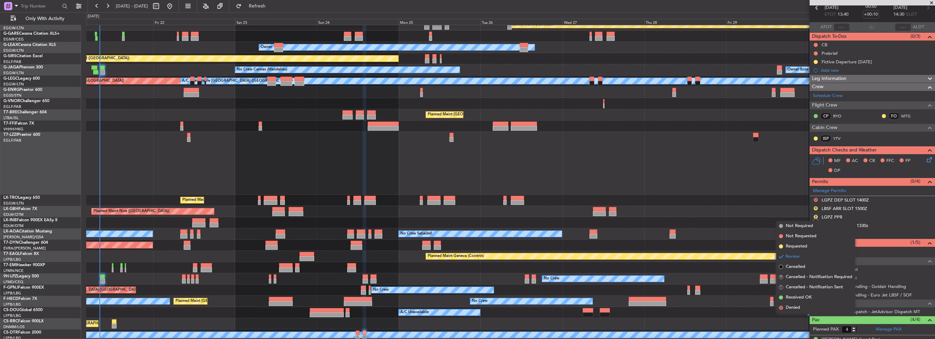
drag, startPoint x: 804, startPoint y: 300, endPoint x: 810, endPoint y: 273, distance: 27.2
click at [804, 299] on span "Received OK" at bounding box center [798, 297] width 26 height 7
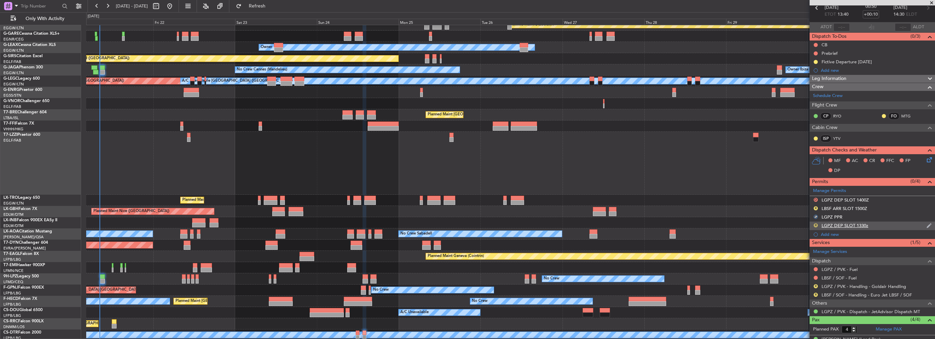
click at [814, 223] on button "R" at bounding box center [815, 225] width 4 height 4
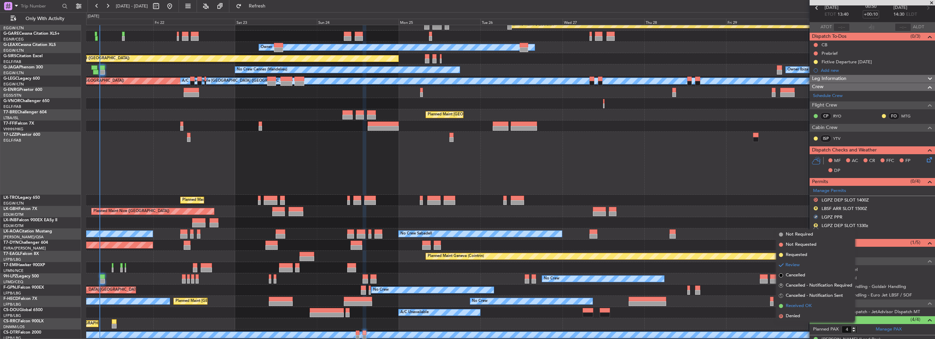
click at [796, 308] on span "Received OK" at bounding box center [798, 306] width 26 height 7
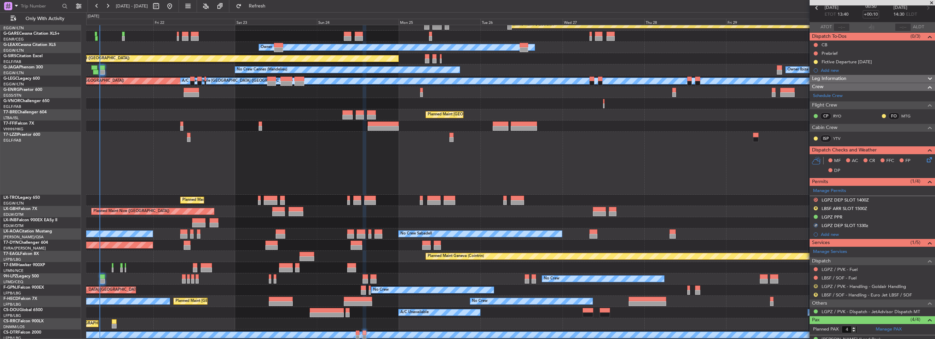
click at [815, 284] on button "R" at bounding box center [815, 286] width 4 height 4
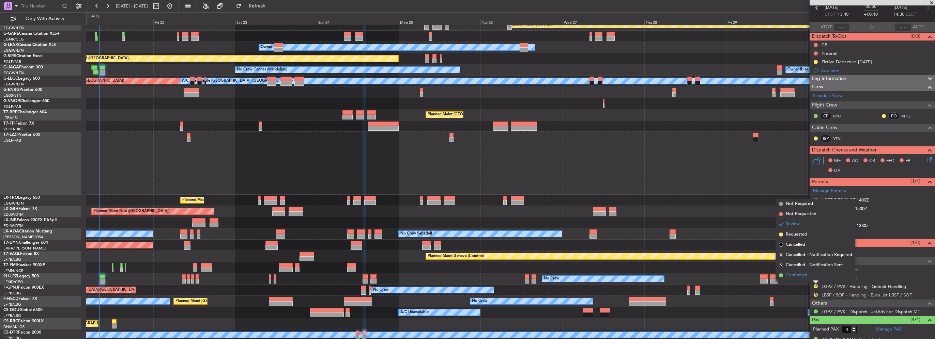
click at [807, 276] on li "Confirmed" at bounding box center [815, 275] width 79 height 10
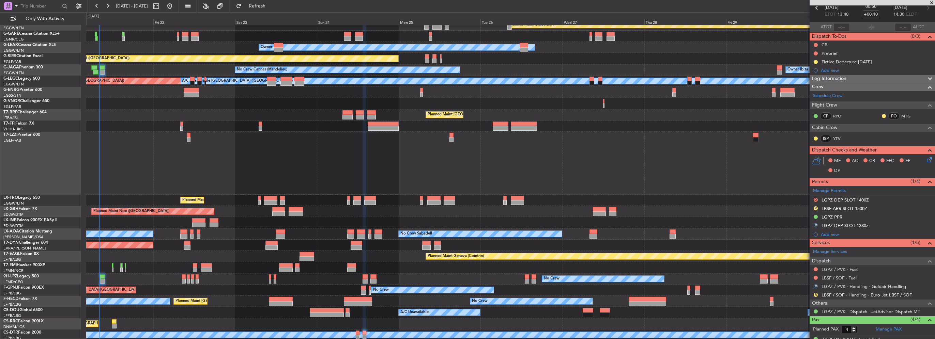
click at [850, 292] on link "LBSF / SOF - Handling - Euro Jet LBSF / SOF" at bounding box center [866, 295] width 90 height 6
click at [270, 5] on span "Refresh" at bounding box center [257, 6] width 29 height 5
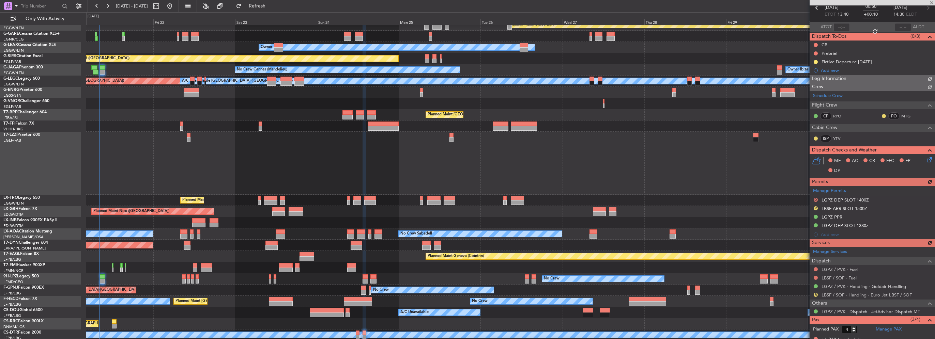
type input "3"
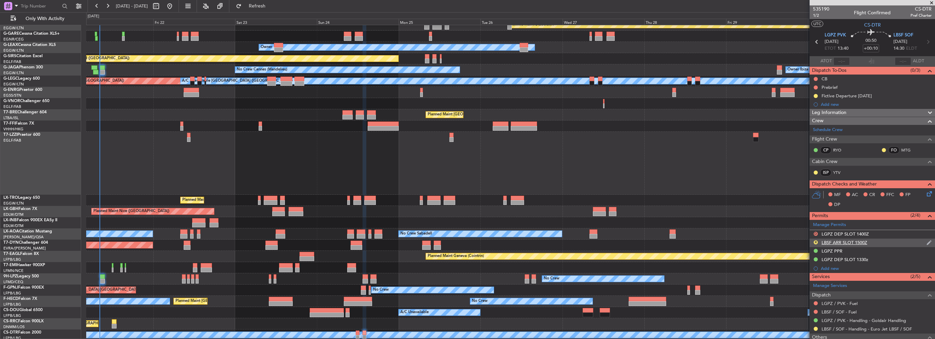
click at [867, 242] on div "R LBSF ARR SLOT 1500Z" at bounding box center [871, 243] width 125 height 9
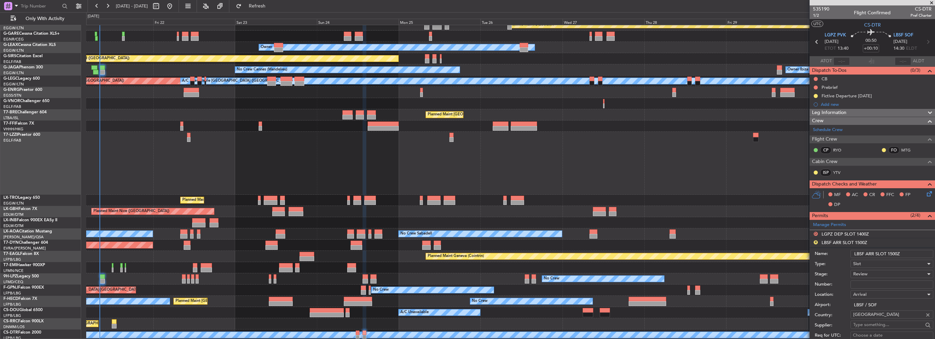
drag, startPoint x: 894, startPoint y: 253, endPoint x: 889, endPoint y: 253, distance: 4.8
click at [889, 253] on input "LBSF ARR SLOT 1500Z" at bounding box center [891, 254] width 83 height 8
type input "LBSF ARR SLOT 1430Z"
click at [879, 272] on div "Review" at bounding box center [889, 274] width 73 height 10
click at [879, 318] on span "Requested" at bounding box center [889, 318] width 72 height 10
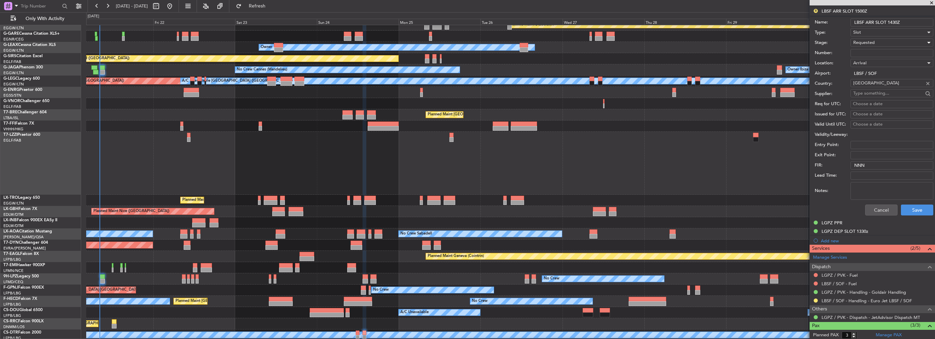
scroll to position [238, 0]
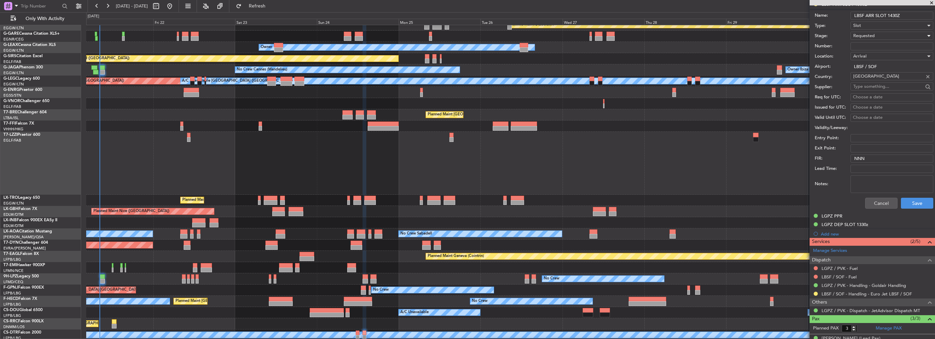
click at [911, 196] on div "Cancel Save" at bounding box center [873, 203] width 119 height 18
click at [905, 200] on button "Save" at bounding box center [916, 203] width 32 height 11
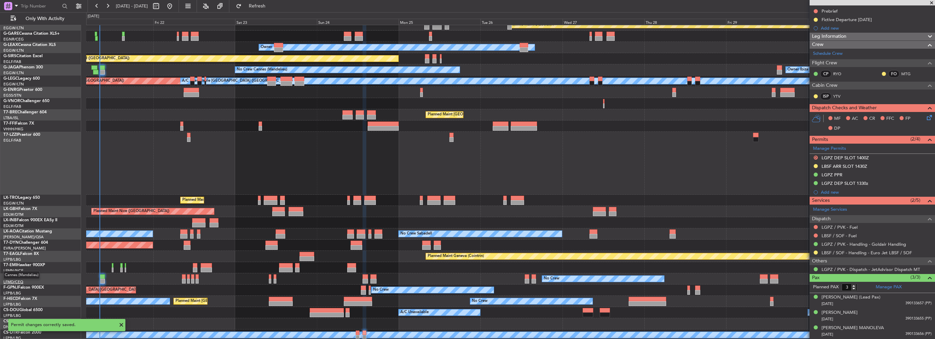
scroll to position [35, 0]
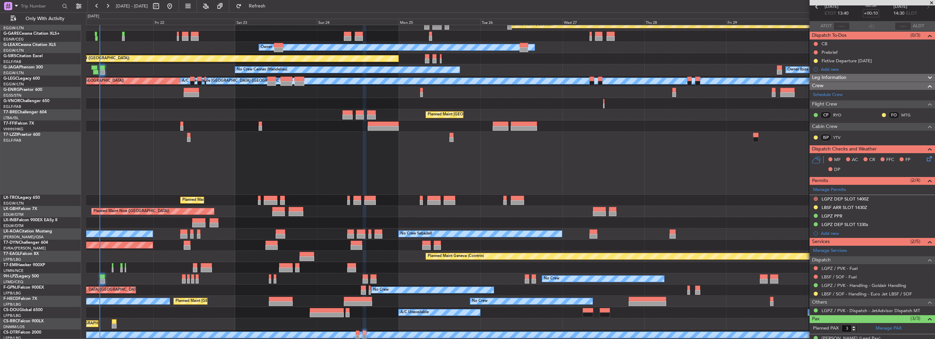
click at [925, 159] on icon at bounding box center [927, 157] width 5 height 5
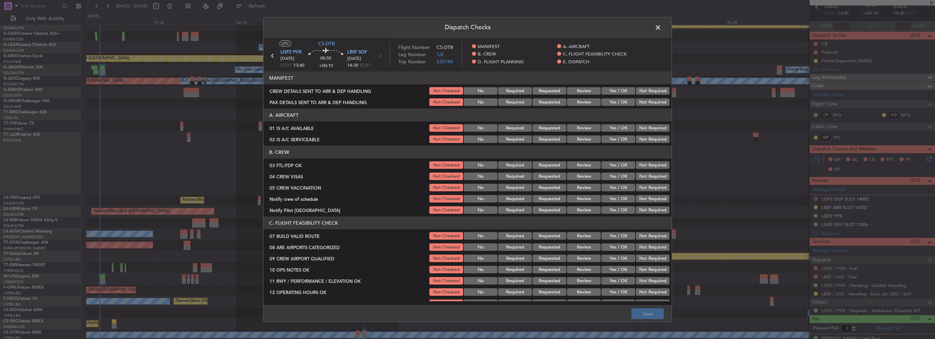
click at [661, 26] on span at bounding box center [661, 29] width 0 height 14
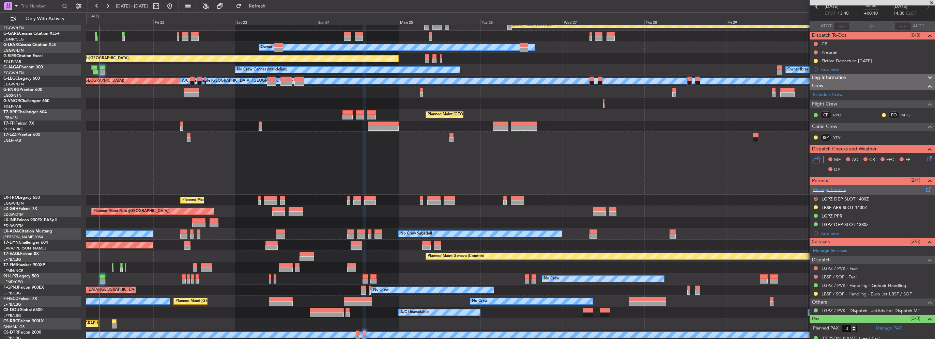
click at [924, 188] on span at bounding box center [928, 188] width 8 height 5
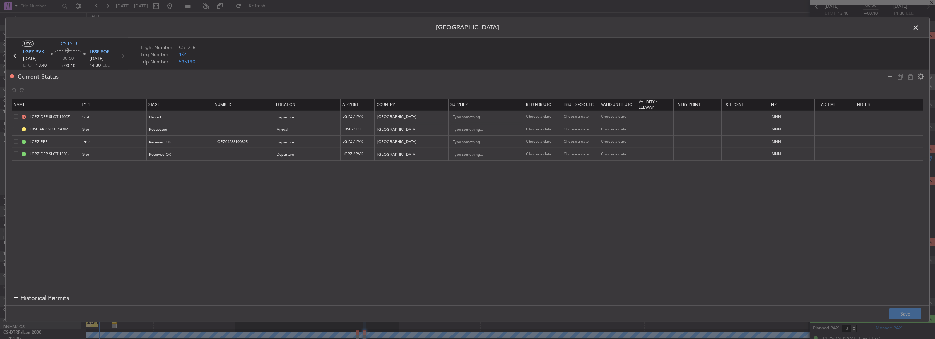
click at [15, 115] on span at bounding box center [16, 116] width 4 height 4
click at [18, 114] on input "checkbox" at bounding box center [18, 114] width 0 height 0
click at [906, 77] on icon at bounding box center [910, 76] width 8 height 8
type input "LBSF ARR SLOT 1430Z"
type input "[GEOGRAPHIC_DATA]"
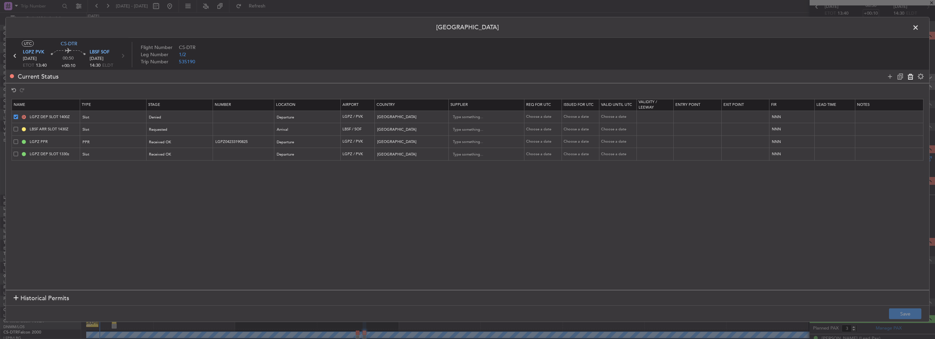
type input "LGPZ PPR"
type input "LGPZ04233190825"
type input "[GEOGRAPHIC_DATA]"
type input "LGPZ DEP SLOT 1330z"
click at [912, 314] on button "Save" at bounding box center [905, 314] width 32 height 11
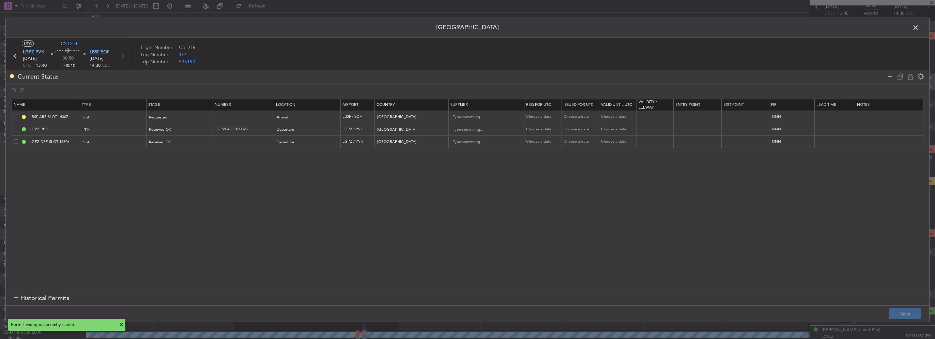
click at [918, 26] on span at bounding box center [918, 29] width 0 height 14
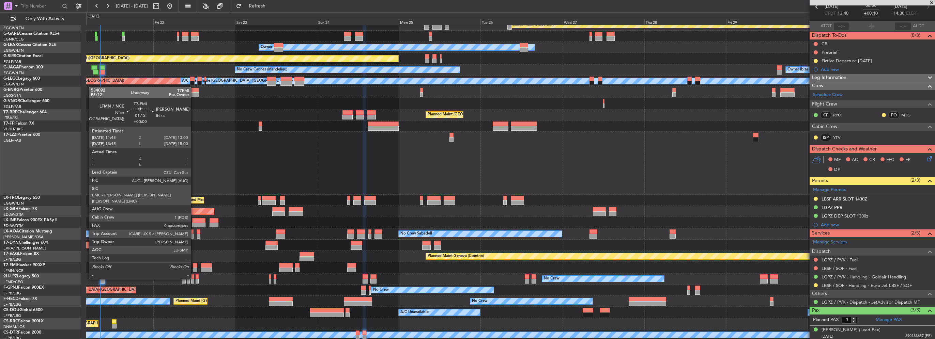
click at [194, 266] on div at bounding box center [195, 265] width 4 height 5
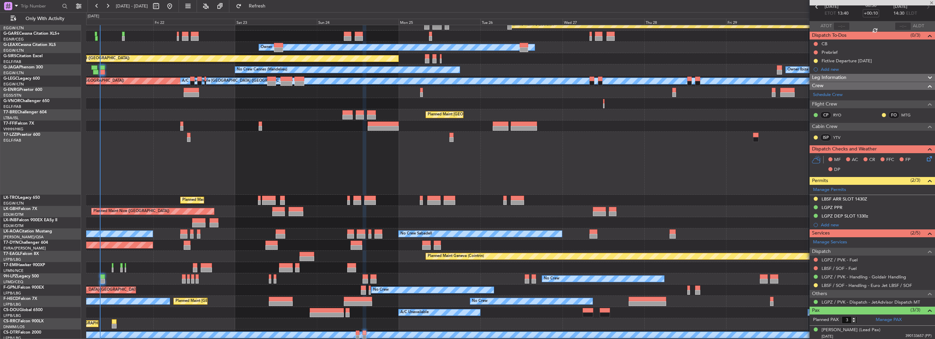
type input "0"
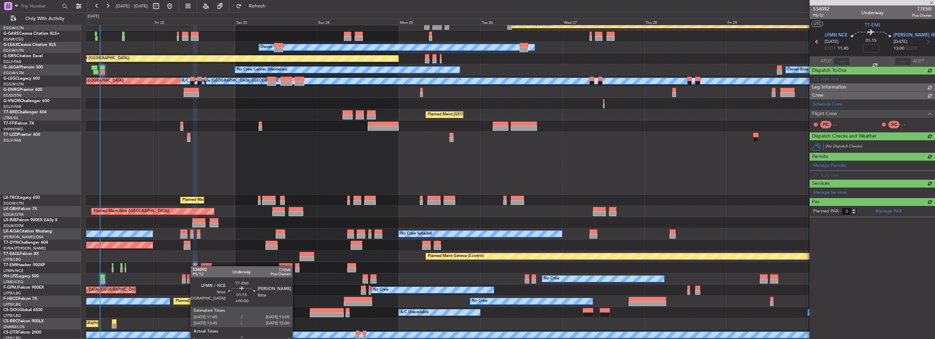
scroll to position [0, 0]
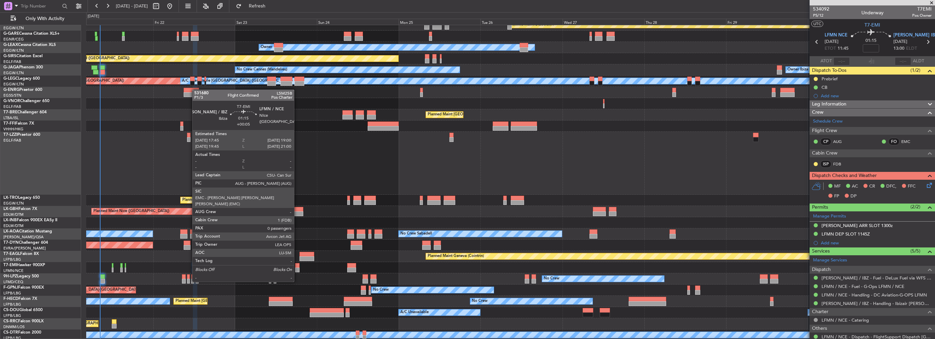
click at [297, 269] on div at bounding box center [297, 270] width 4 height 5
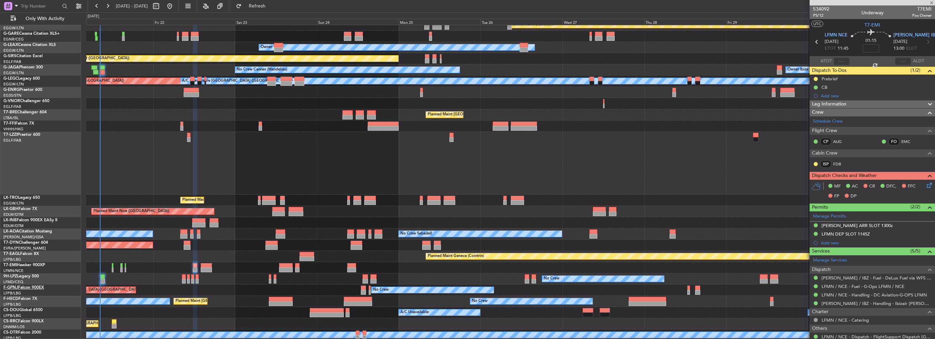
type input "+00:05"
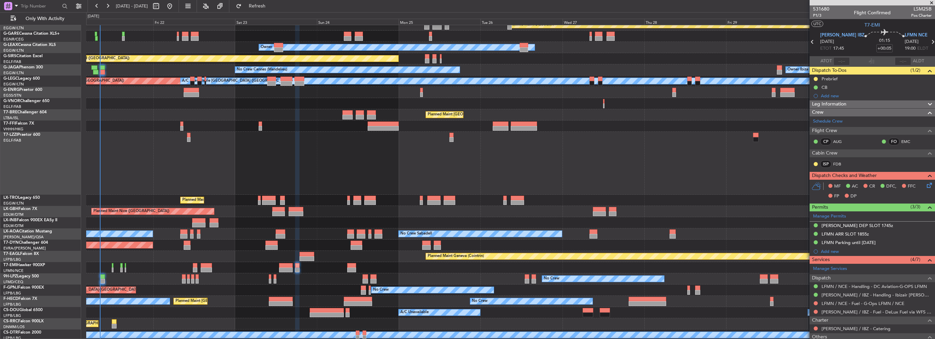
click at [866, 236] on div "LFMN ARR SLOT 1855z" at bounding box center [844, 234] width 47 height 6
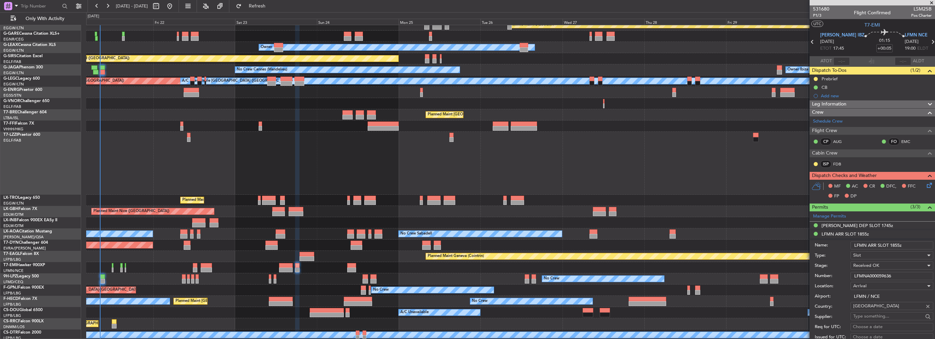
click at [888, 274] on input "LFMNA000059636" at bounding box center [891, 276] width 83 height 8
paste input "78276"
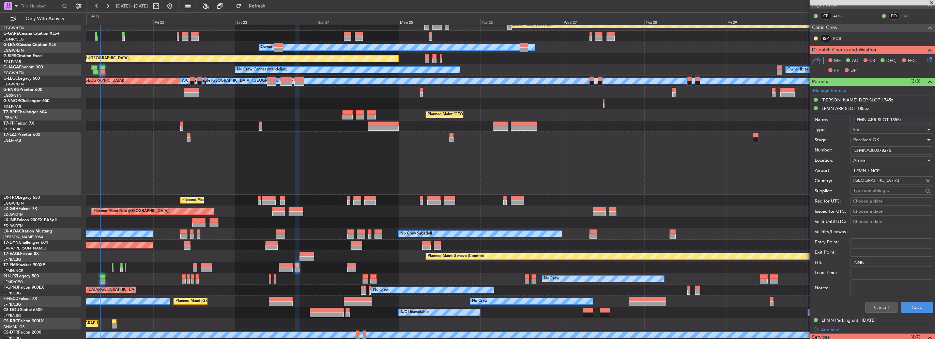
scroll to position [136, 0]
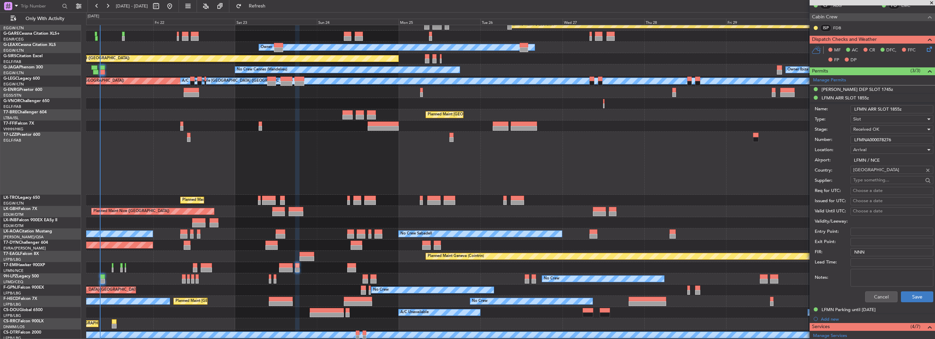
type input "LFMNA000078276"
click at [911, 296] on button "Save" at bounding box center [916, 297] width 32 height 11
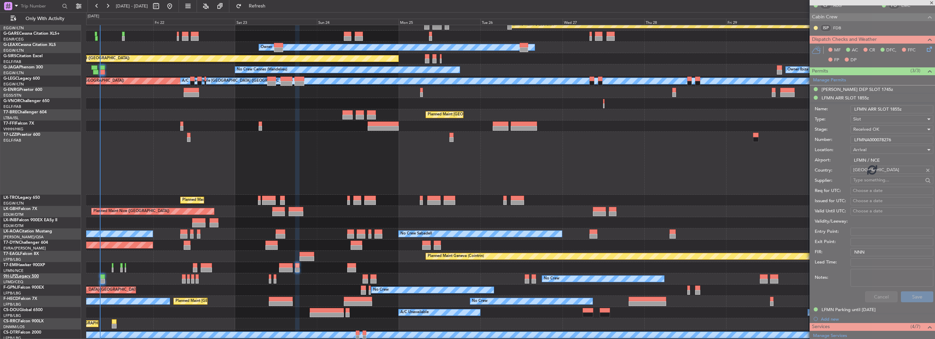
scroll to position [46, 0]
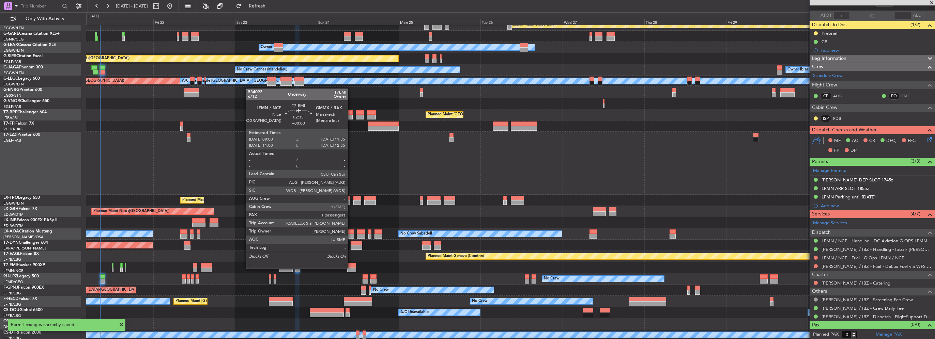
click at [351, 268] on div at bounding box center [351, 270] width 9 height 5
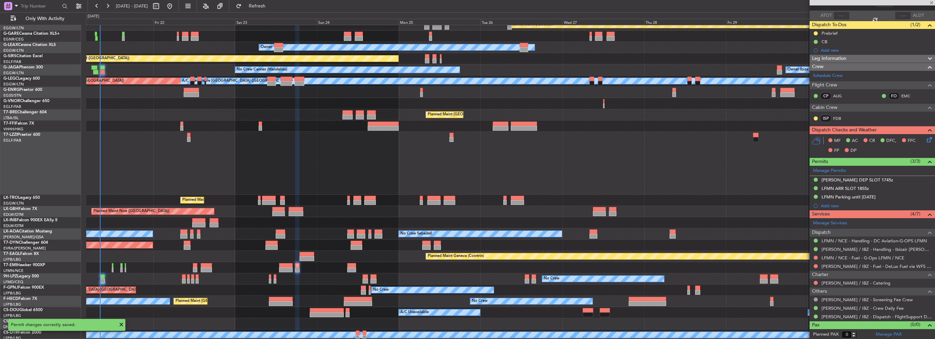
type input "1"
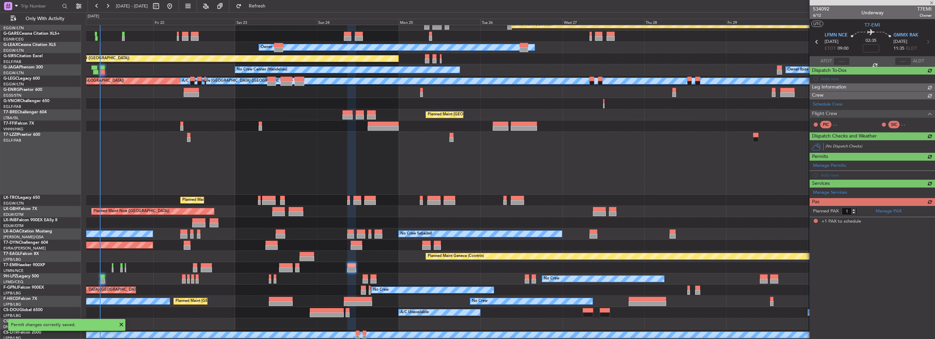
scroll to position [0, 0]
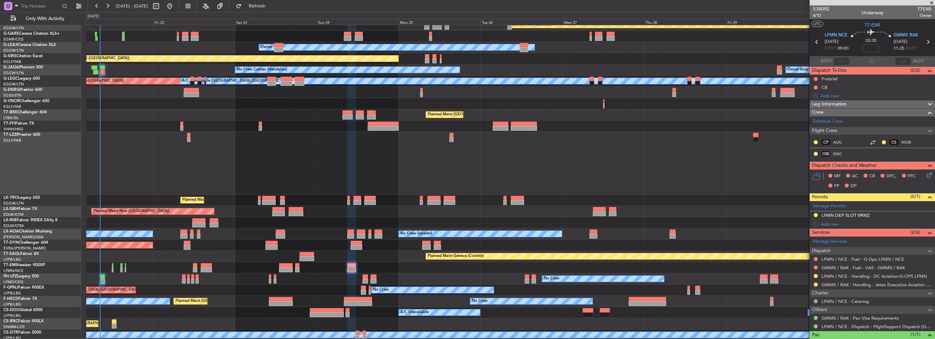
click at [861, 214] on div "LFMN DEP SLOT 0900Z" at bounding box center [845, 216] width 48 height 6
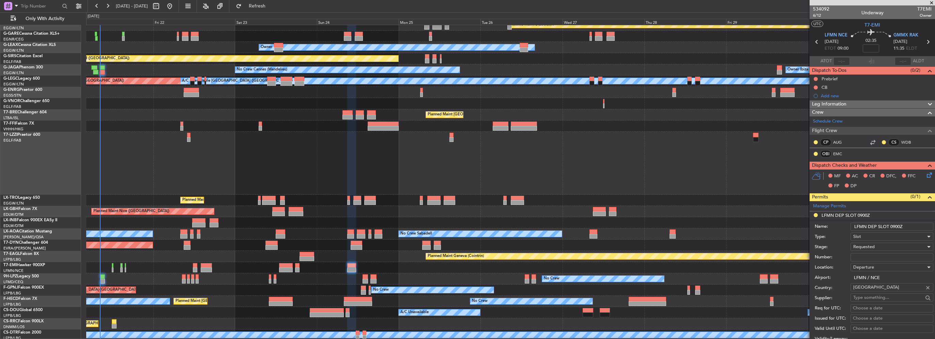
click at [866, 255] on input "Number:" at bounding box center [891, 257] width 83 height 8
paste input "LFMND000078277"
type input "LFMND000078277"
click at [882, 248] on div "Requested" at bounding box center [889, 247] width 73 height 10
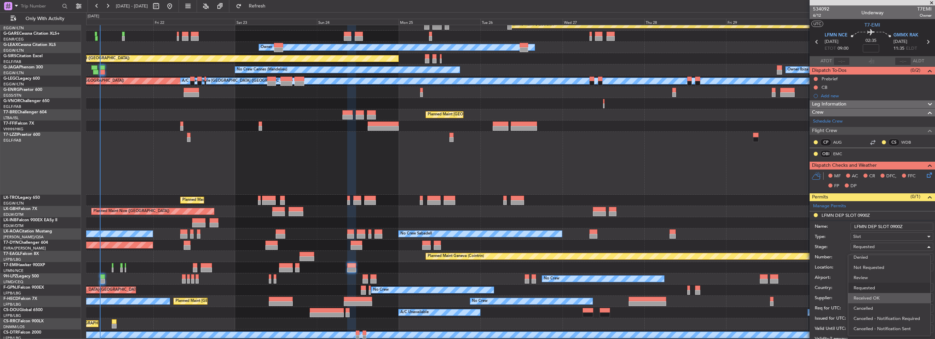
click at [884, 301] on span "Received OK" at bounding box center [889, 298] width 72 height 10
click at [896, 226] on input "LFMN DEP SLOT 0900Z" at bounding box center [891, 227] width 83 height 8
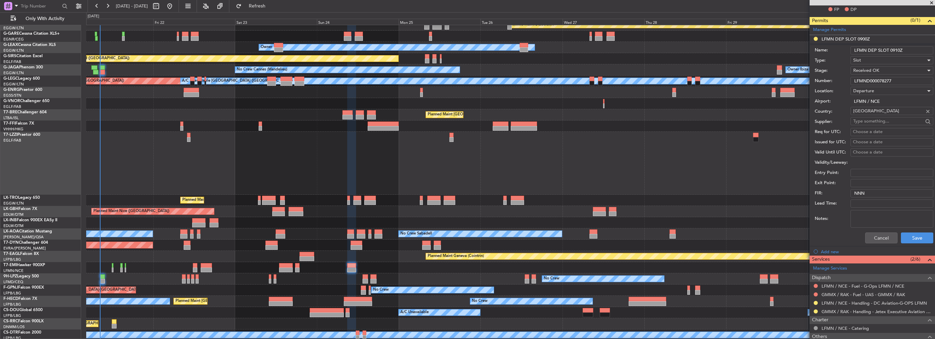
scroll to position [204, 0]
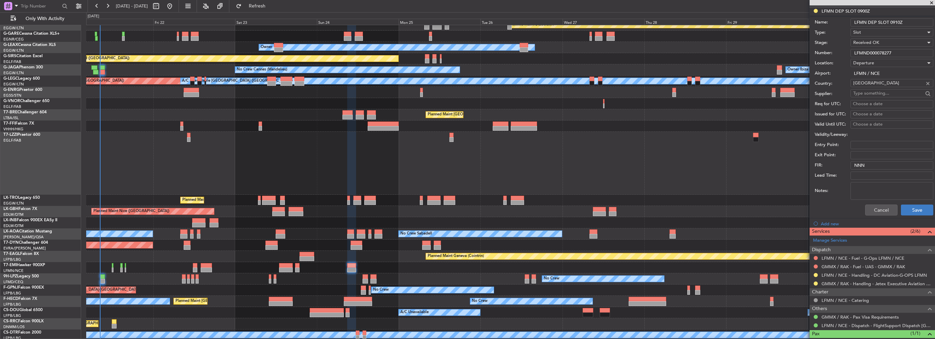
type input "LFMN DEP SLOT 0910Z"
click at [910, 209] on button "Save" at bounding box center [916, 210] width 32 height 11
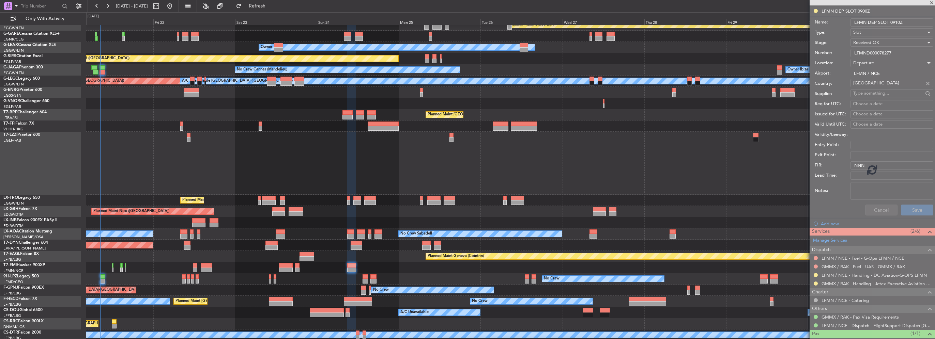
scroll to position [25, 0]
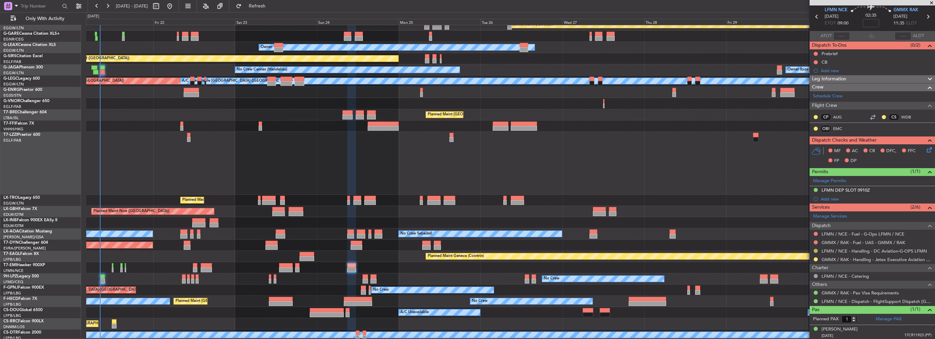
click at [815, 250] on button at bounding box center [815, 251] width 4 height 4
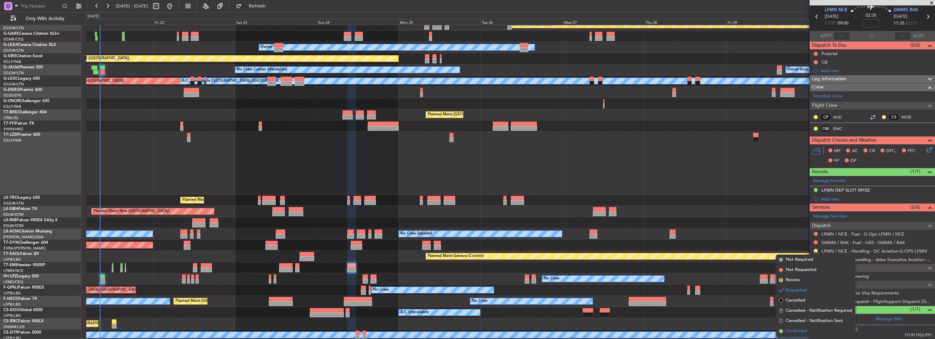
click at [803, 326] on li "Confirmed" at bounding box center [815, 331] width 79 height 10
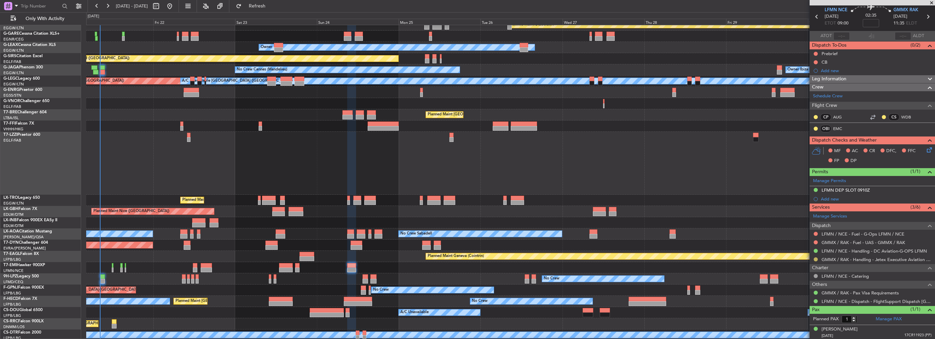
click at [816, 259] on button at bounding box center [815, 259] width 4 height 4
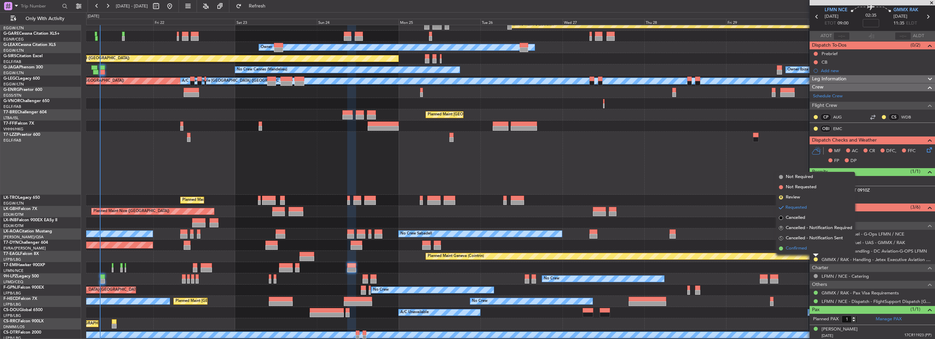
click at [786, 247] on span "Confirmed" at bounding box center [795, 248] width 21 height 7
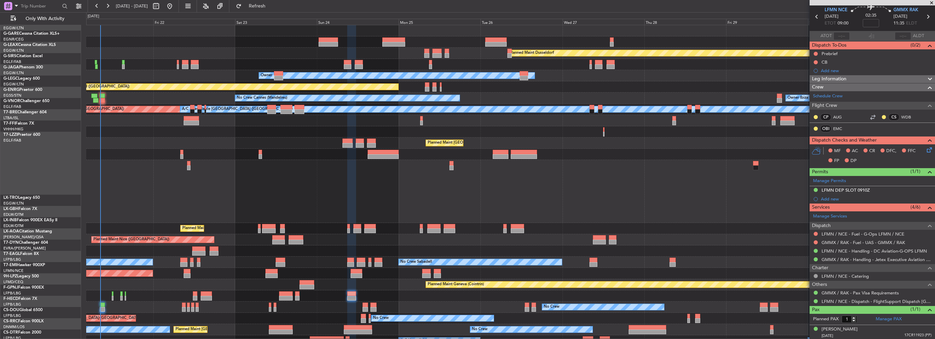
scroll to position [0, 0]
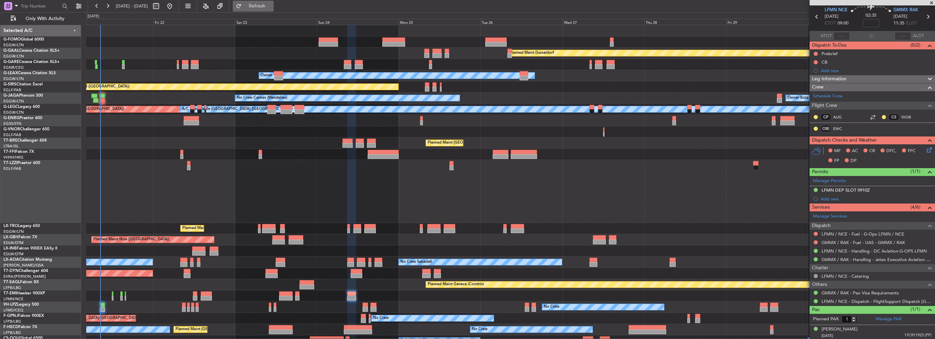
click at [266, 3] on button "Refresh" at bounding box center [253, 6] width 41 height 11
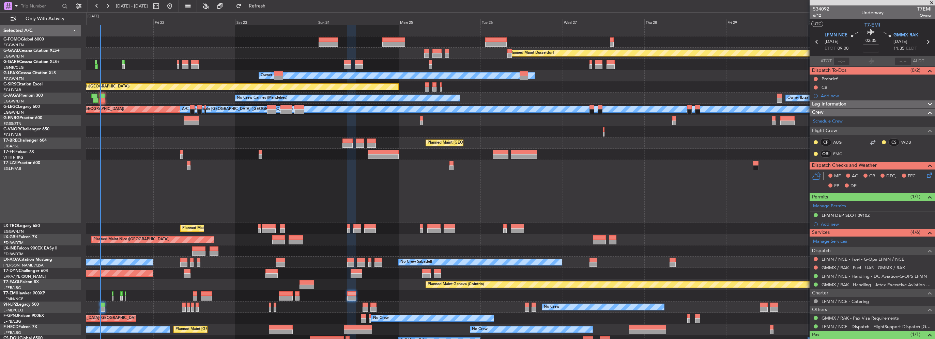
click at [929, 4] on span at bounding box center [931, 3] width 7 height 6
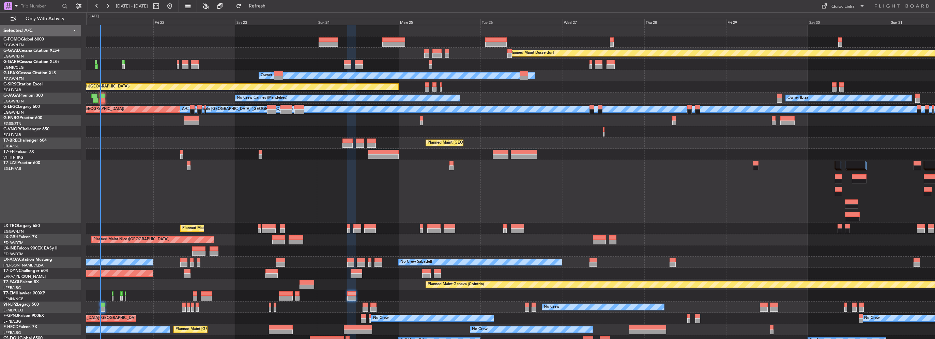
type input "0"
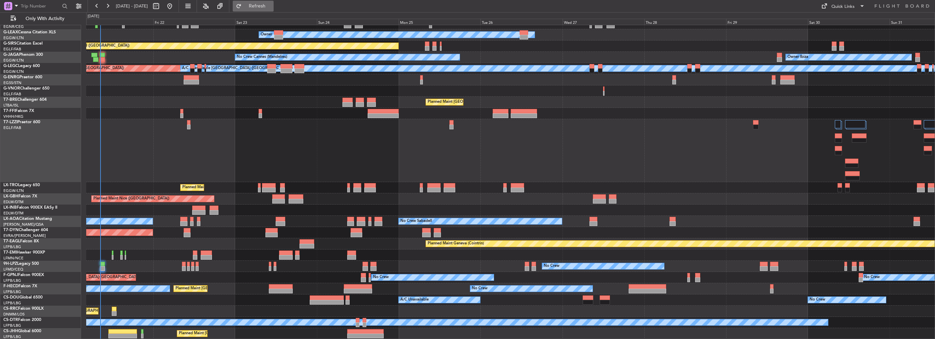
click at [271, 8] on span "Refresh" at bounding box center [257, 6] width 29 height 5
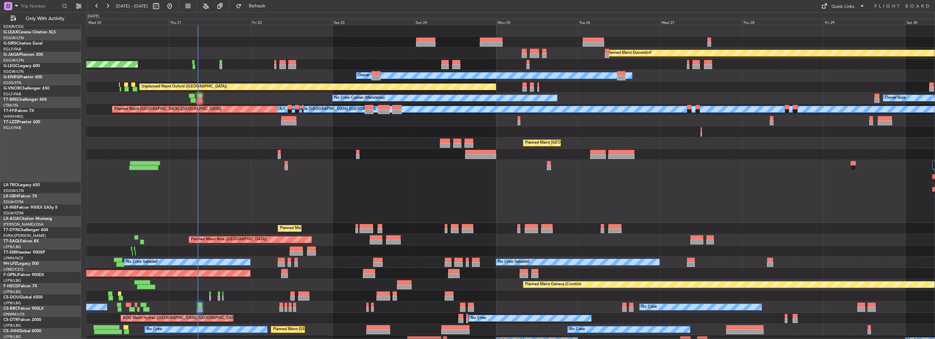
click at [242, 202] on div "Planned Maint Dusseldorf Unplanned Maint Chester Owner Owner Unplanned Maint Ox…" at bounding box center [510, 202] width 848 height 355
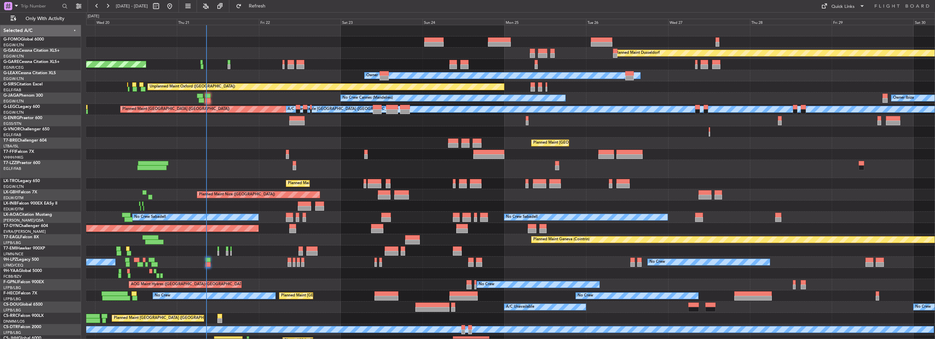
scroll to position [7, 0]
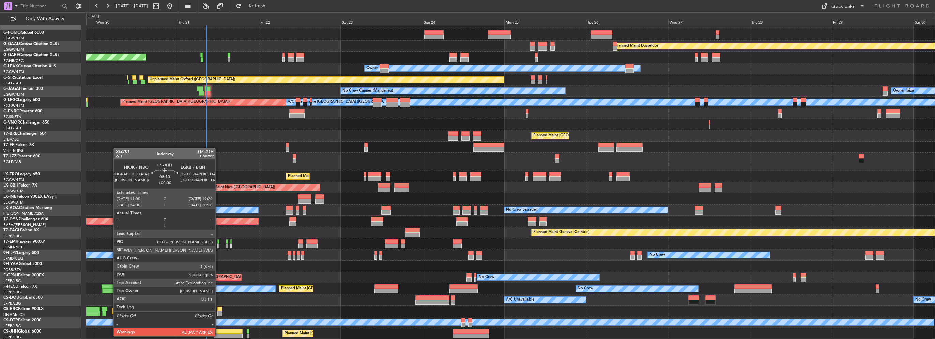
click at [218, 336] on div at bounding box center [228, 336] width 29 height 5
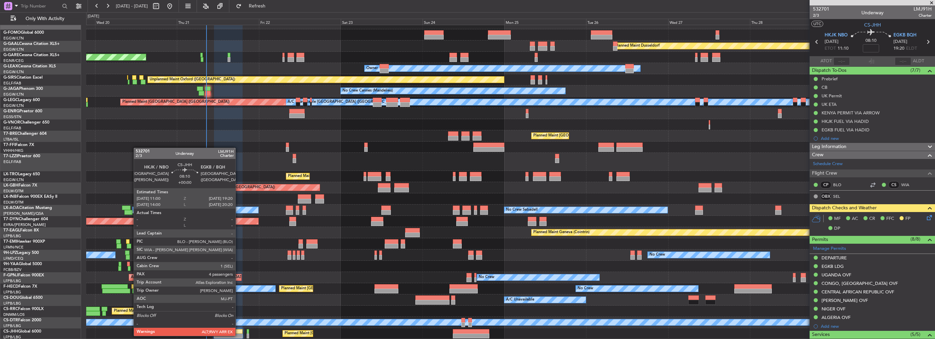
click at [238, 335] on div at bounding box center [228, 336] width 29 height 5
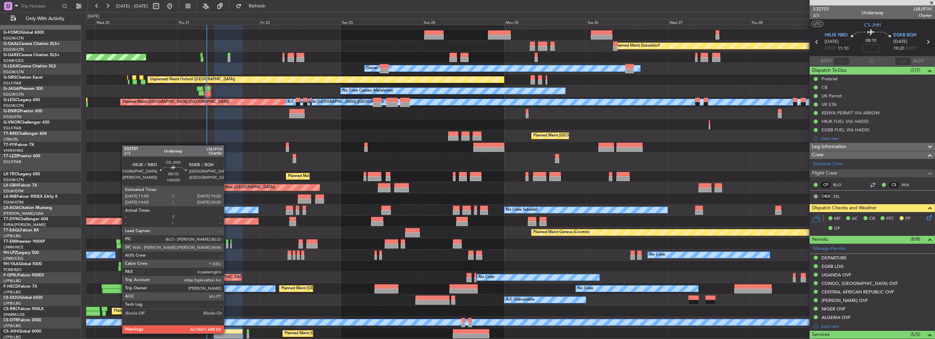
click at [227, 333] on div at bounding box center [228, 331] width 29 height 5
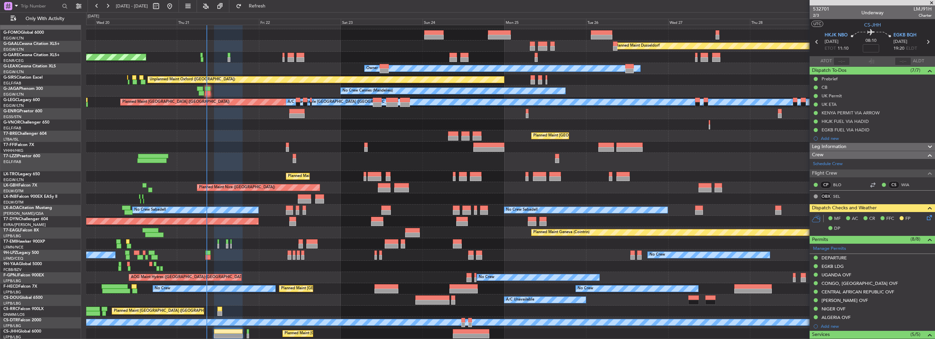
click at [925, 218] on icon at bounding box center [927, 216] width 5 height 5
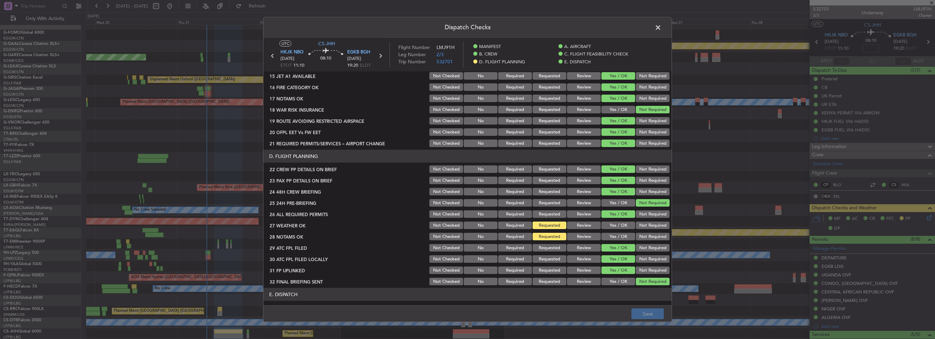
scroll to position [284, 0]
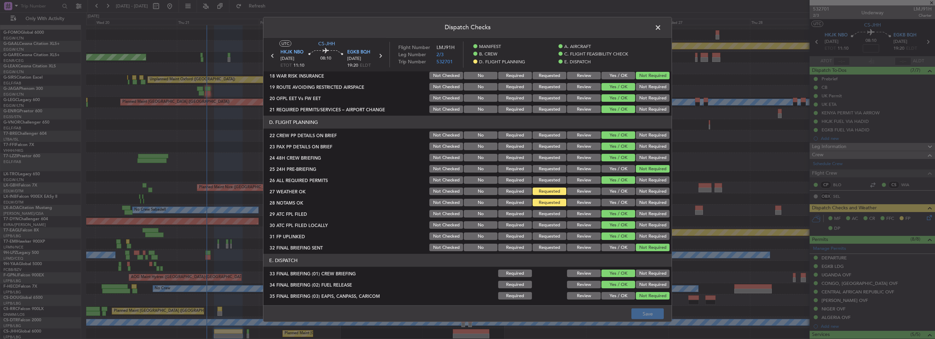
click at [607, 185] on section "D. FLIGHT PLANNING 22 CREW PP DETAILS ON BRIEF Not Checked No Required Requeste…" at bounding box center [467, 184] width 408 height 137
click at [610, 189] on button "Yes / OK" at bounding box center [618, 191] width 34 height 7
click at [616, 203] on button "Yes / OK" at bounding box center [618, 202] width 34 height 7
click at [667, 313] on footer "Save" at bounding box center [467, 313] width 408 height 16
click at [655, 315] on button "Save" at bounding box center [647, 314] width 32 height 11
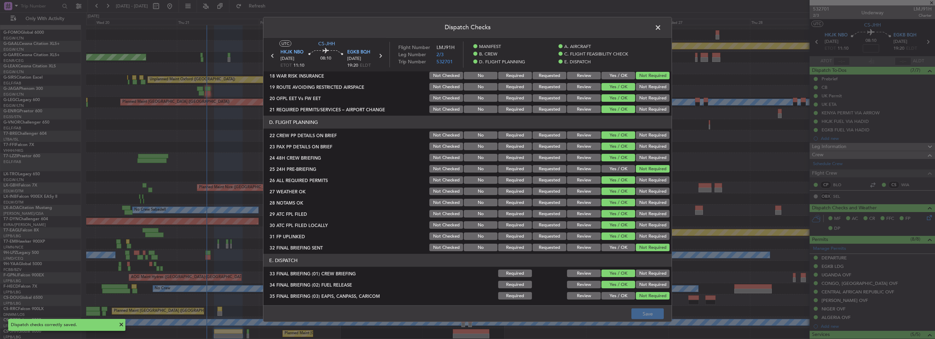
click at [661, 27] on span at bounding box center [661, 29] width 0 height 14
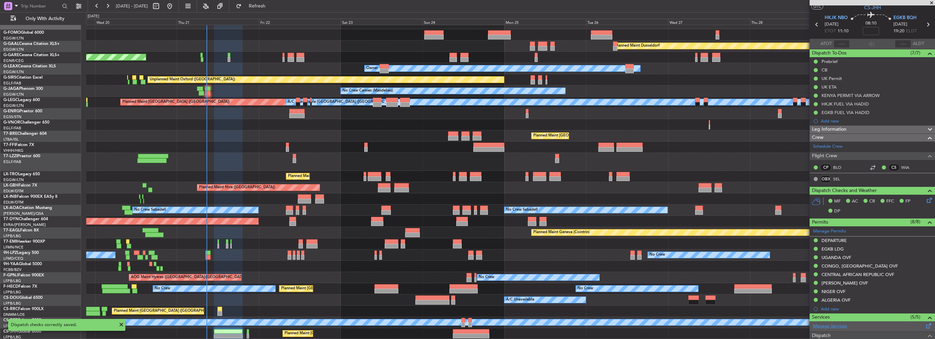
scroll to position [0, 0]
